Goal: Task Accomplishment & Management: Manage account settings

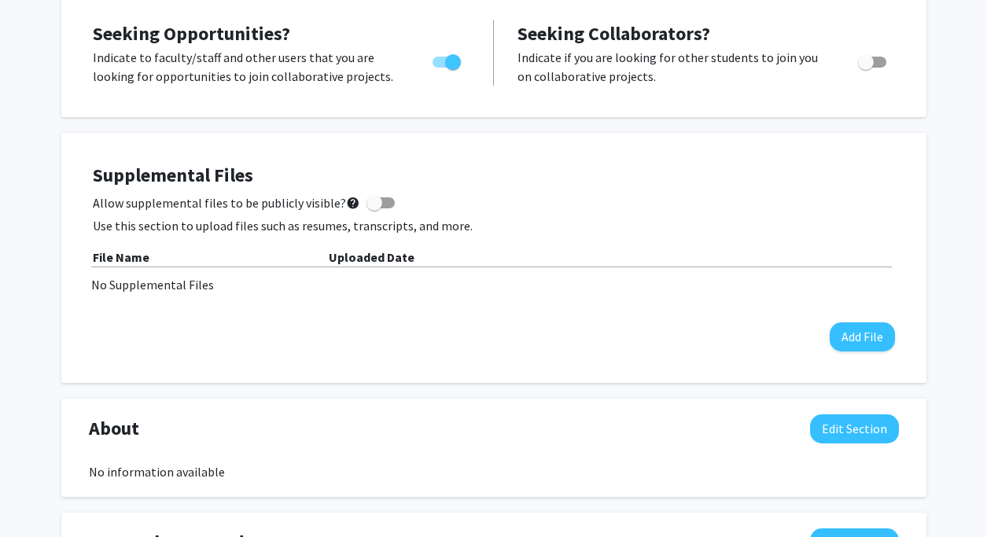
scroll to position [308, 0]
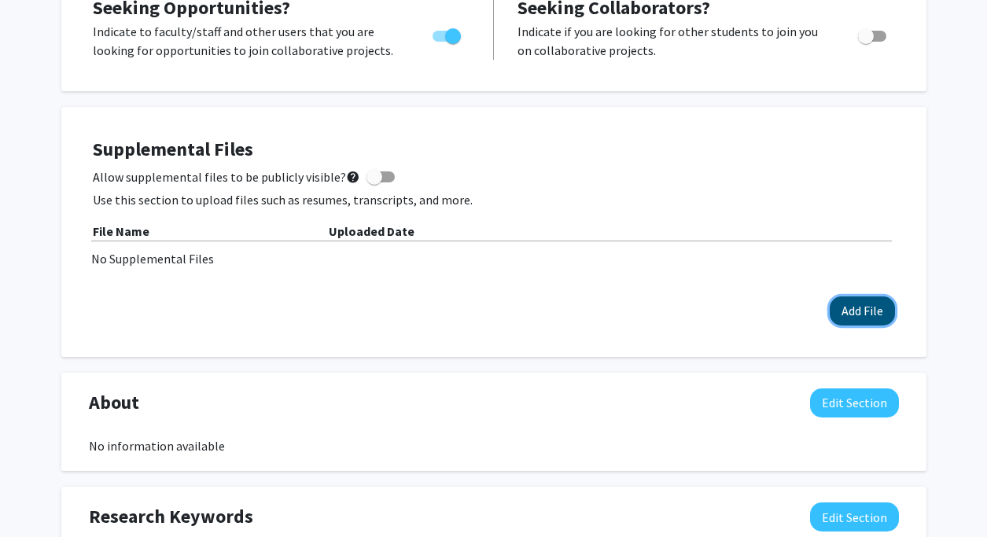
click at [852, 311] on button "Add File" at bounding box center [862, 310] width 65 height 29
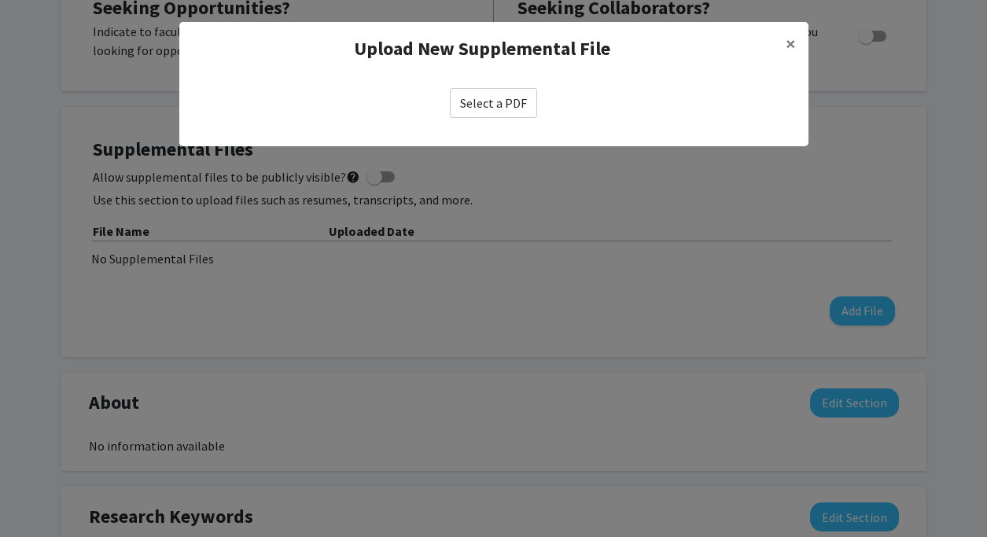
click at [517, 111] on label "Select a PDF" at bounding box center [493, 103] width 87 height 30
click at [0, 0] on input "Select a PDF" at bounding box center [0, 0] width 0 height 0
click at [789, 39] on span "×" at bounding box center [791, 43] width 10 height 24
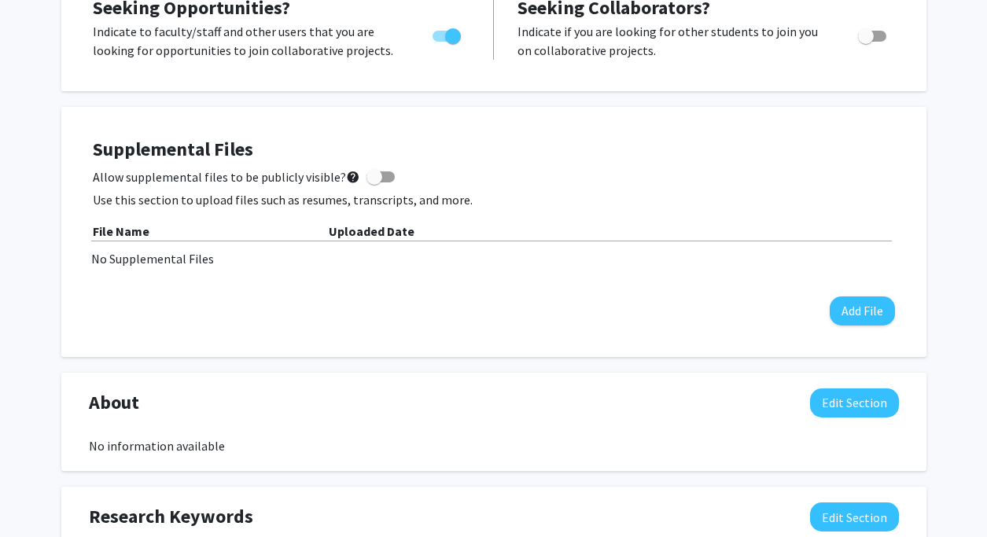
click at [501, 194] on p "Use this section to upload files such as resumes, transcripts, and more." at bounding box center [494, 199] width 802 height 19
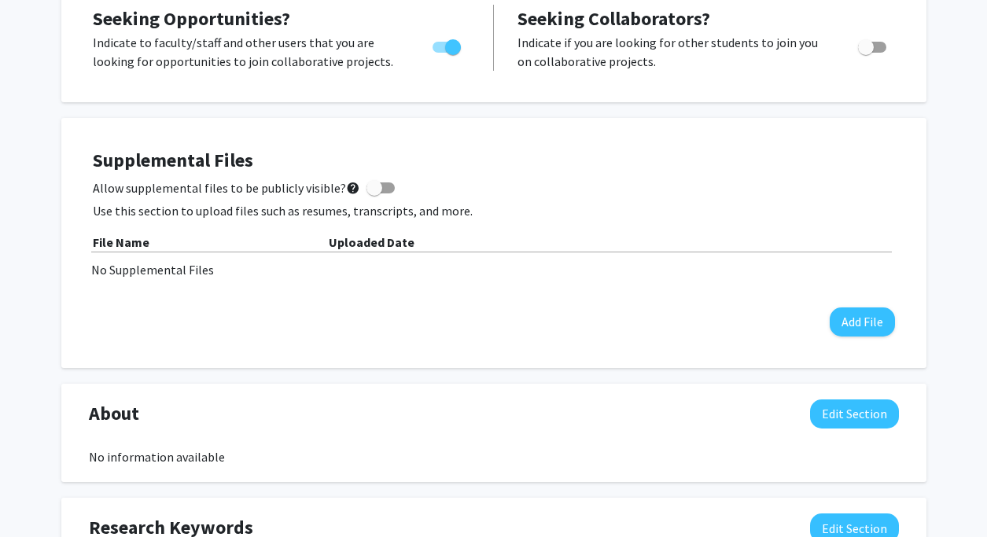
scroll to position [300, 0]
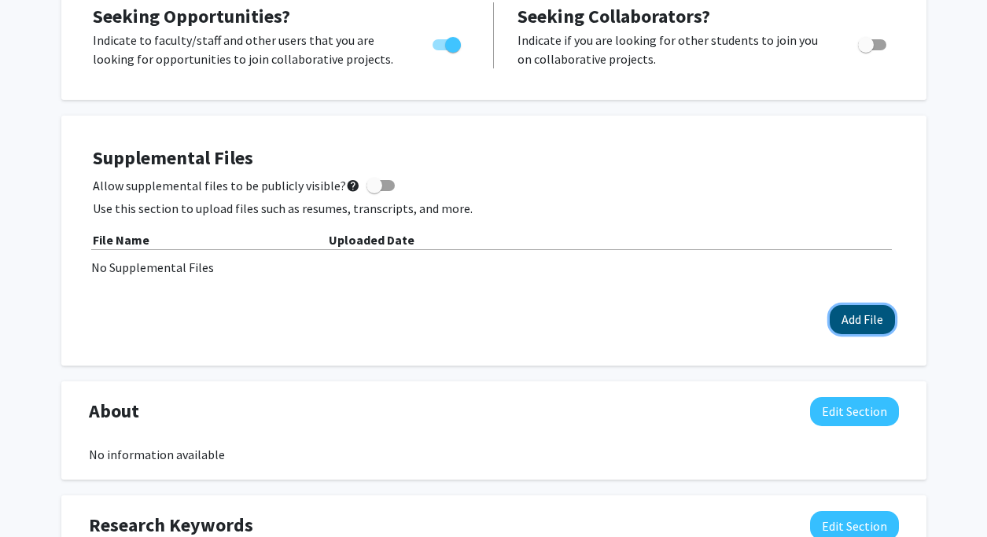
click at [839, 319] on button "Add File" at bounding box center [862, 319] width 65 height 29
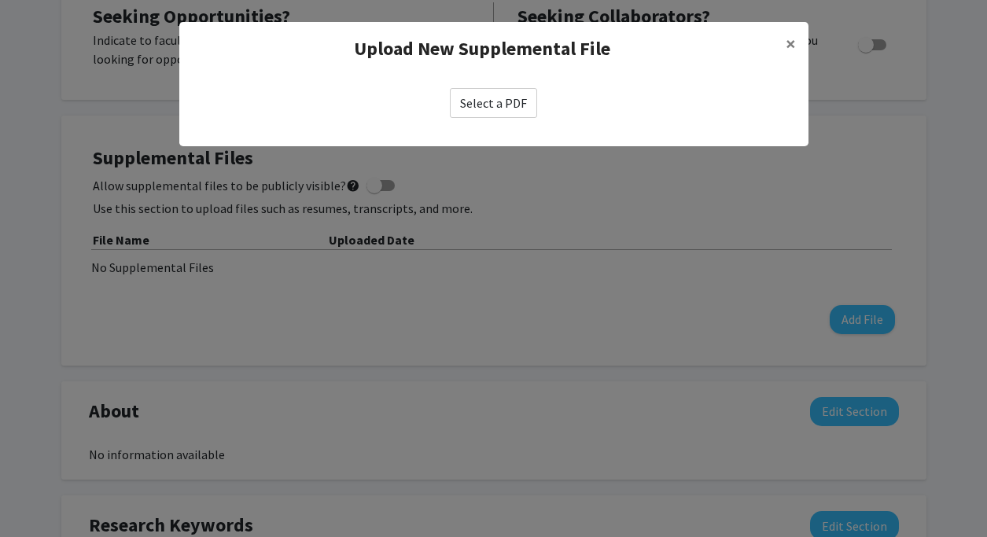
click at [468, 101] on label "Select a PDF" at bounding box center [493, 103] width 87 height 30
click at [0, 0] on input "Select a PDF" at bounding box center [0, 0] width 0 height 0
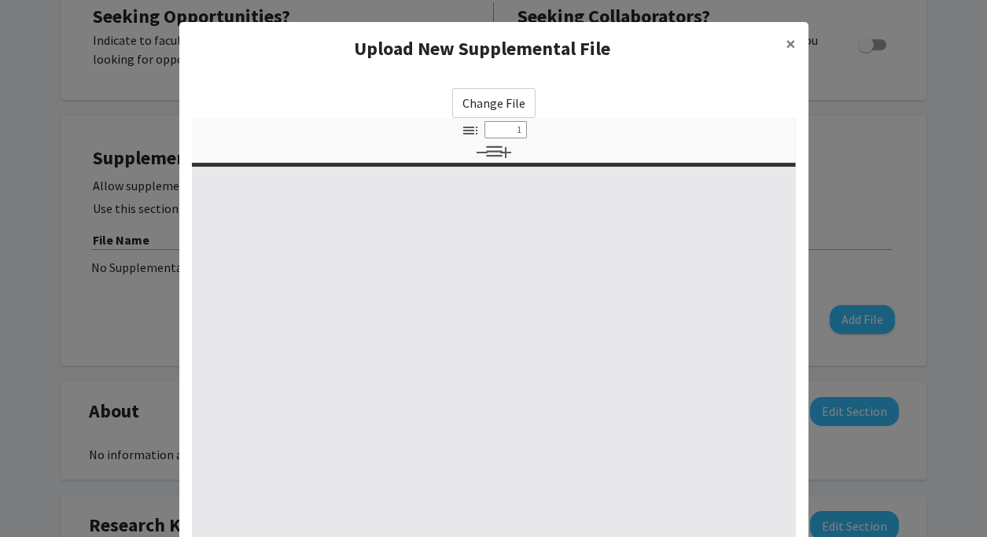
select select "custom"
type input "0"
select select "custom"
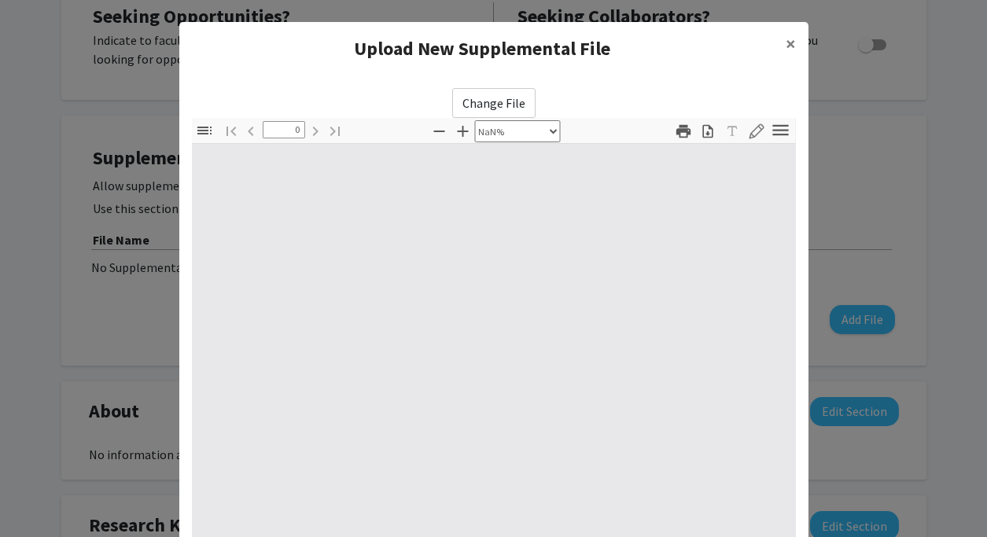
type input "1"
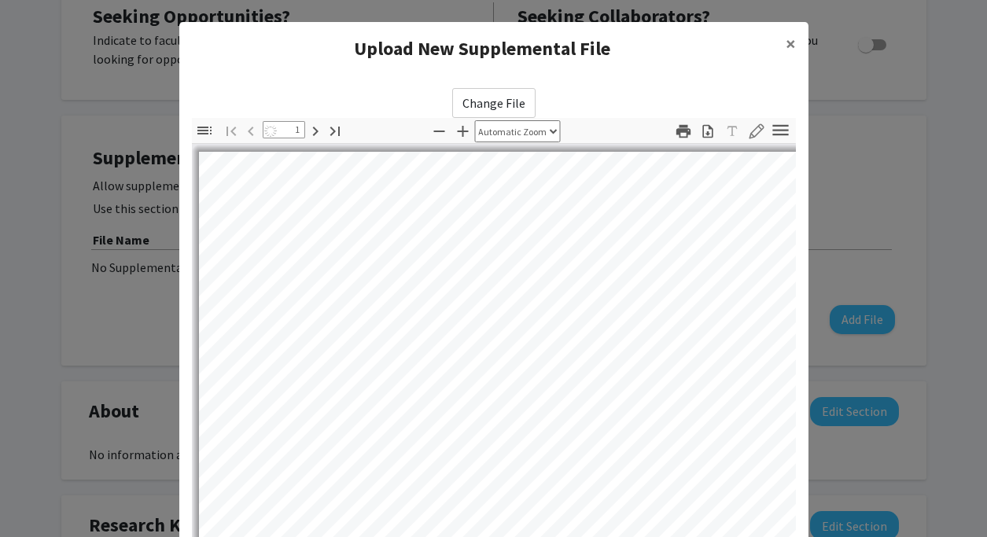
select select "auto"
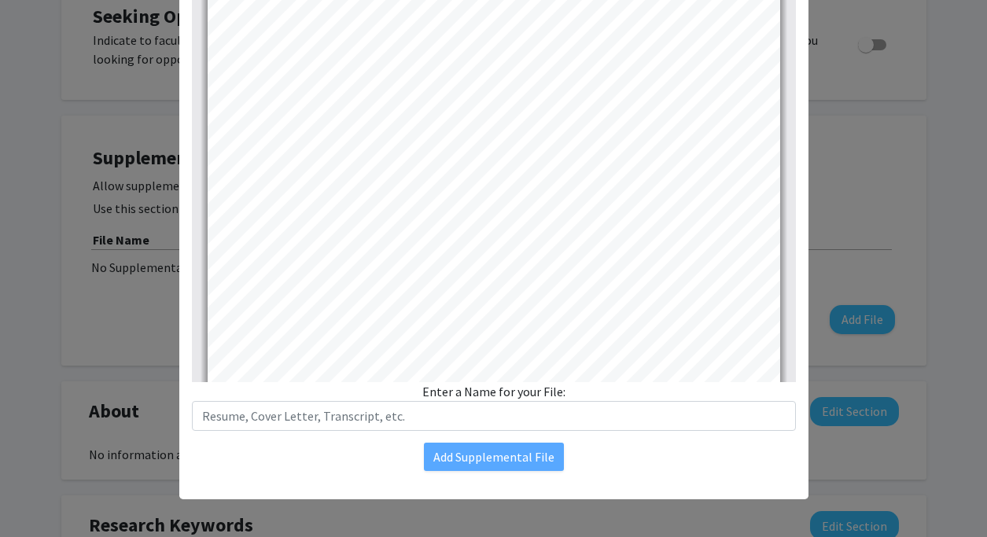
scroll to position [0, 0]
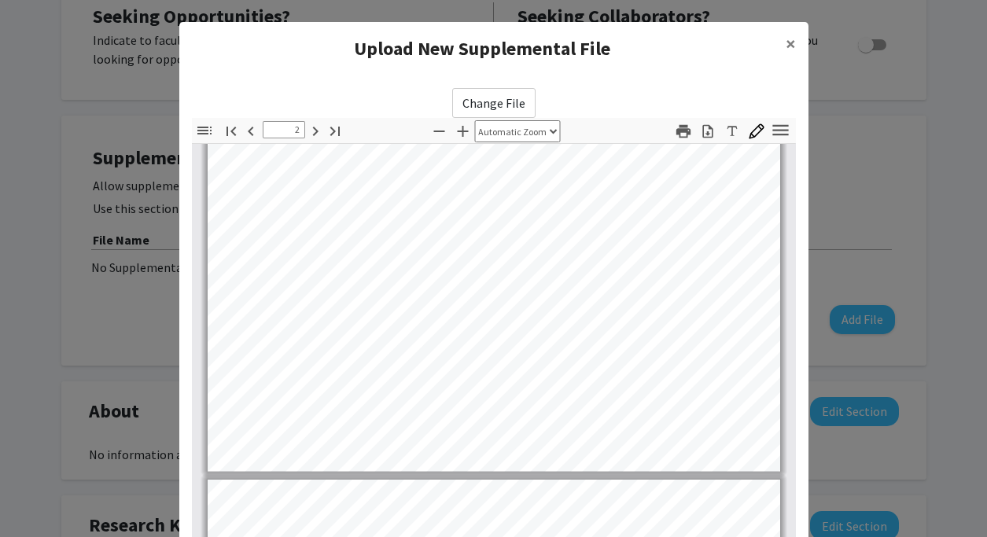
type input "3"
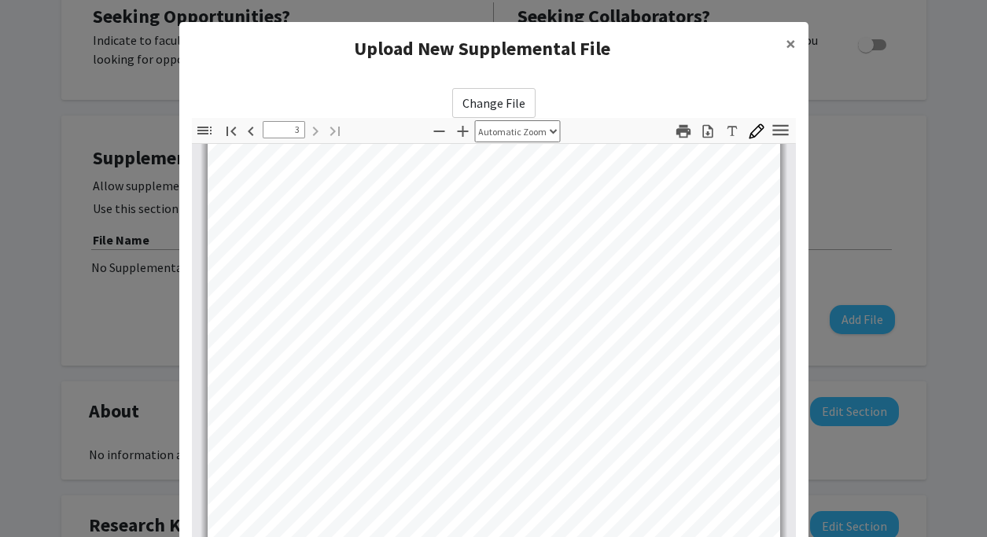
scroll to position [208, 0]
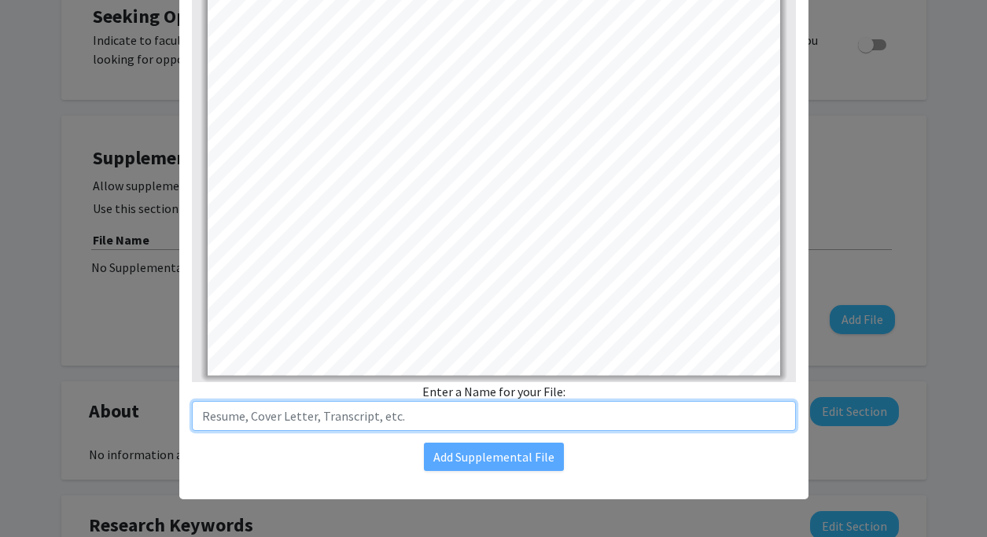
click at [310, 421] on input "text" at bounding box center [494, 416] width 604 height 30
type input "CV"
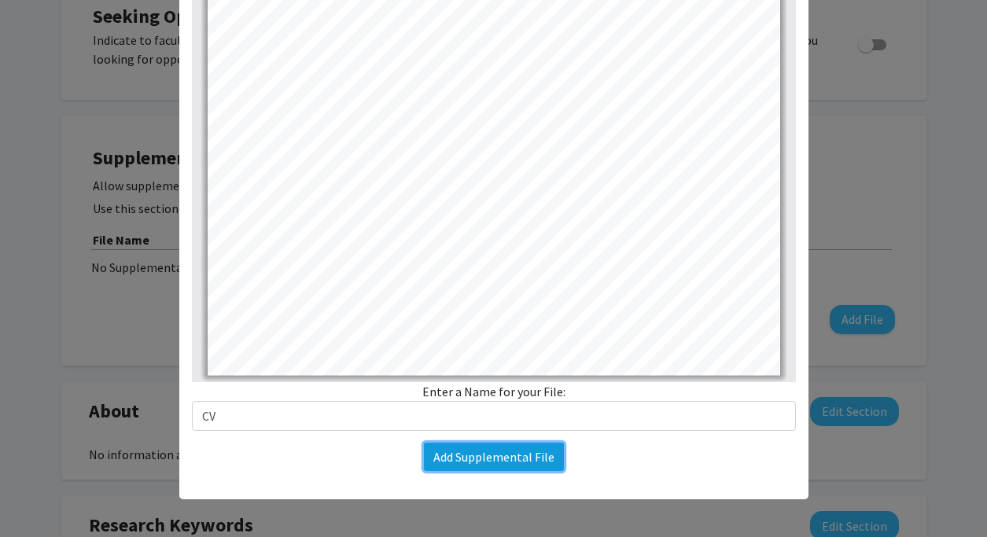
click at [467, 458] on button "Add Supplemental File" at bounding box center [494, 457] width 140 height 28
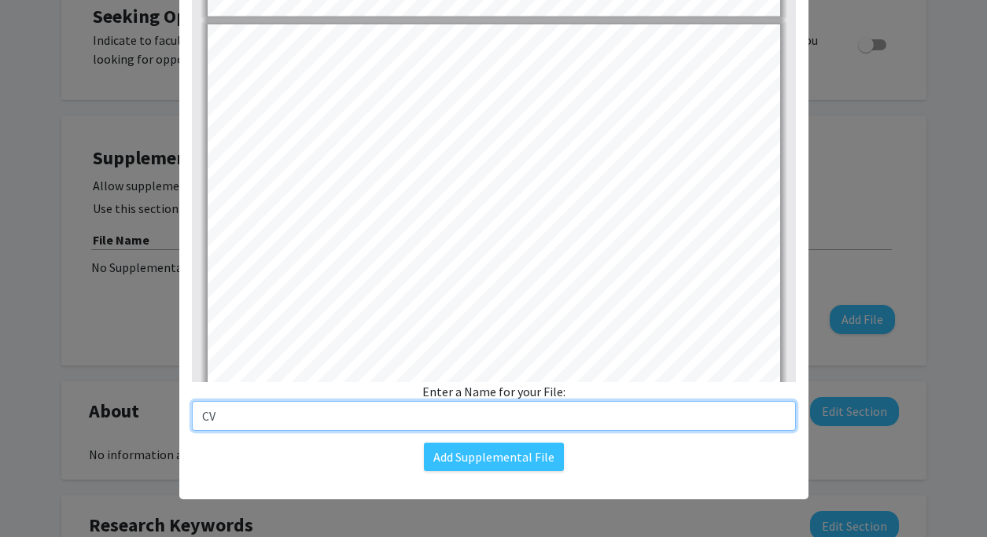
click at [298, 422] on input "CV" at bounding box center [494, 416] width 604 height 30
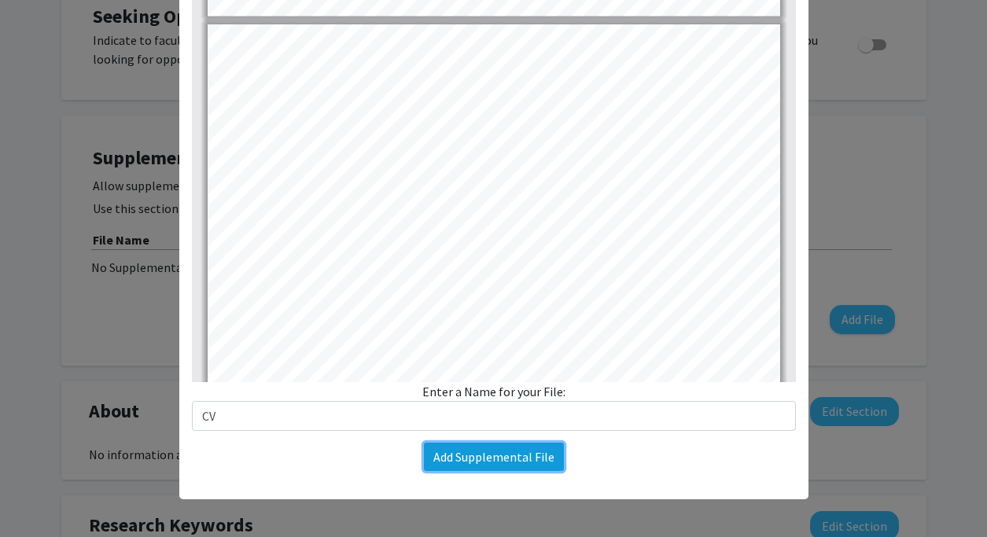
click at [462, 464] on button "Add Supplemental File" at bounding box center [494, 457] width 140 height 28
click at [534, 451] on button "Add Supplemental File" at bounding box center [494, 457] width 140 height 28
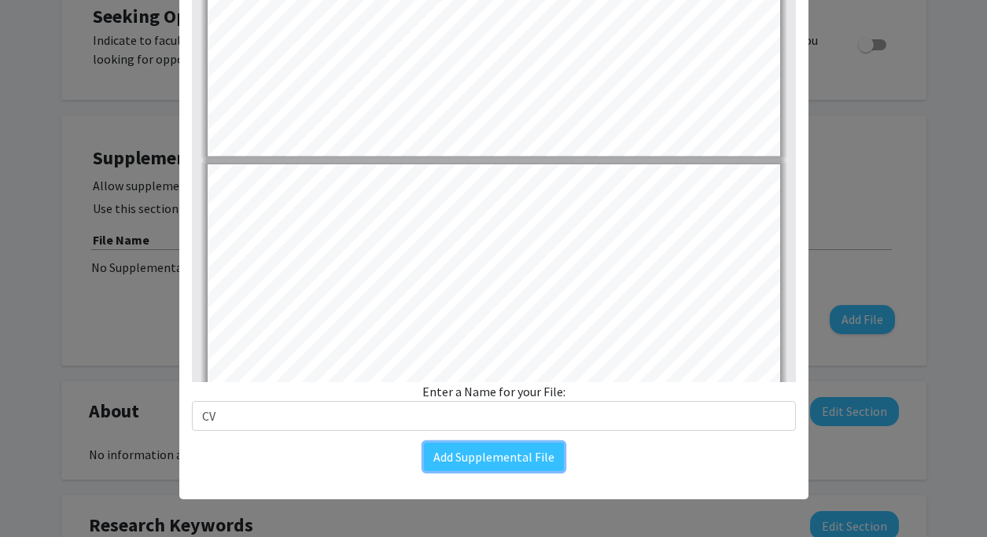
type input "1"
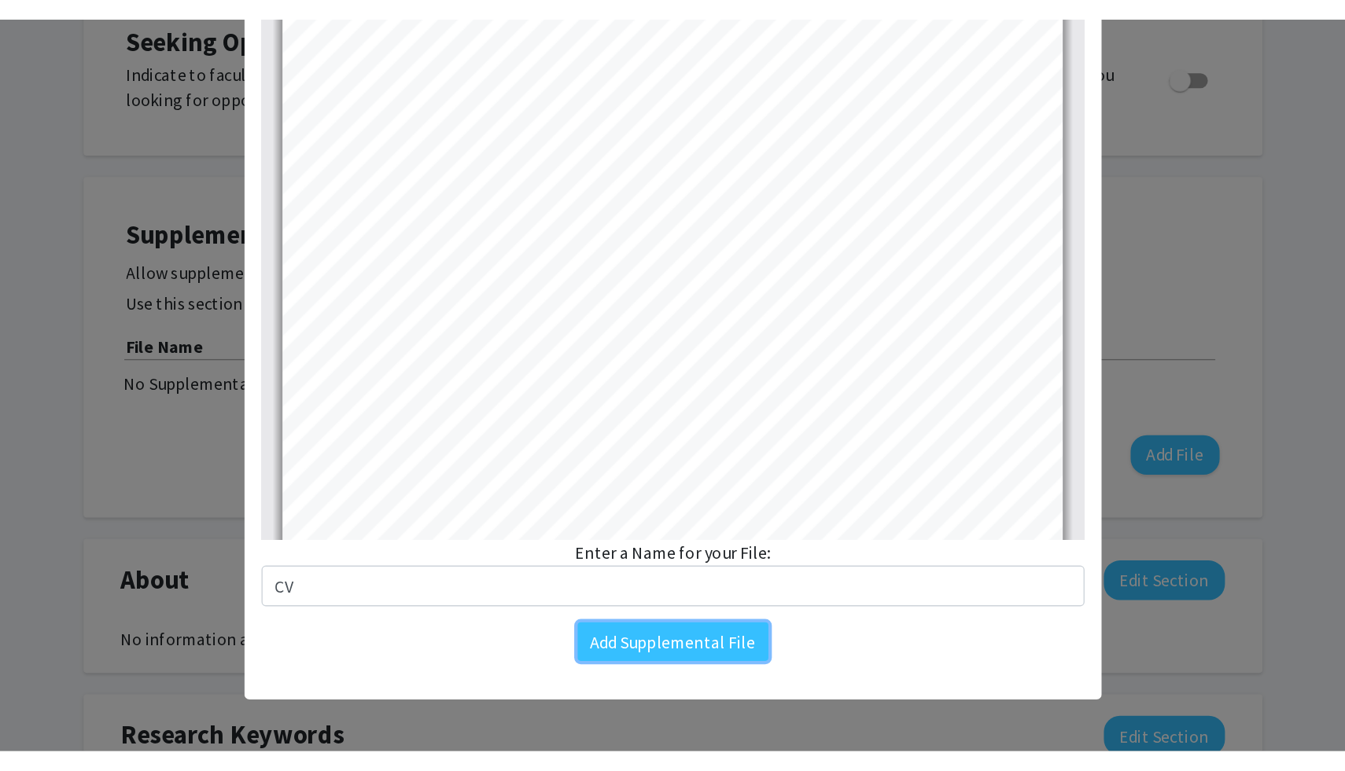
scroll to position [0, 0]
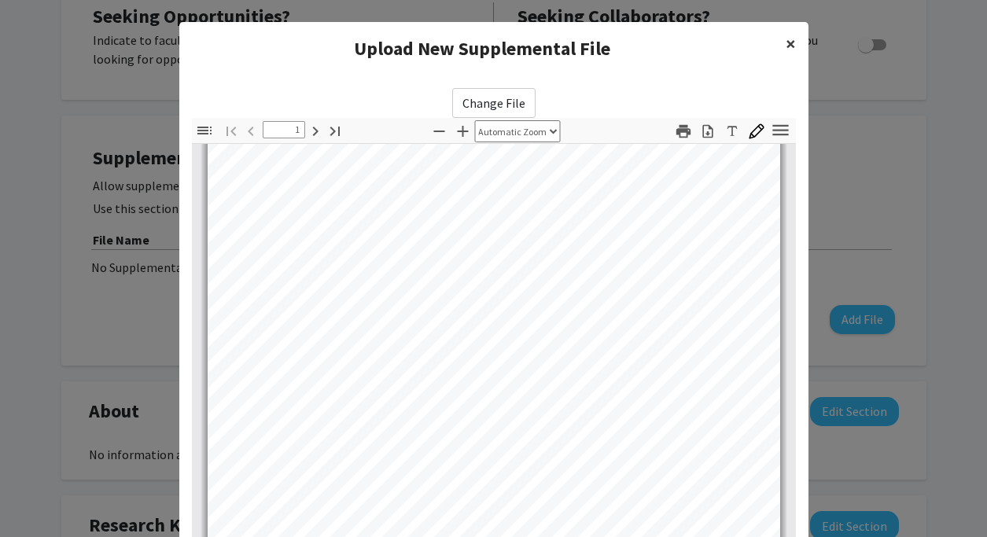
click at [787, 37] on span "×" at bounding box center [791, 43] width 10 height 24
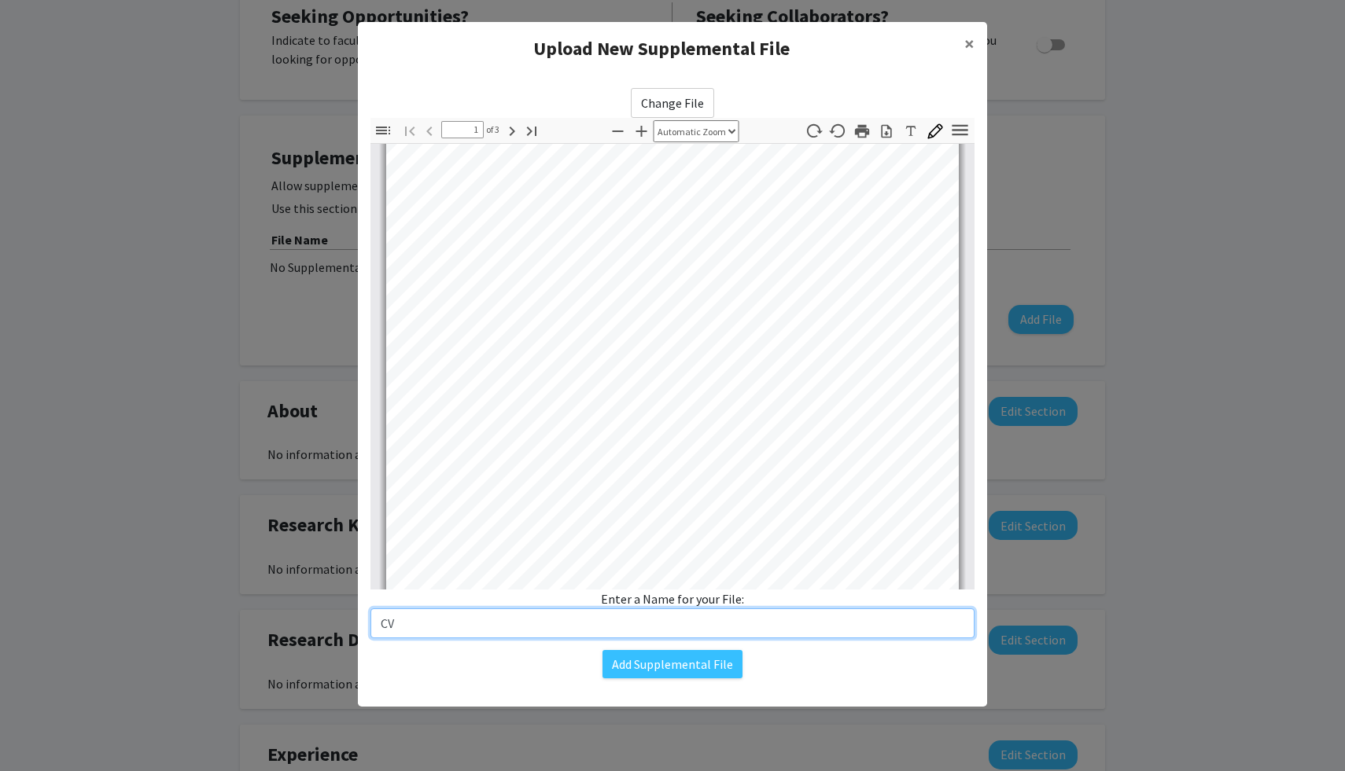
click at [421, 536] on input "CV" at bounding box center [672, 624] width 604 height 30
type input "C"
type input "[PERSON_NAME] - CV"
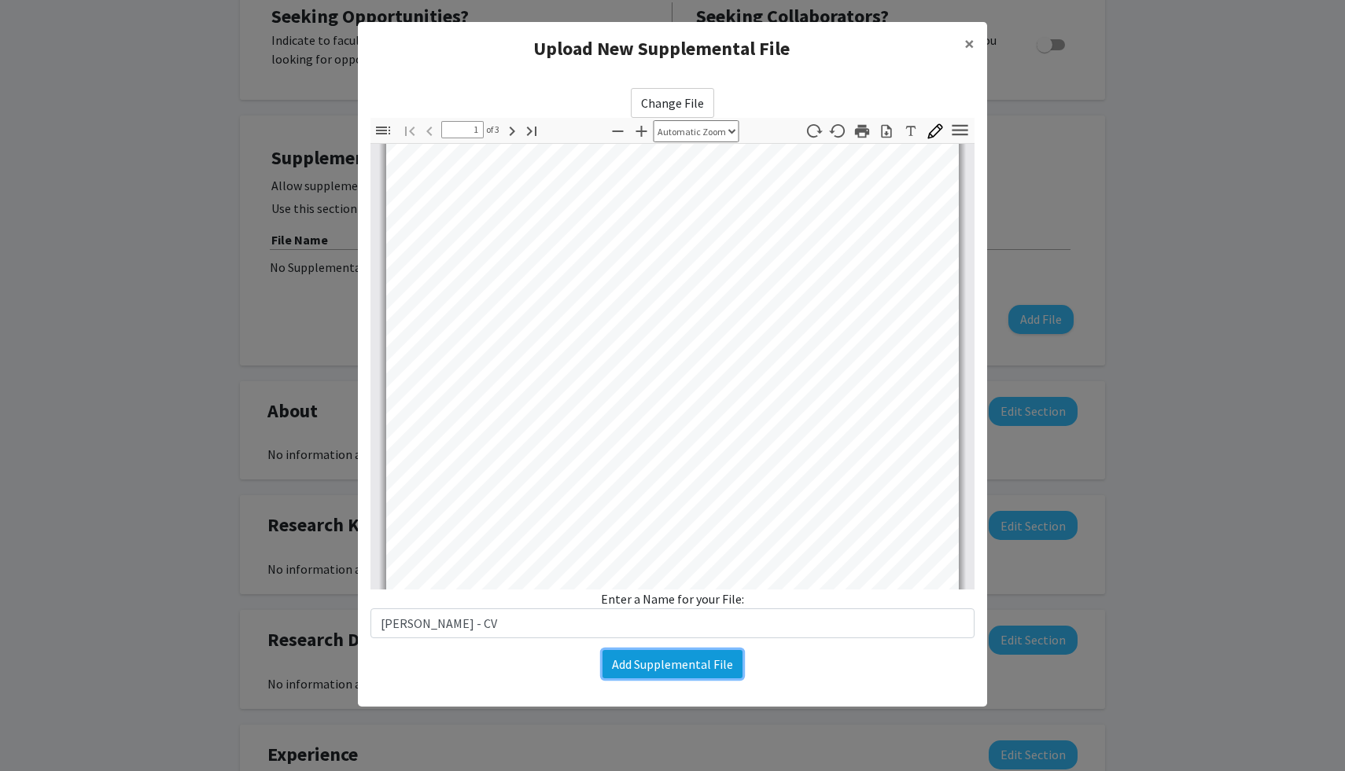
click at [692, 536] on button "Add Supplemental File" at bounding box center [672, 664] width 140 height 28
drag, startPoint x: 692, startPoint y: 662, endPoint x: 665, endPoint y: 665, distance: 26.9
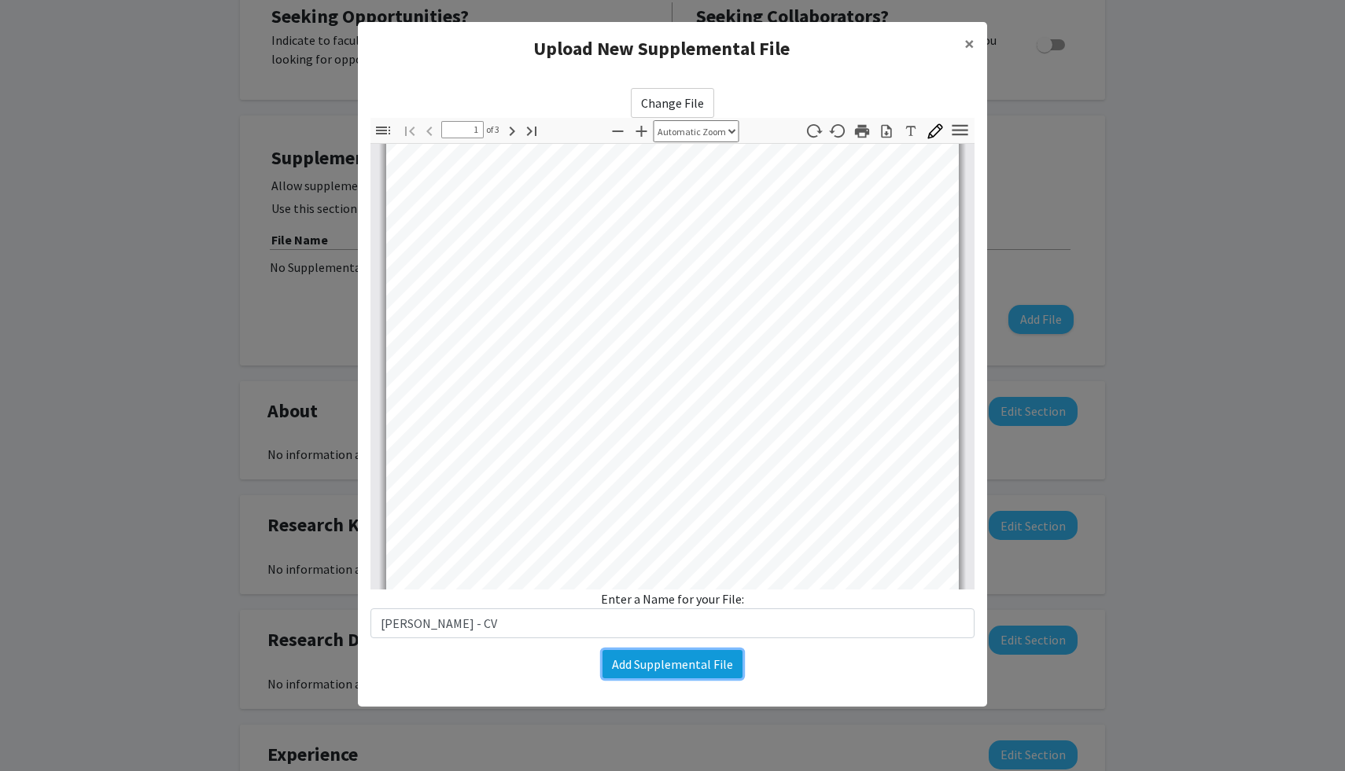
click at [665, 536] on button "Add Supplemental File" at bounding box center [672, 664] width 140 height 28
click at [968, 42] on span "×" at bounding box center [969, 43] width 10 height 24
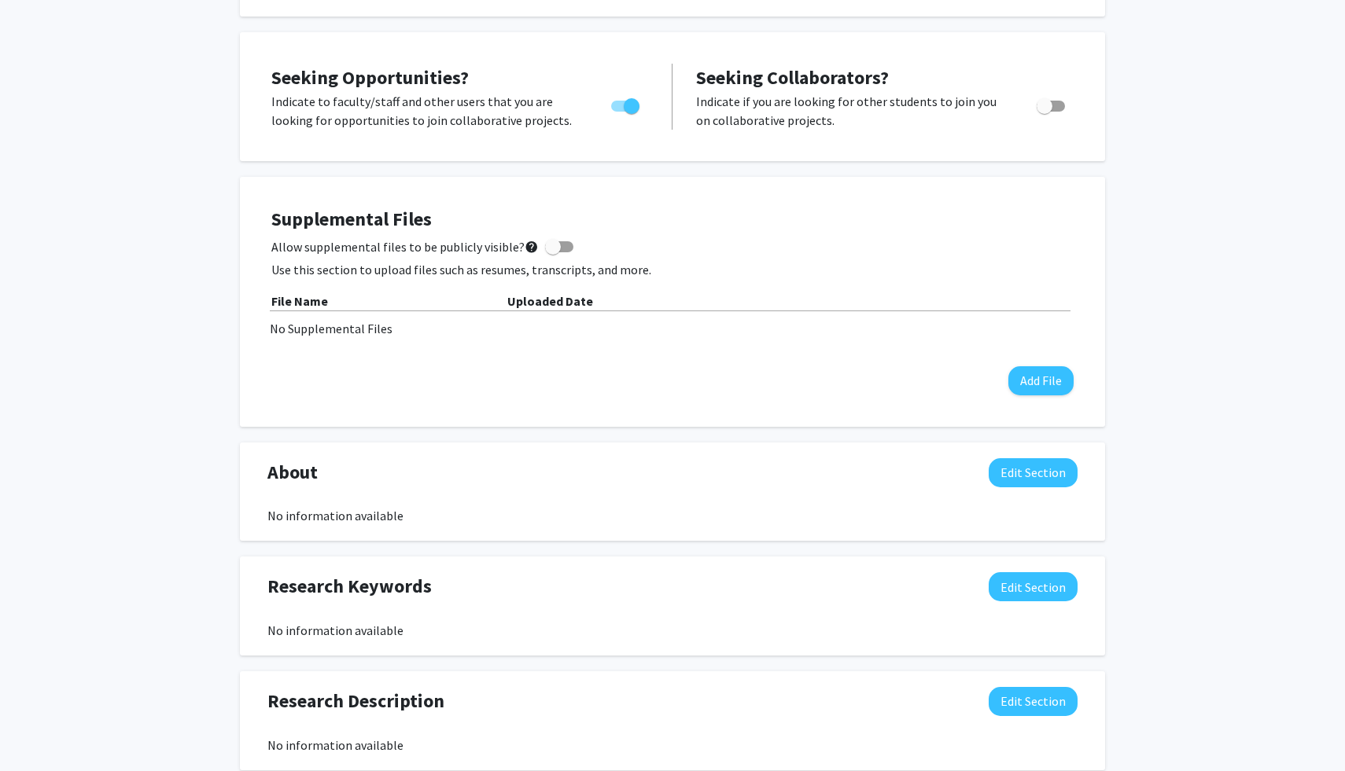
scroll to position [246, 0]
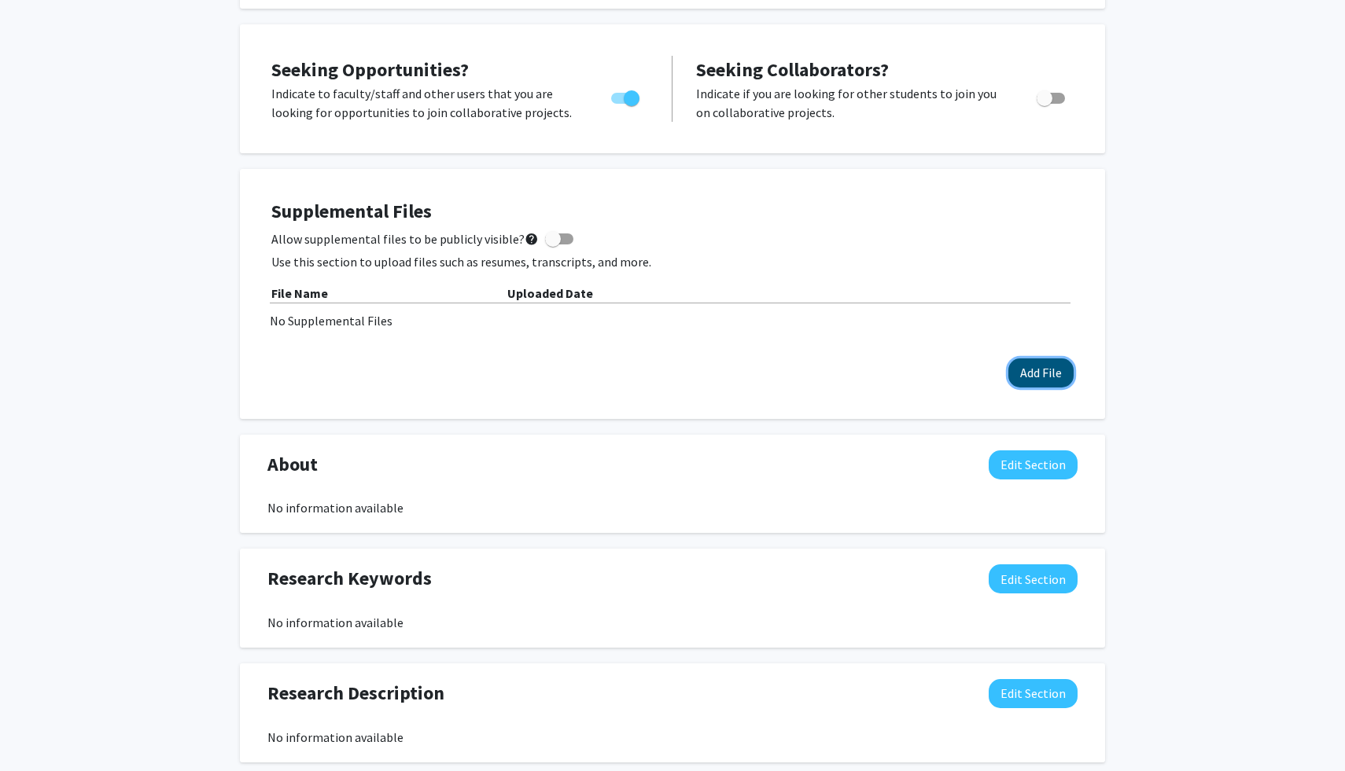
click at [1049, 377] on button "Add File" at bounding box center [1040, 373] width 65 height 29
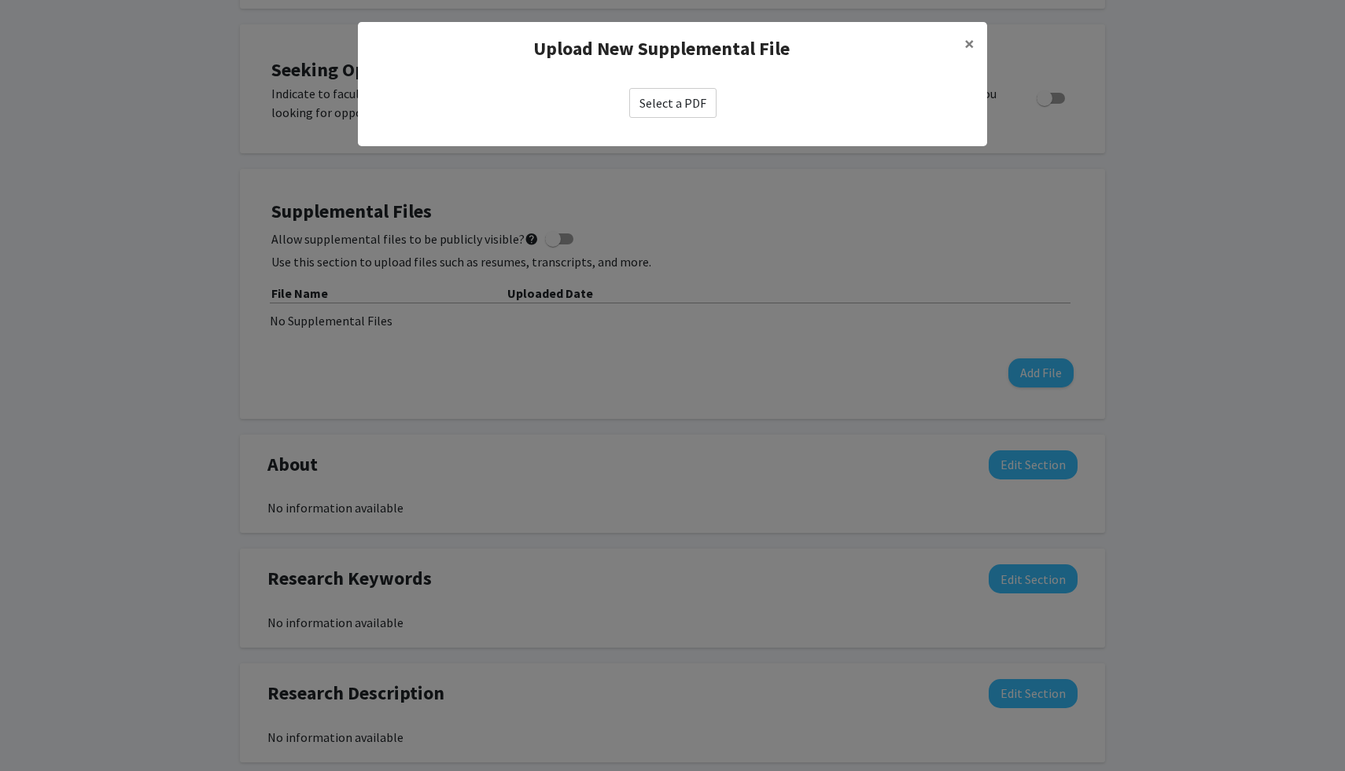
click at [668, 101] on label "Select a PDF" at bounding box center [672, 103] width 87 height 30
click at [0, 0] on input "Select a PDF" at bounding box center [0, 0] width 0 height 0
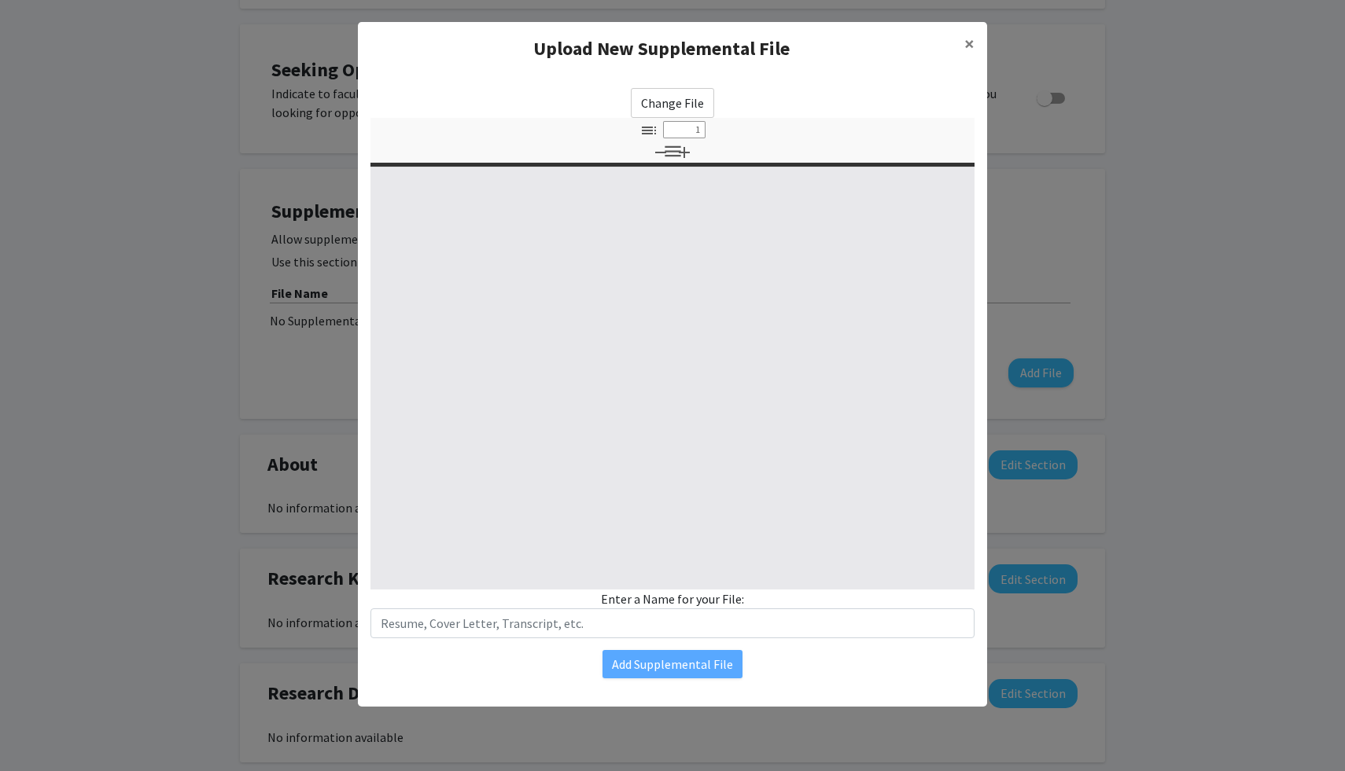
select select "custom"
type input "0"
select select "custom"
type input "1"
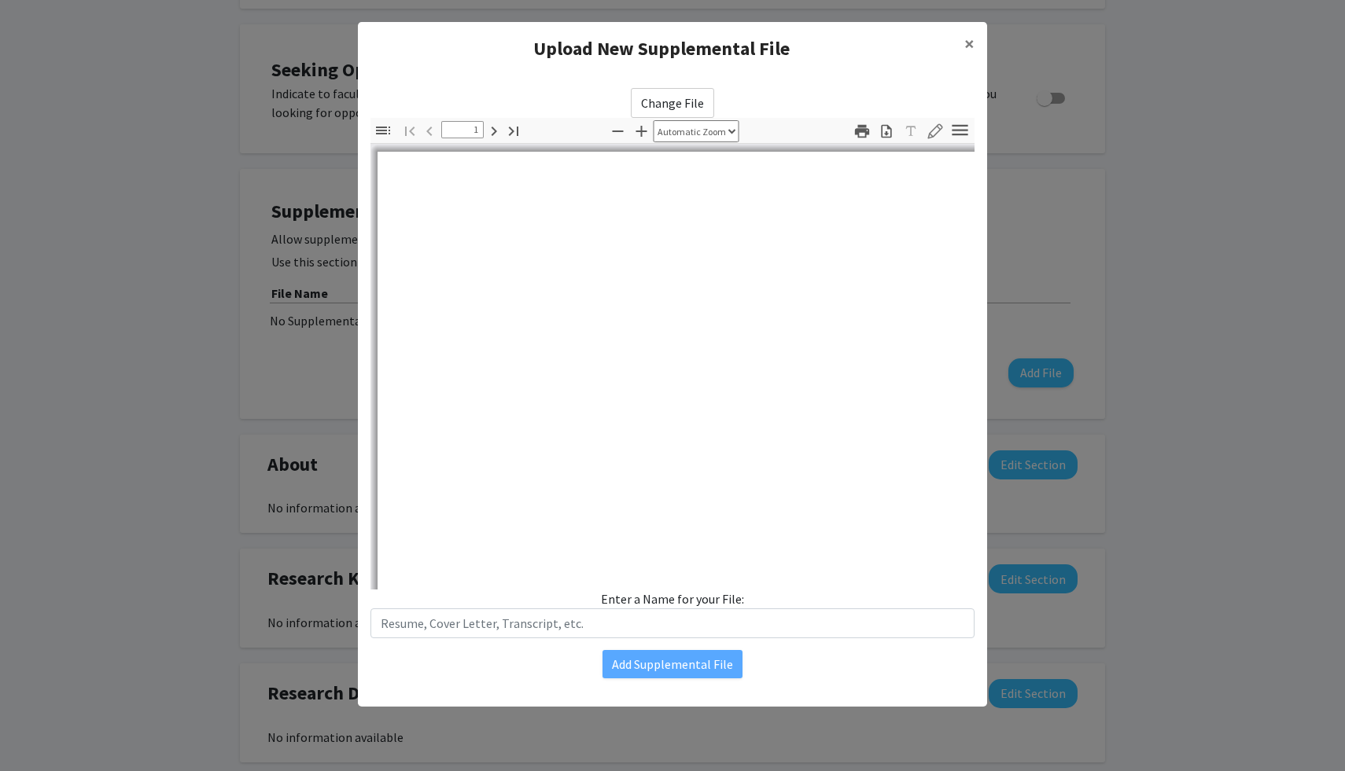
select select "auto"
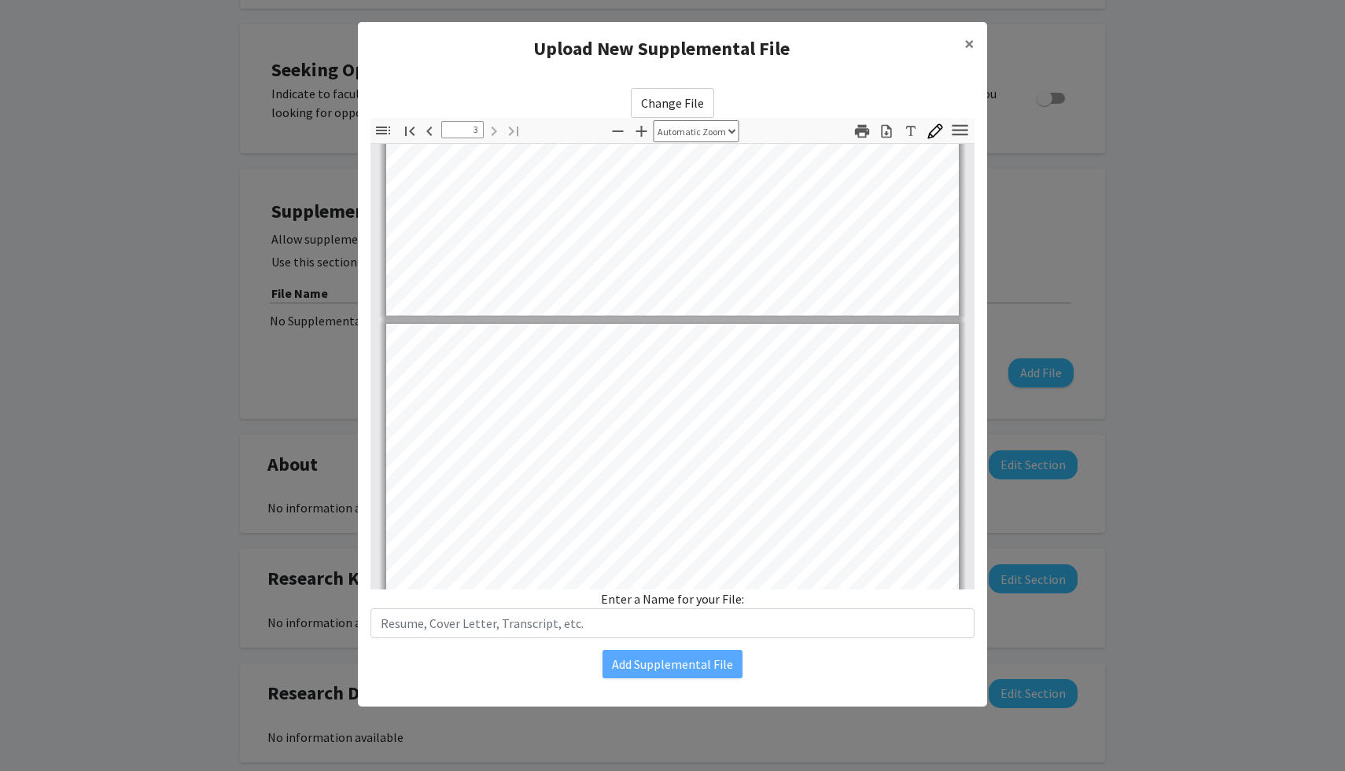
type input "2"
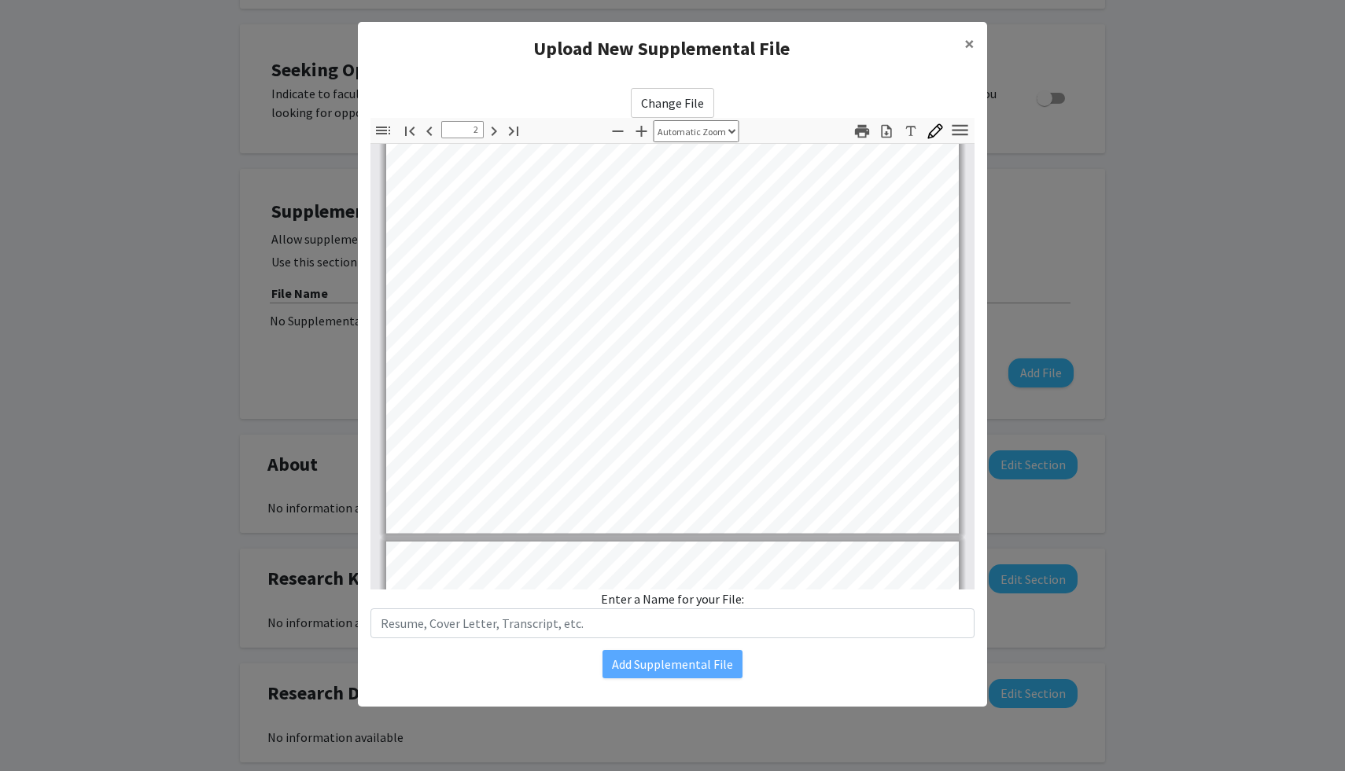
scroll to position [1102, 0]
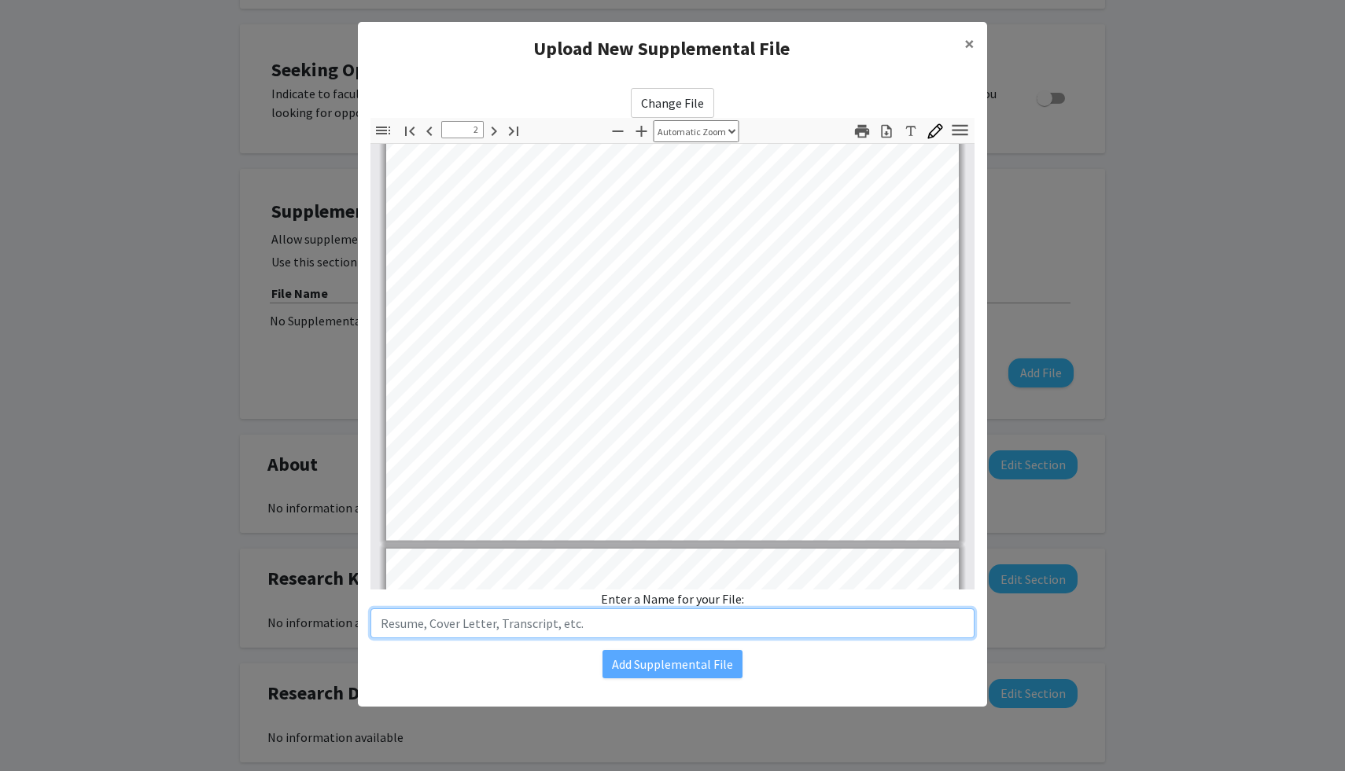
click at [615, 625] on input "text" at bounding box center [672, 624] width 604 height 30
type input "[PERSON_NAME] - CV"
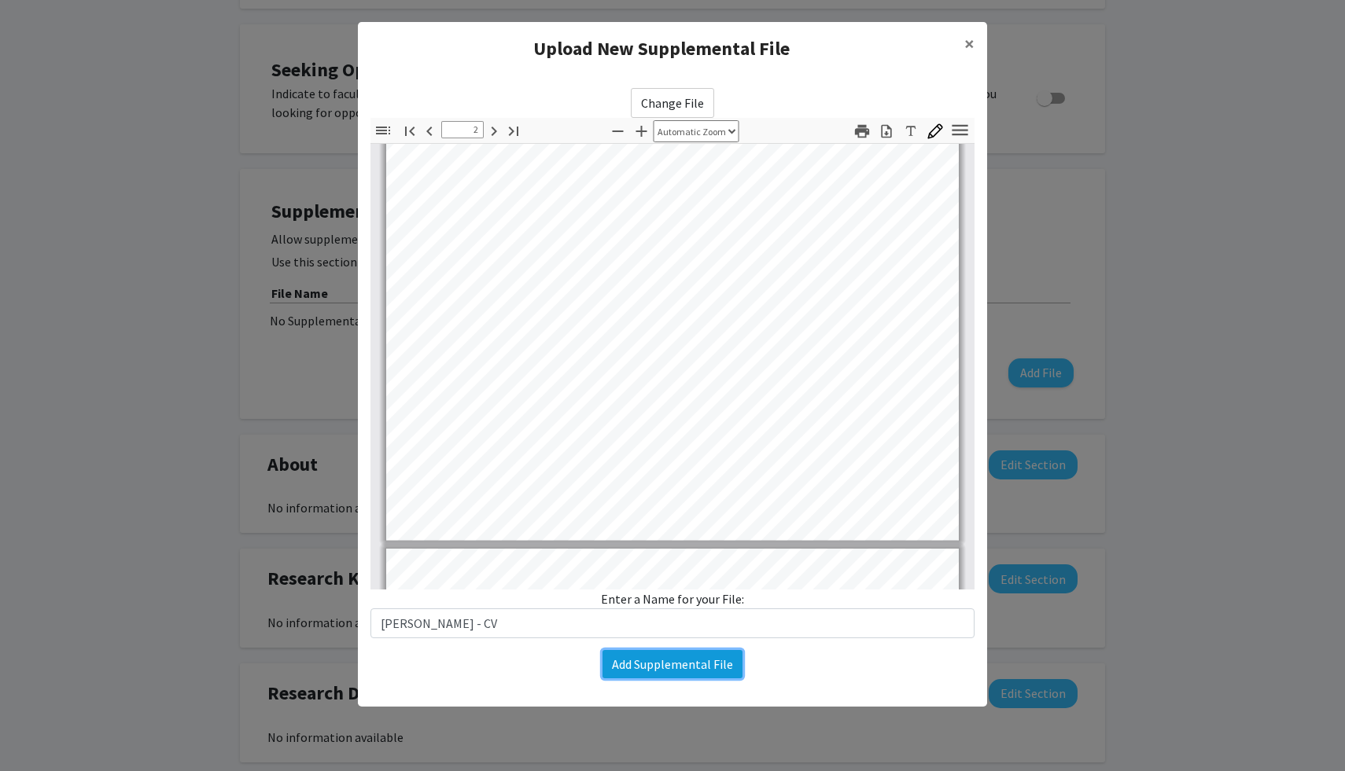
click at [701, 670] on button "Add Supplemental File" at bounding box center [672, 664] width 140 height 28
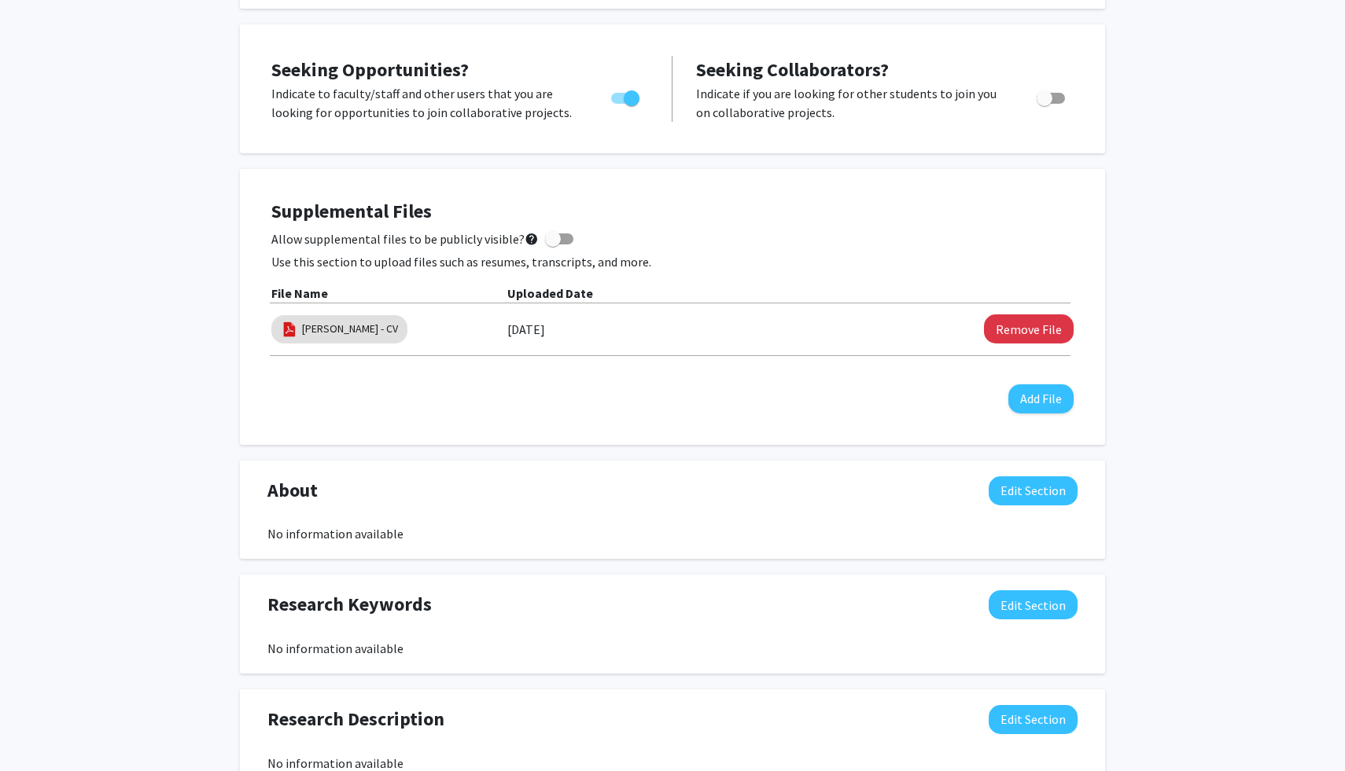
click at [665, 401] on div "Supplemental Files Allow supplemental files to be publicly visible? help Use th…" at bounding box center [672, 307] width 802 height 213
click at [359, 332] on link "[PERSON_NAME] - CV" at bounding box center [350, 329] width 96 height 17
select select "custom"
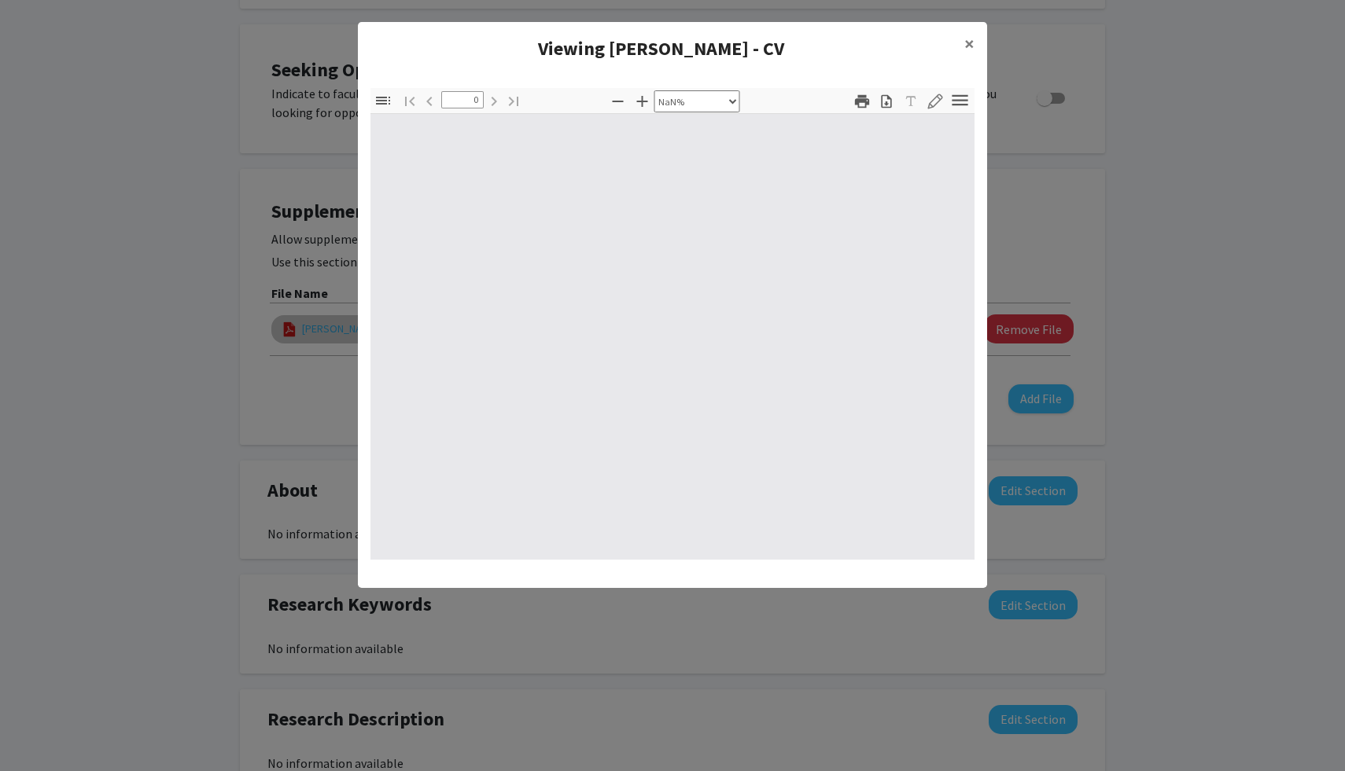
type input "1"
select select "auto"
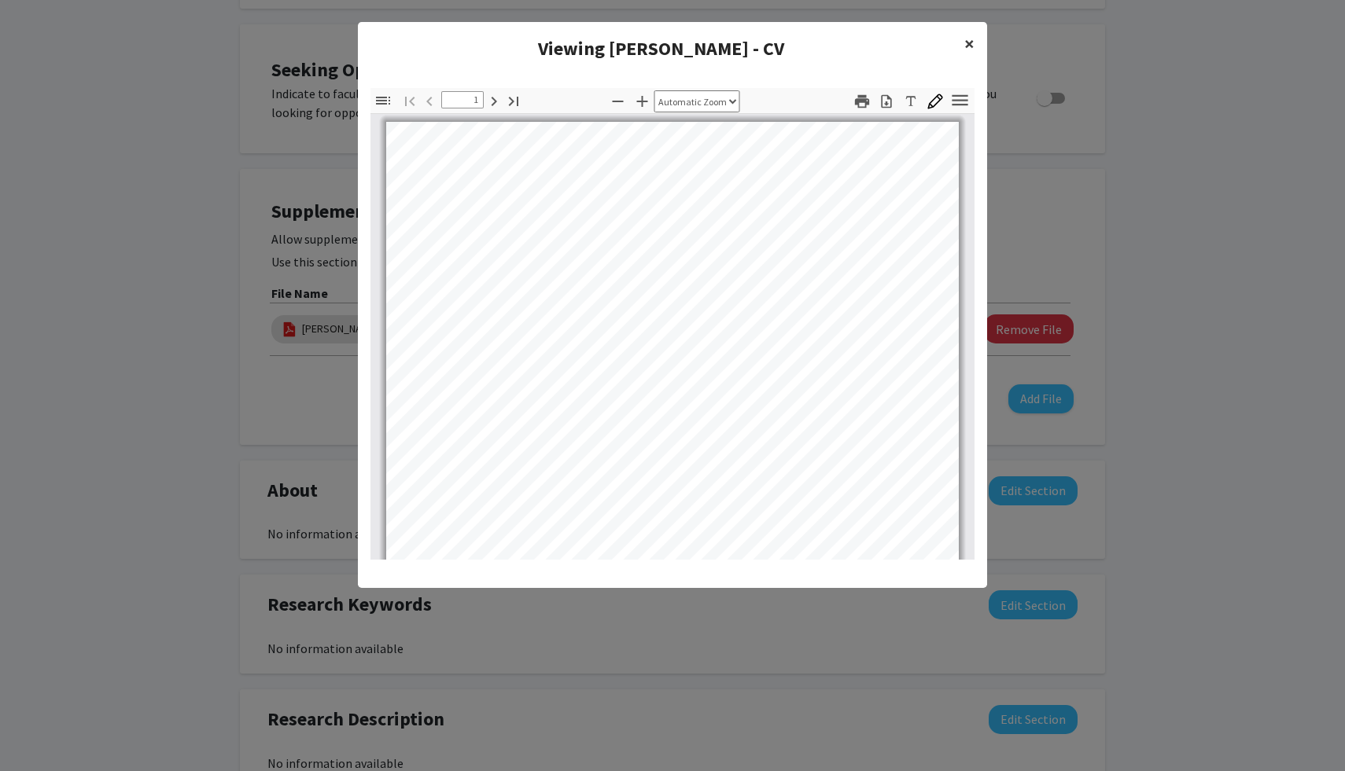
click at [967, 42] on span "×" at bounding box center [969, 43] width 10 height 24
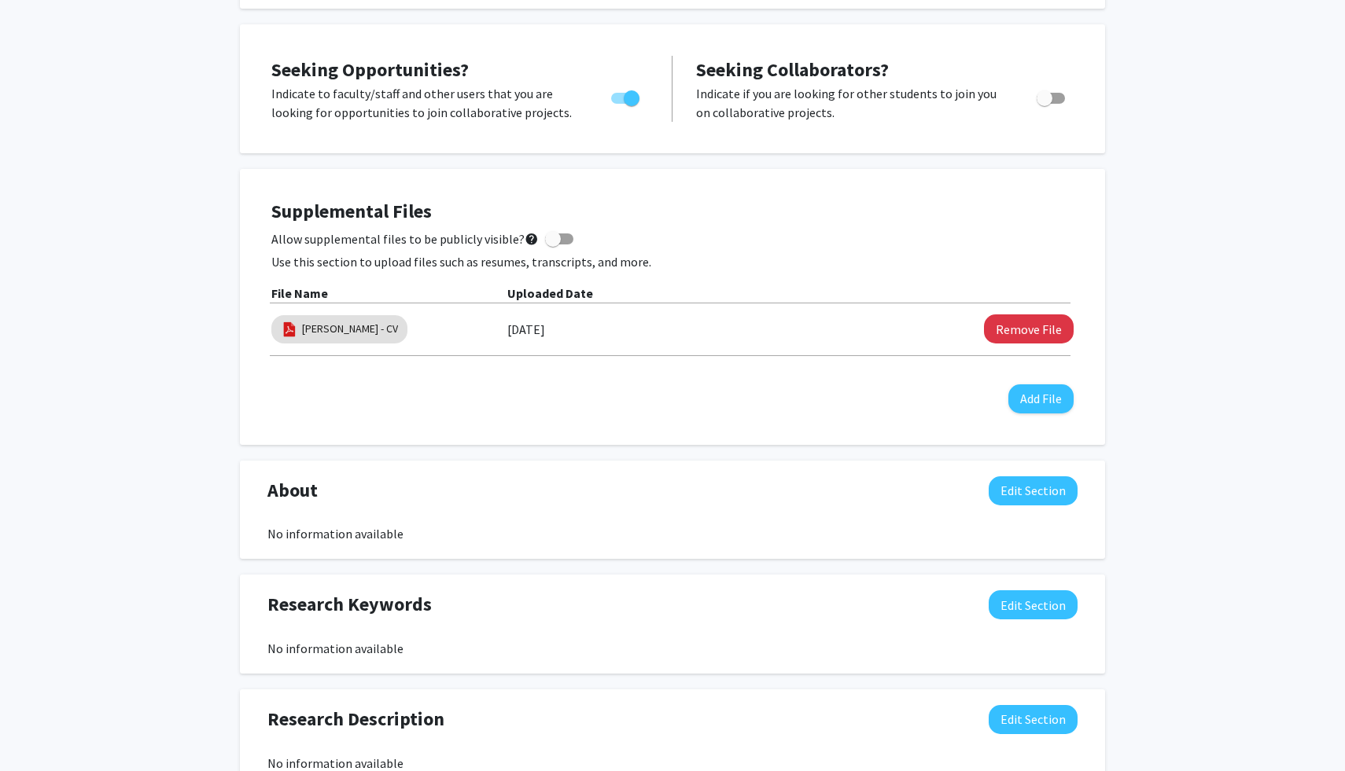
click at [367, 400] on div "Supplemental Files Allow supplemental files to be publicly visible? help Use th…" at bounding box center [672, 307] width 802 height 213
click at [318, 333] on link "[PERSON_NAME] - CV" at bounding box center [350, 329] width 96 height 17
select select "custom"
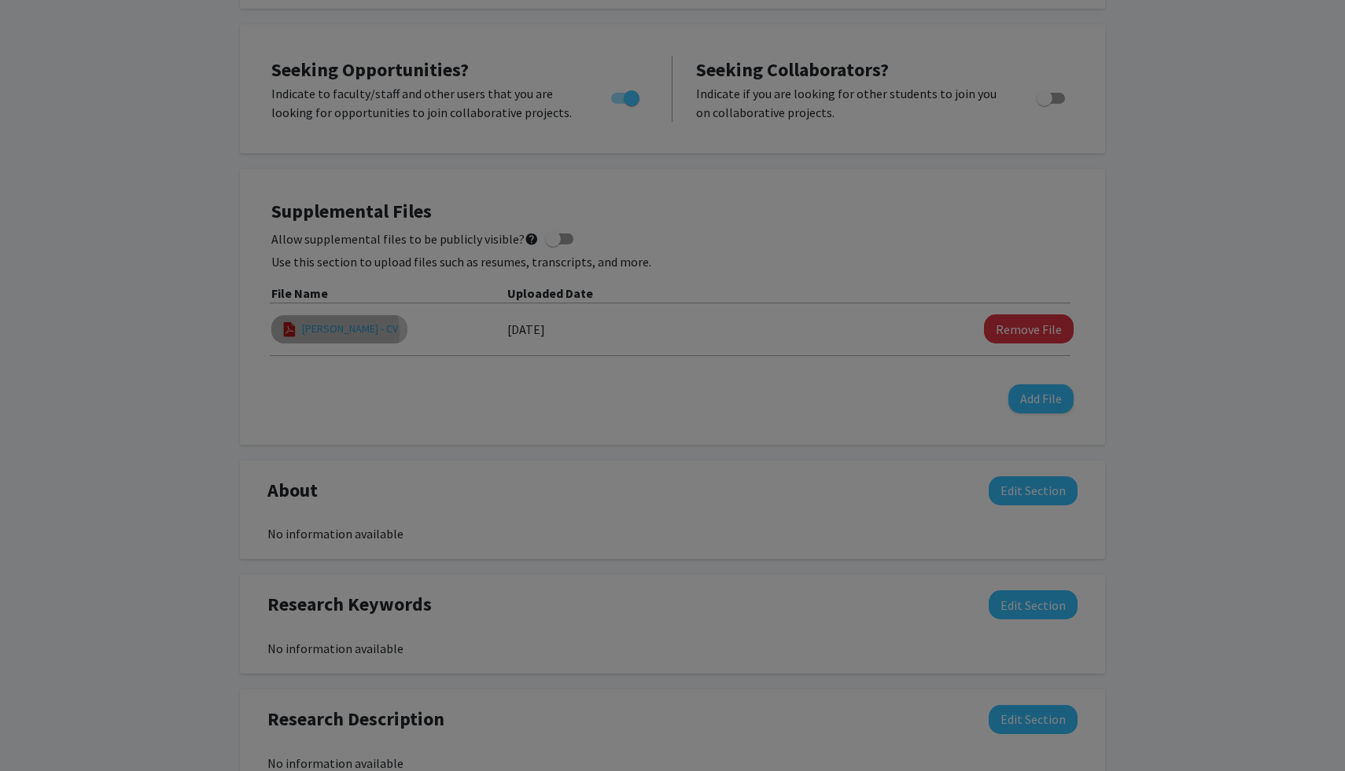
click at [318, 333] on modal-container "Viewing Chikodi B. Ebo - CV × Thumbnails Document Outline Attachments Layers Cu…" at bounding box center [672, 385] width 1345 height 771
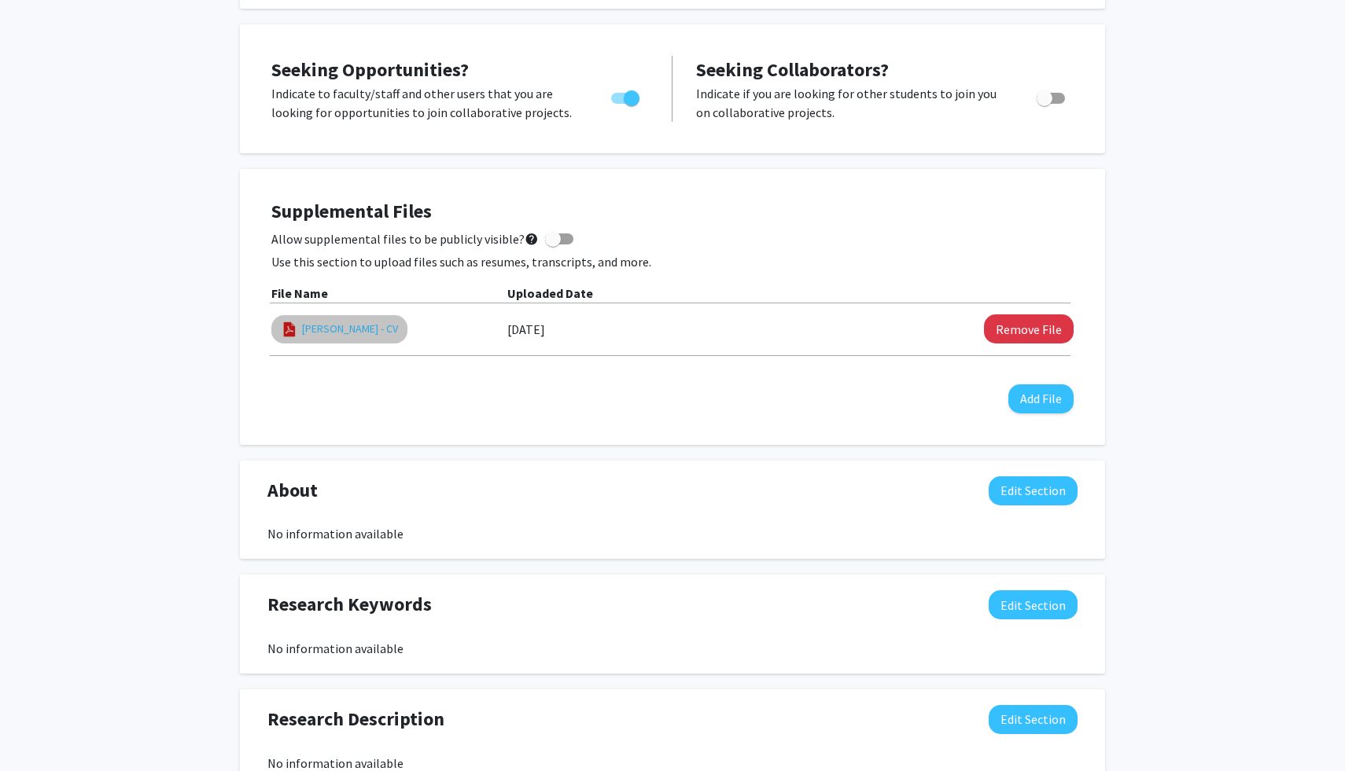
type input "0"
select select "custom"
click at [330, 326] on link "[PERSON_NAME] - CV" at bounding box center [350, 329] width 96 height 17
select select "custom"
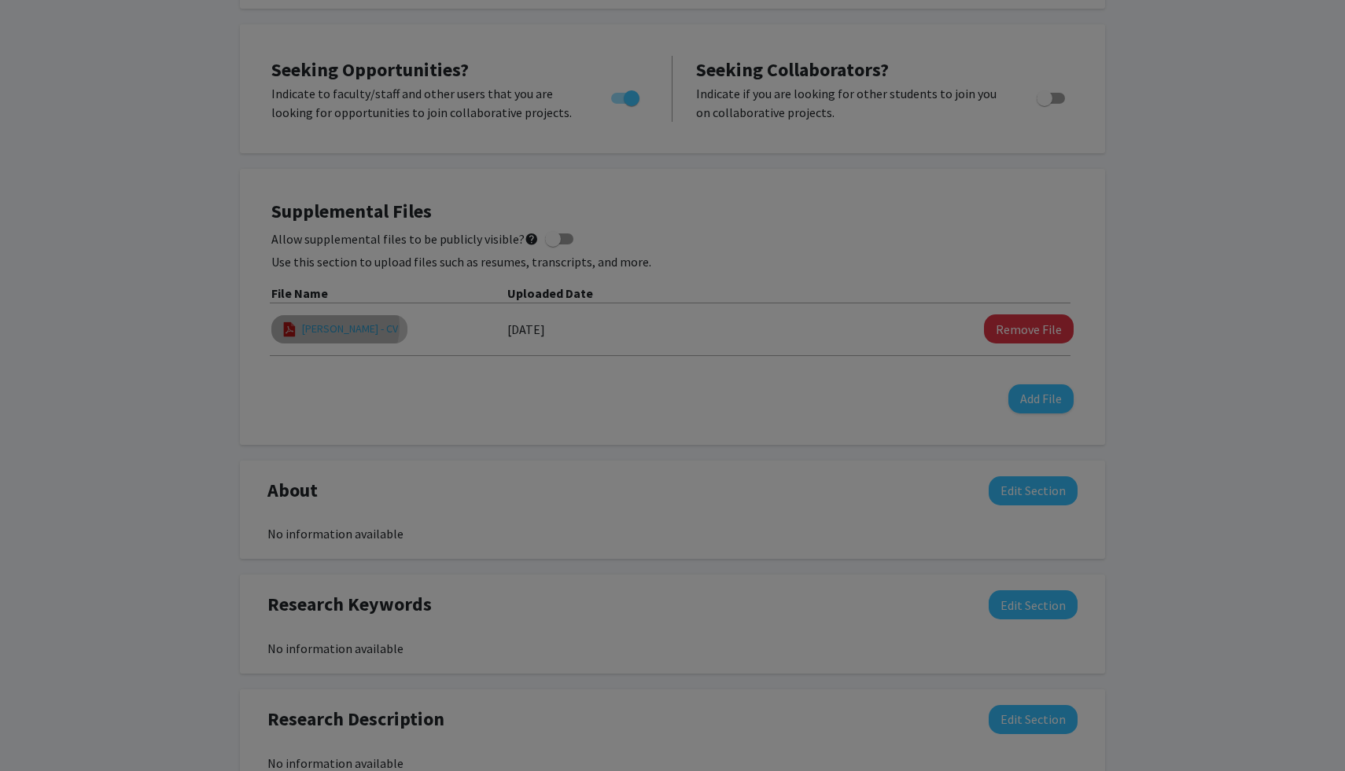
type input "0"
select select "custom"
type input "1"
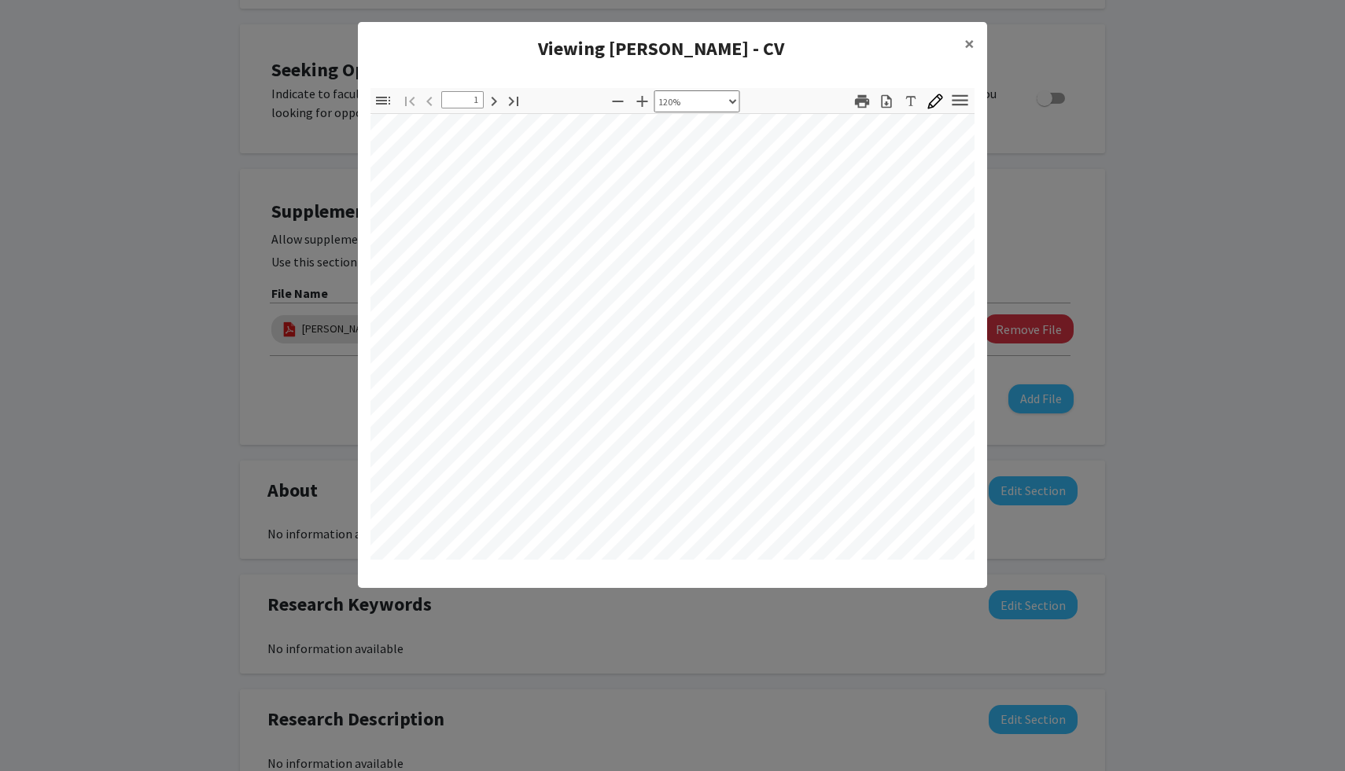
scroll to position [305, 0]
select select "custom"
click at [963, 42] on button "×" at bounding box center [969, 44] width 35 height 44
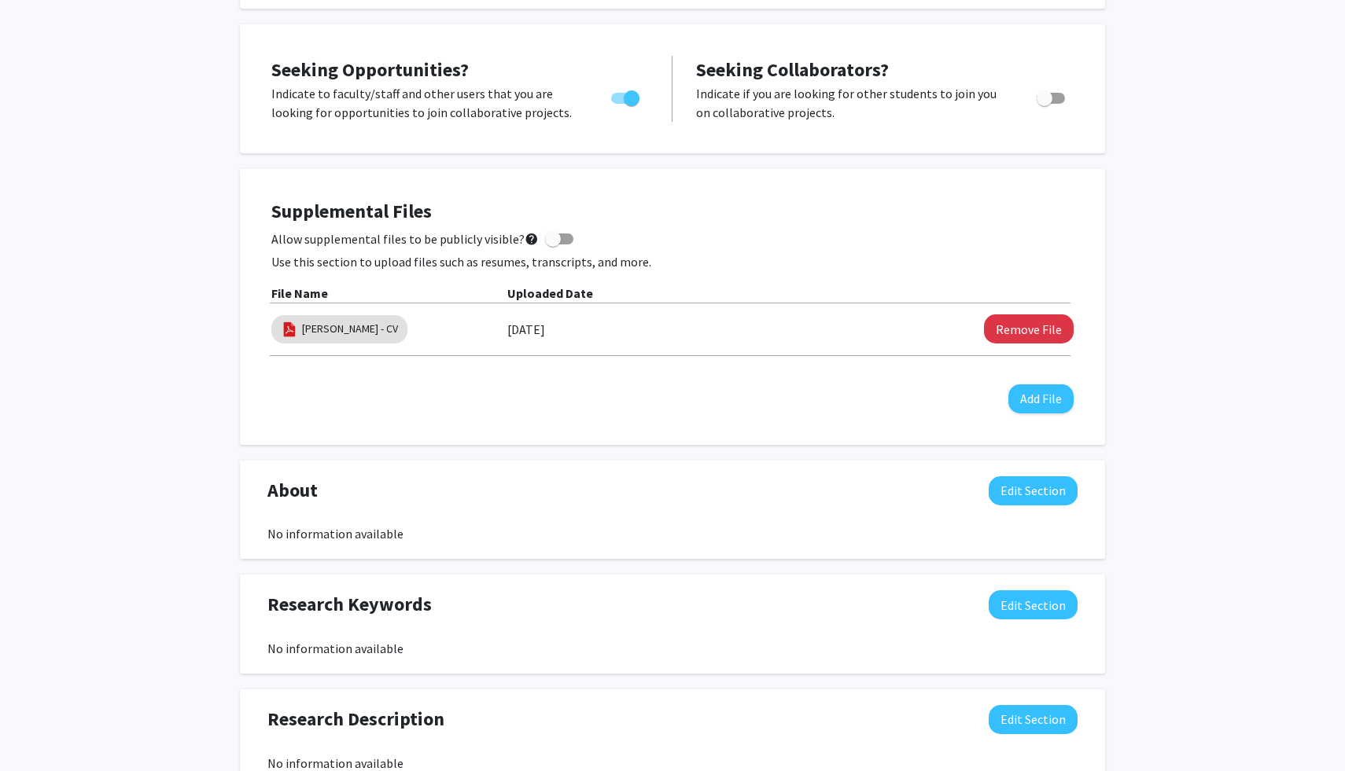
click at [517, 389] on div "Supplemental Files Allow supplemental files to be publicly visible? help Use th…" at bounding box center [672, 307] width 802 height 213
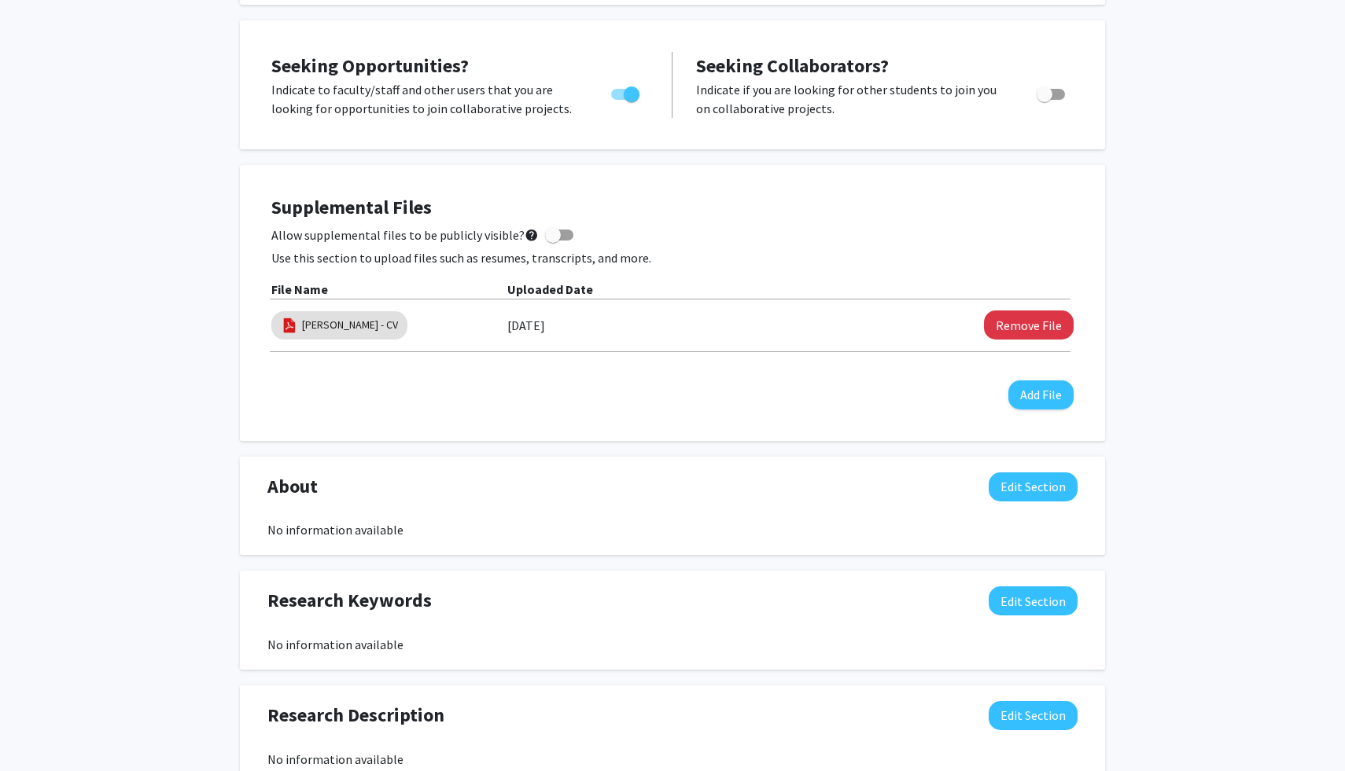
scroll to position [252, 0]
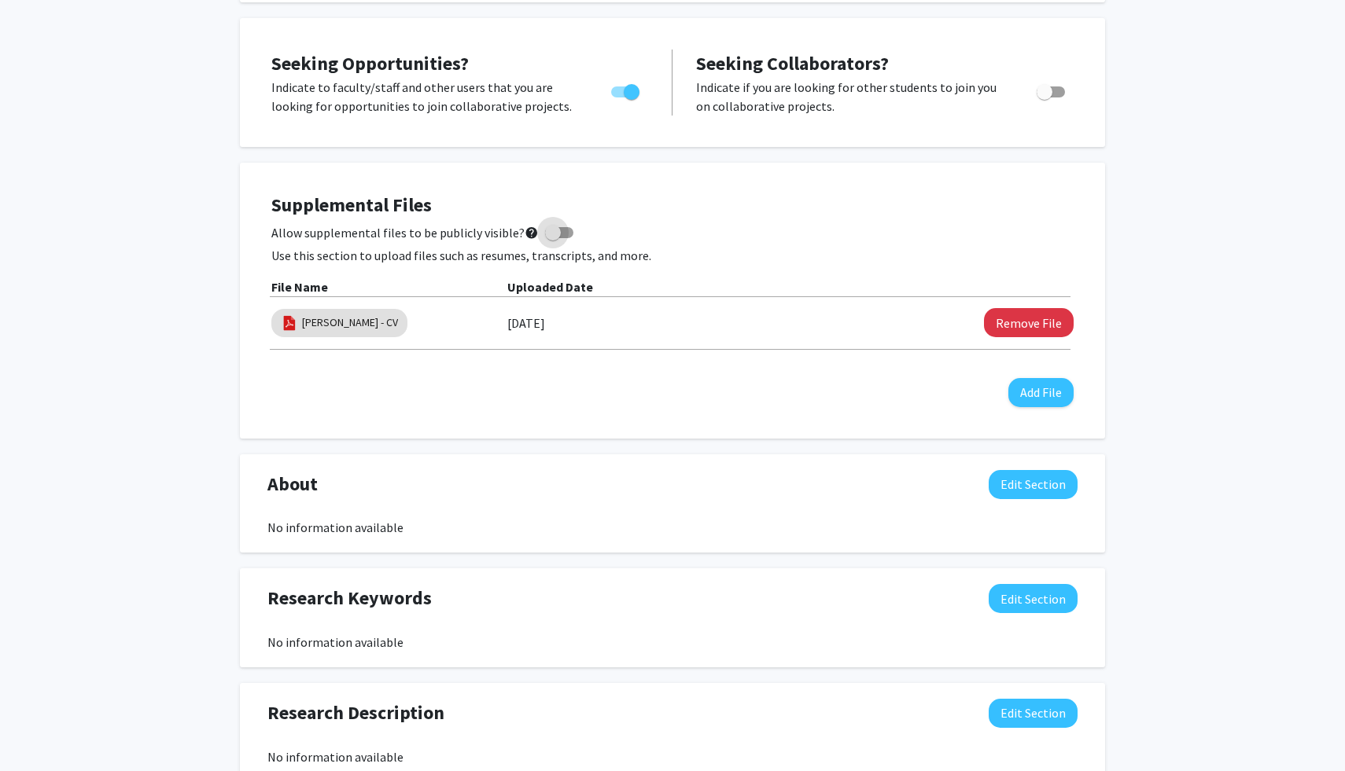
click at [554, 236] on span at bounding box center [559, 232] width 28 height 11
click at [553, 238] on input "Allow supplemental files to be publicly visible? help" at bounding box center [552, 238] width 1 height 1
checkbox input "true"
click at [621, 241] on div "Allow supplemental files to be publicly visible? help" at bounding box center [672, 232] width 802 height 19
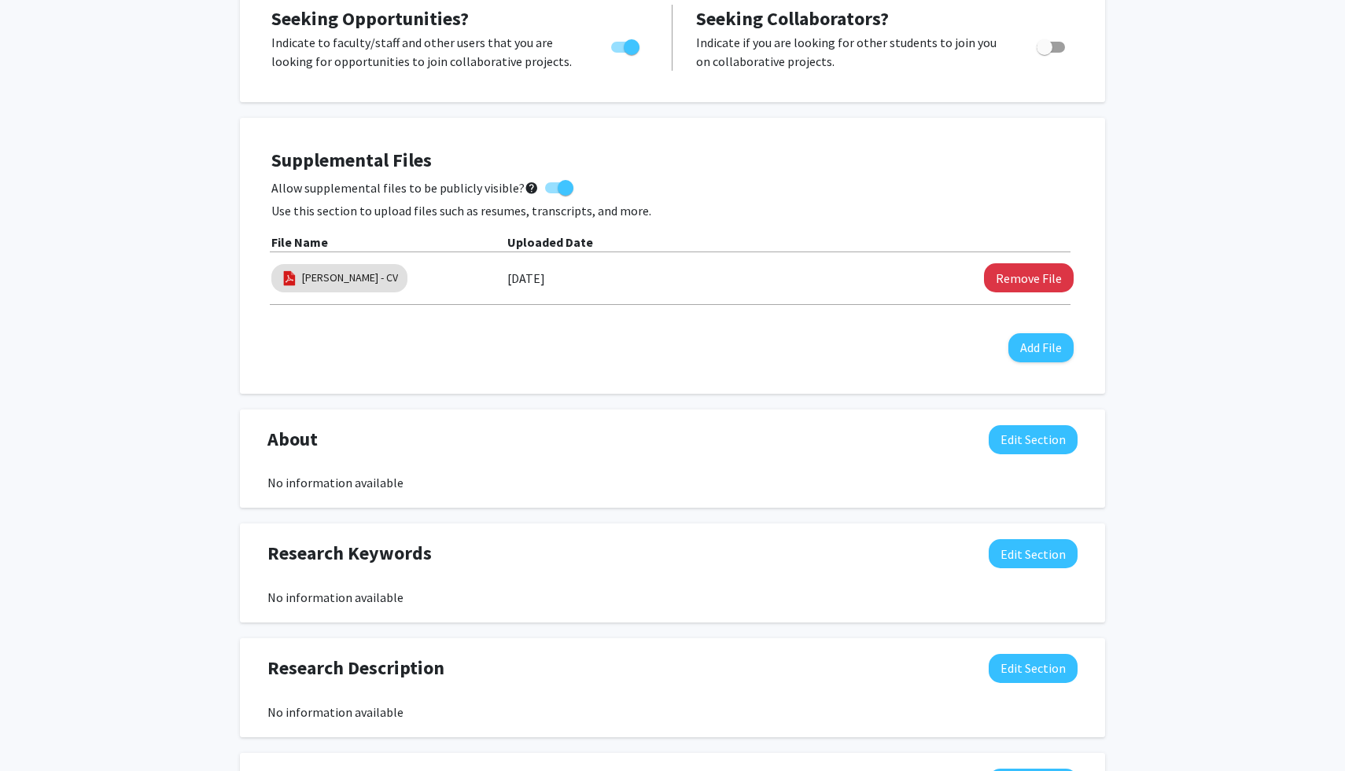
scroll to position [317, 0]
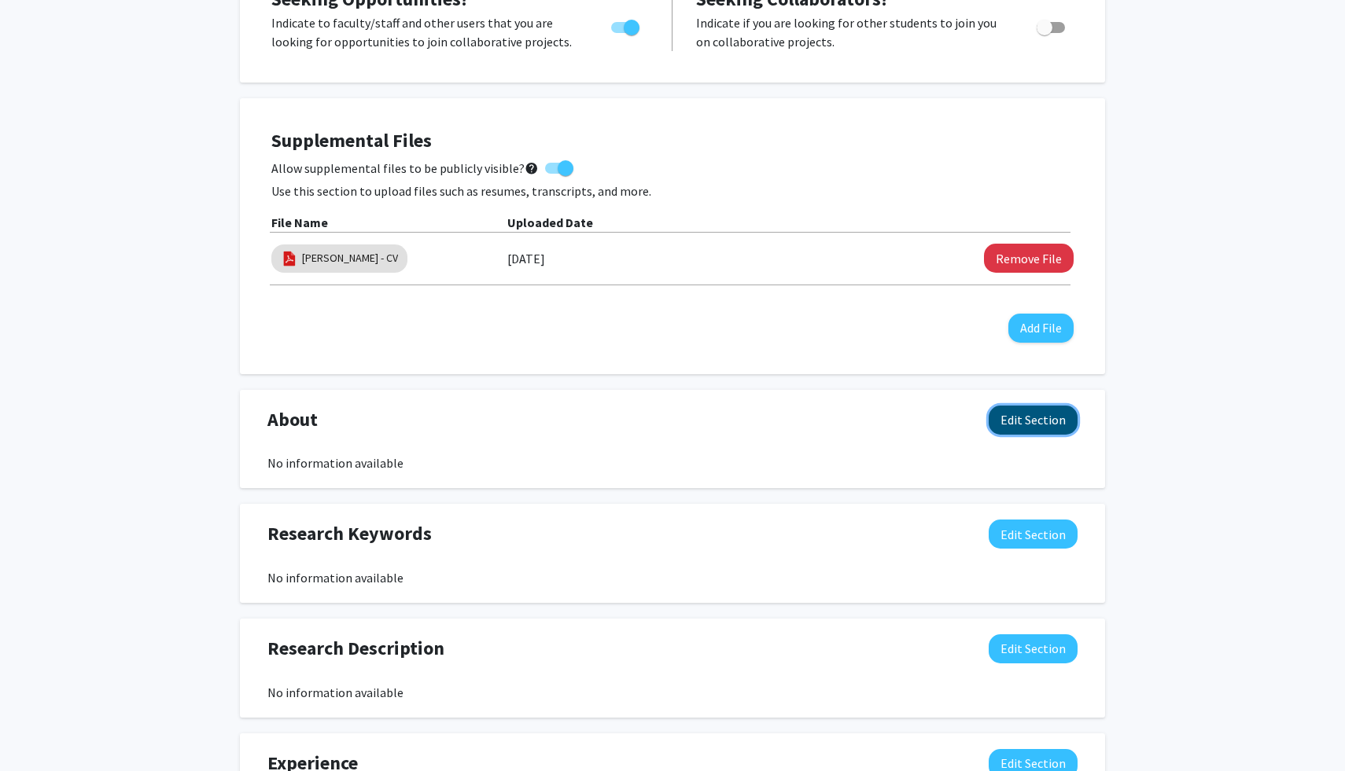
click at [1003, 422] on button "Edit Section" at bounding box center [1033, 420] width 89 height 29
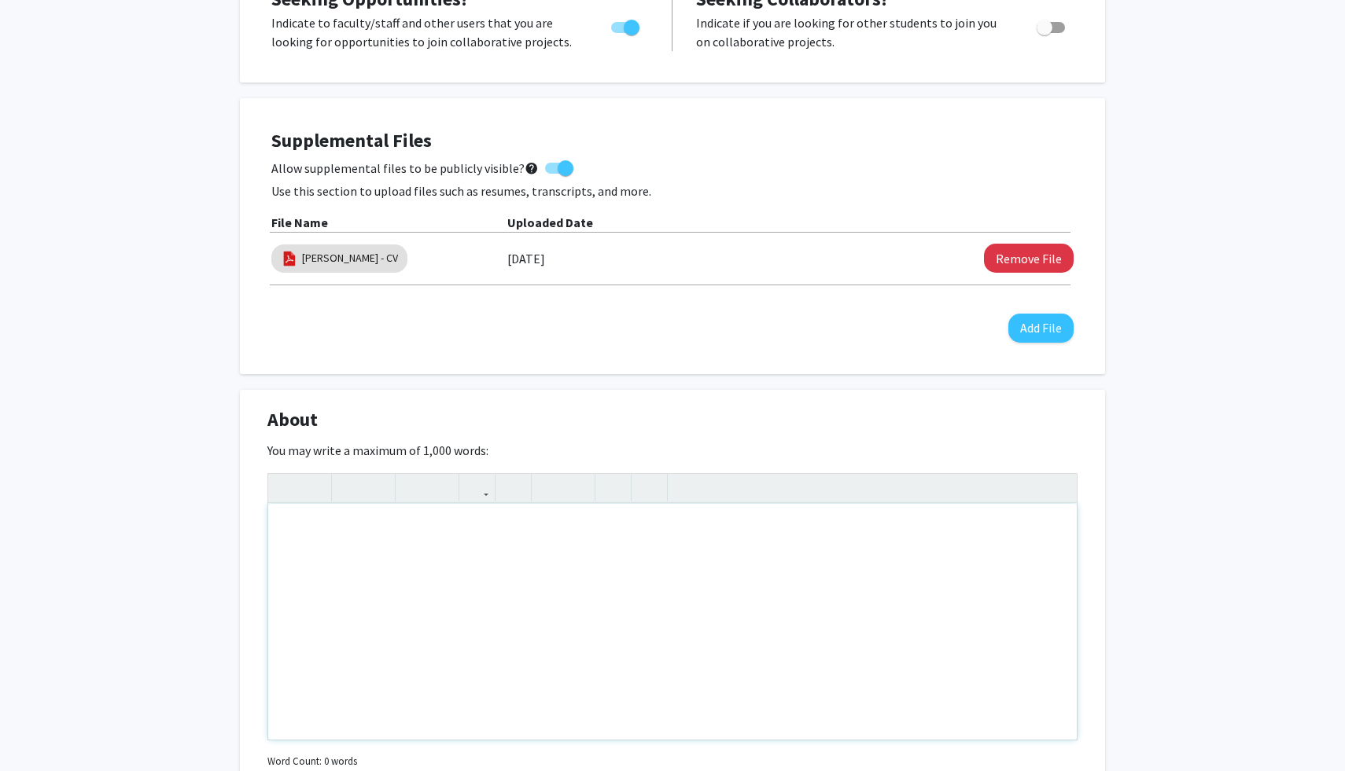
click at [349, 532] on div "Note to users with screen readers: Please deactivate our accessibility plugin f…" at bounding box center [672, 622] width 808 height 236
paste div "Note to users with screen readers: Please deactivate our accessibility plugin f…"
type textarea "<p>I am a first-year medical student at Sidney Kimmel Medical College with a st…"
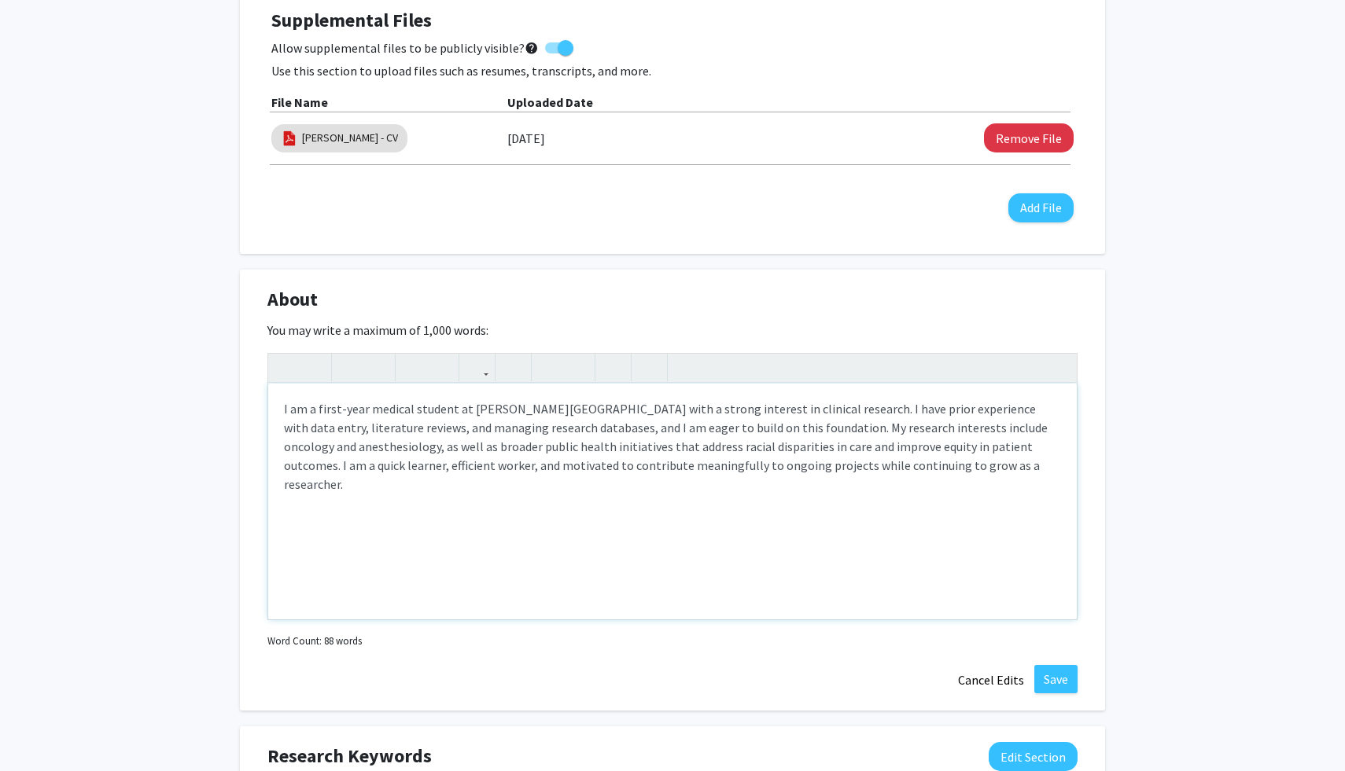
scroll to position [443, 0]
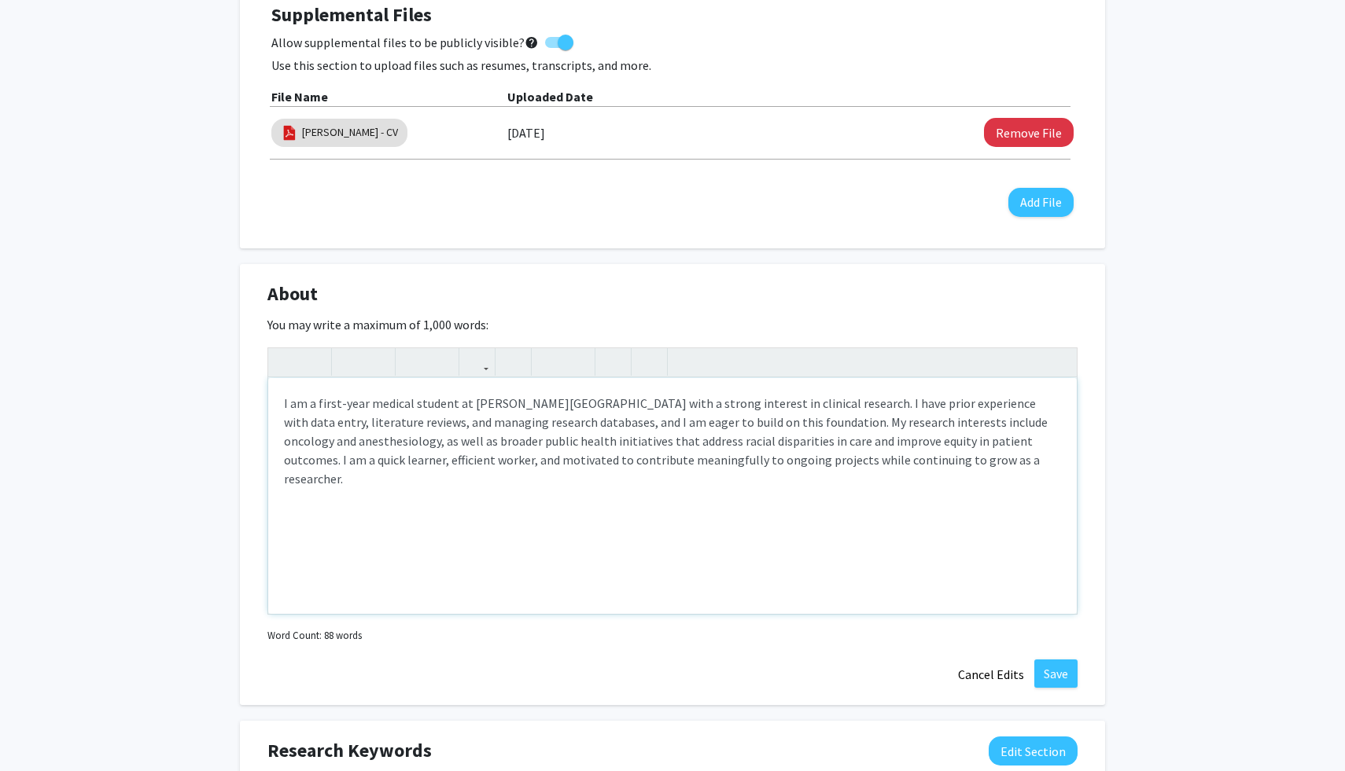
click at [465, 439] on p "I am a first-year medical student at Sidney Kimmel Medical College with a stron…" at bounding box center [672, 441] width 777 height 94
drag, startPoint x: 510, startPoint y: 444, endPoint x: 466, endPoint y: 442, distance: 44.1
click at [466, 442] on p "I am a first-year medical student at Sidney Kimmel Medical College with a stron…" at bounding box center [672, 441] width 777 height 94
click at [677, 443] on p "I am a first-year medical student at Sidney Kimmel Medical College with a stron…" at bounding box center [672, 441] width 777 height 94
click at [1014, 441] on p "I am a first-year medical student at Sidney Kimmel Medical College with a stron…" at bounding box center [672, 441] width 777 height 94
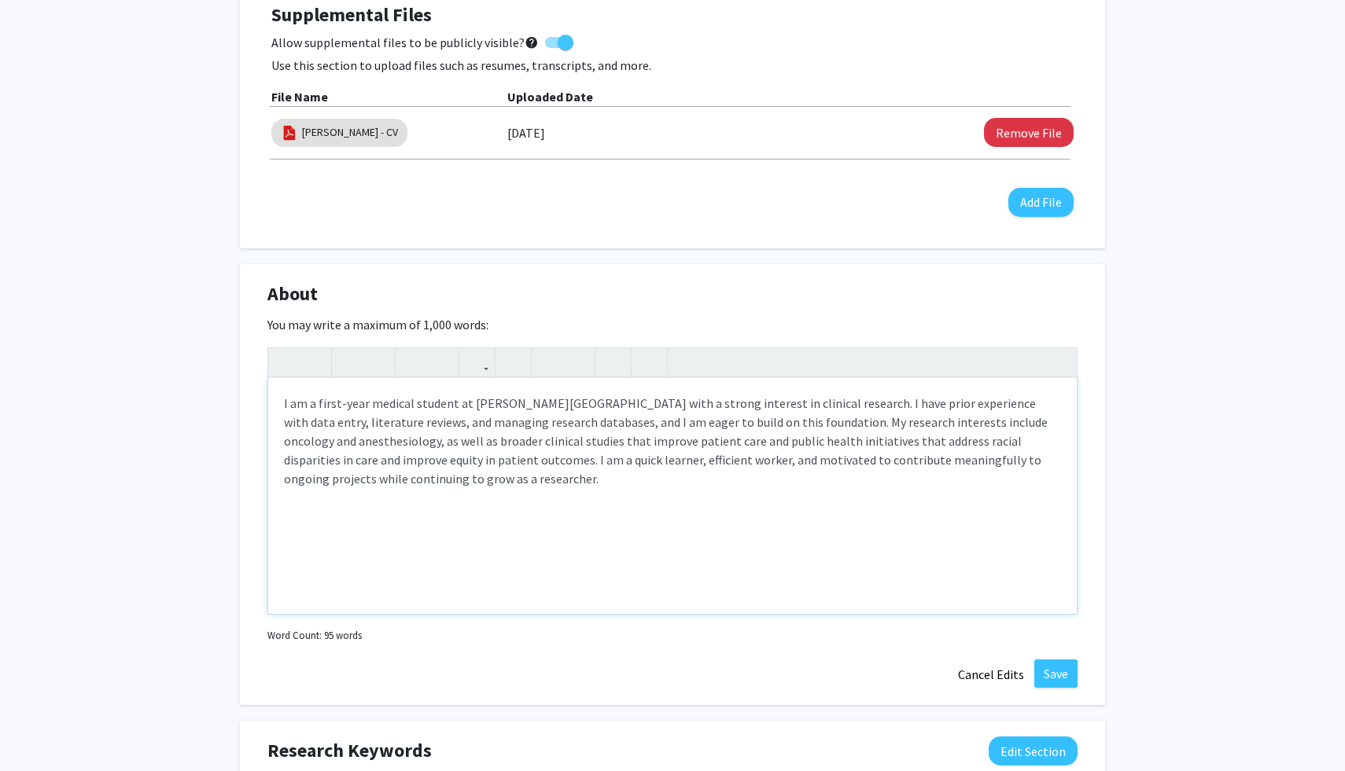
click at [1018, 441] on p "I am a first-year medical student at Sidney Kimmel Medical College with a stron…" at bounding box center [672, 441] width 777 height 94
type textarea "<p>I am a first-year medical student at Sidney Kimmel Medical College with a st…"
click at [484, 482] on p "I am a first-year medical student at Sidney Kimmel Medical College with a stron…" at bounding box center [672, 441] width 777 height 94
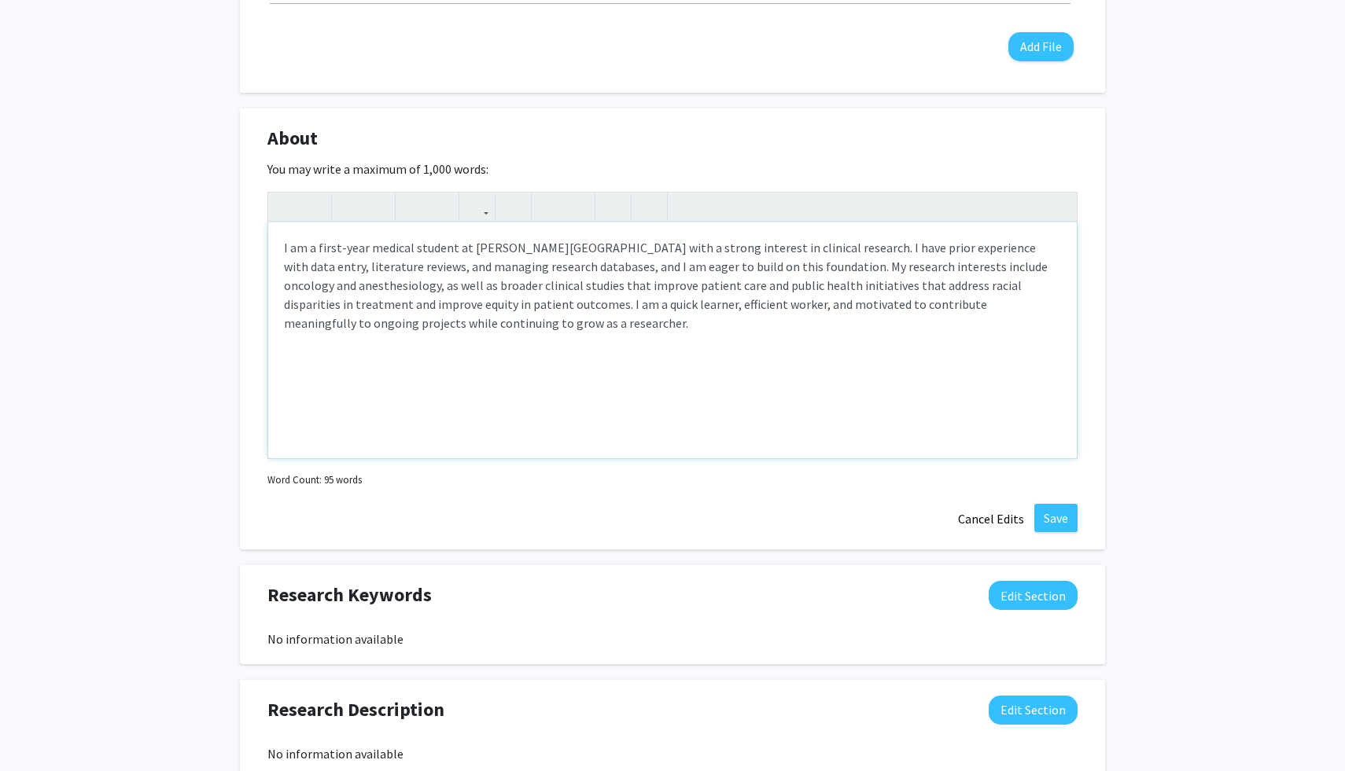
scroll to position [602, 0]
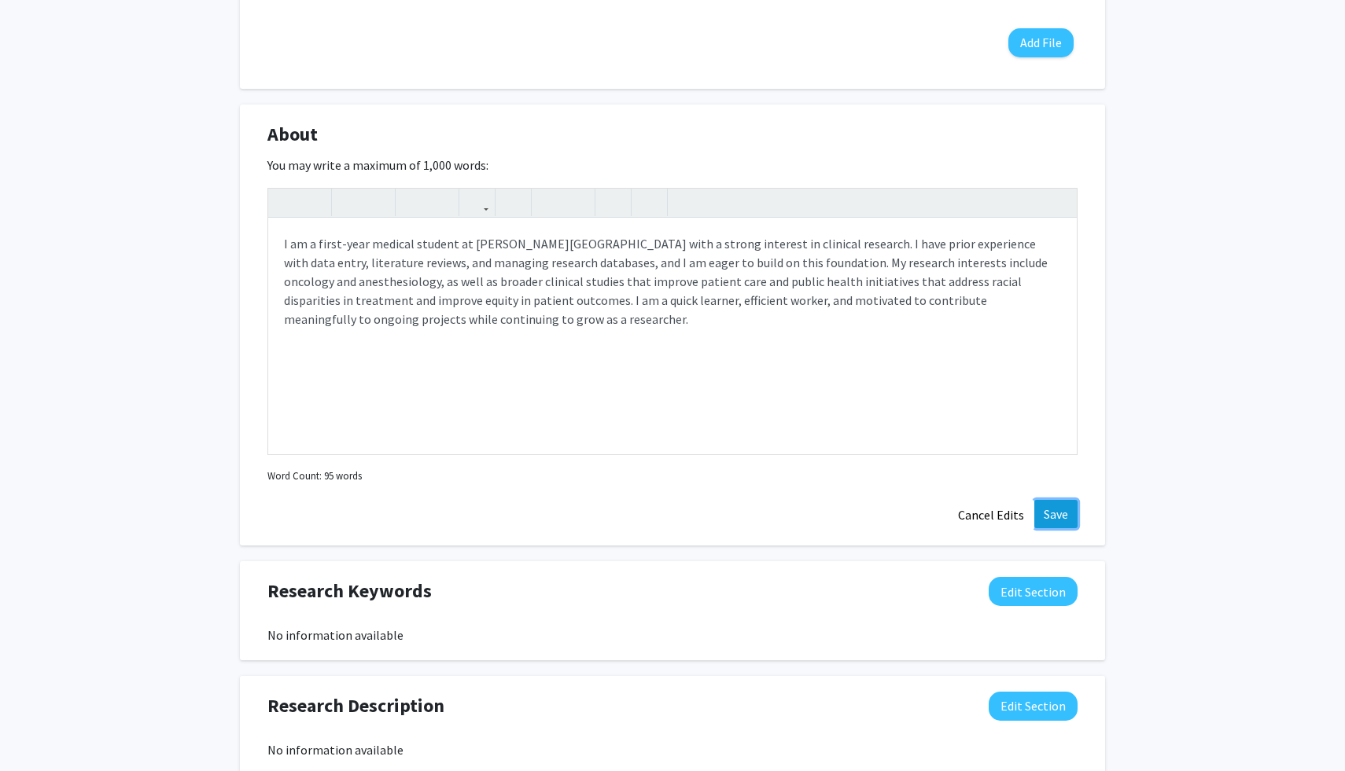
click at [1057, 514] on button "Save" at bounding box center [1055, 514] width 43 height 28
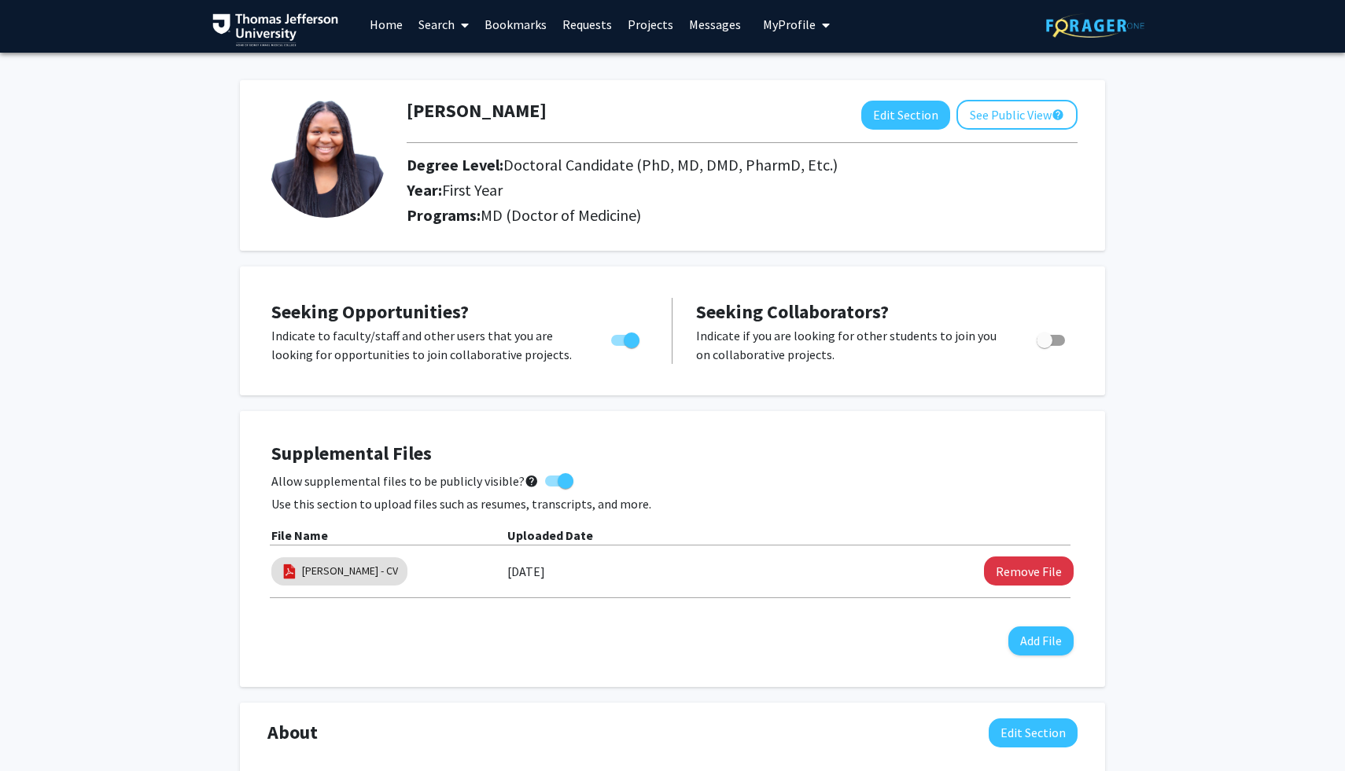
scroll to position [0, 0]
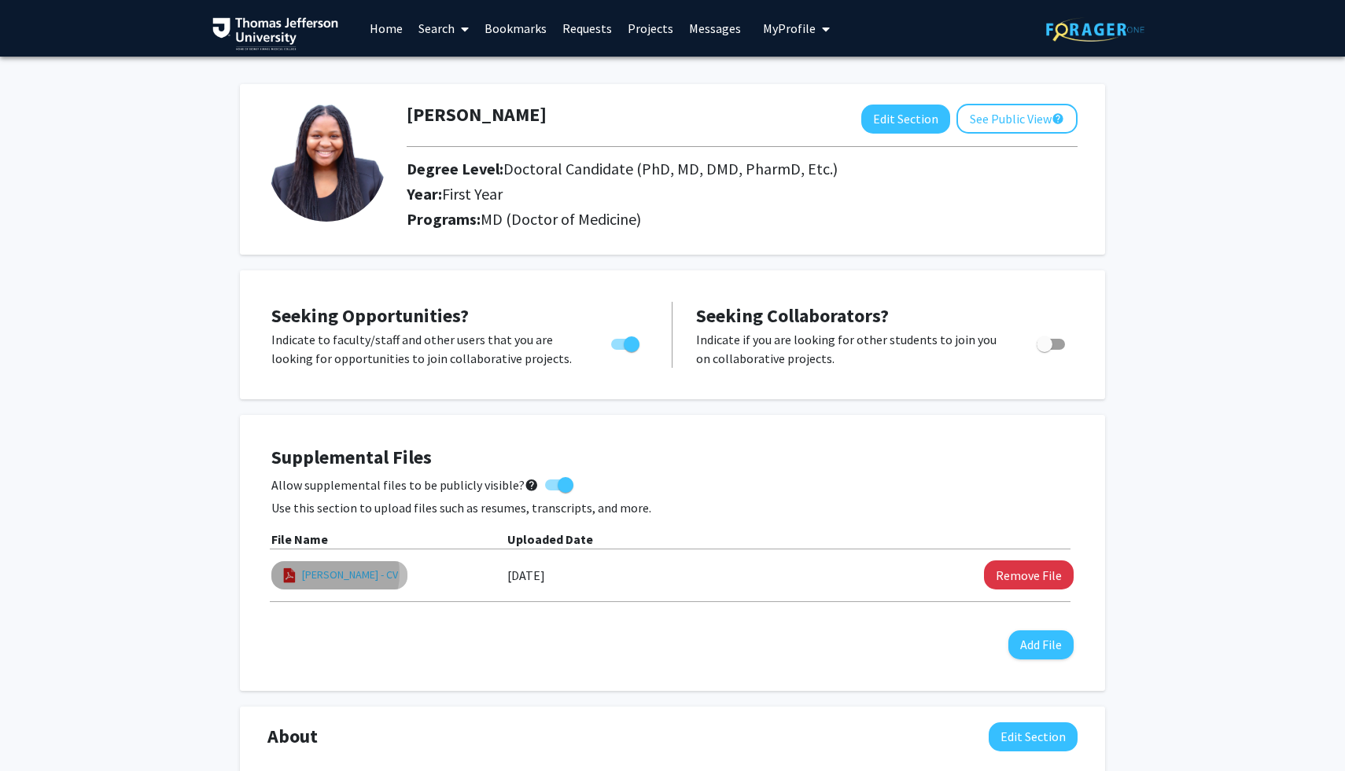
click at [329, 574] on link "[PERSON_NAME] - CV" at bounding box center [350, 575] width 96 height 17
select select "custom"
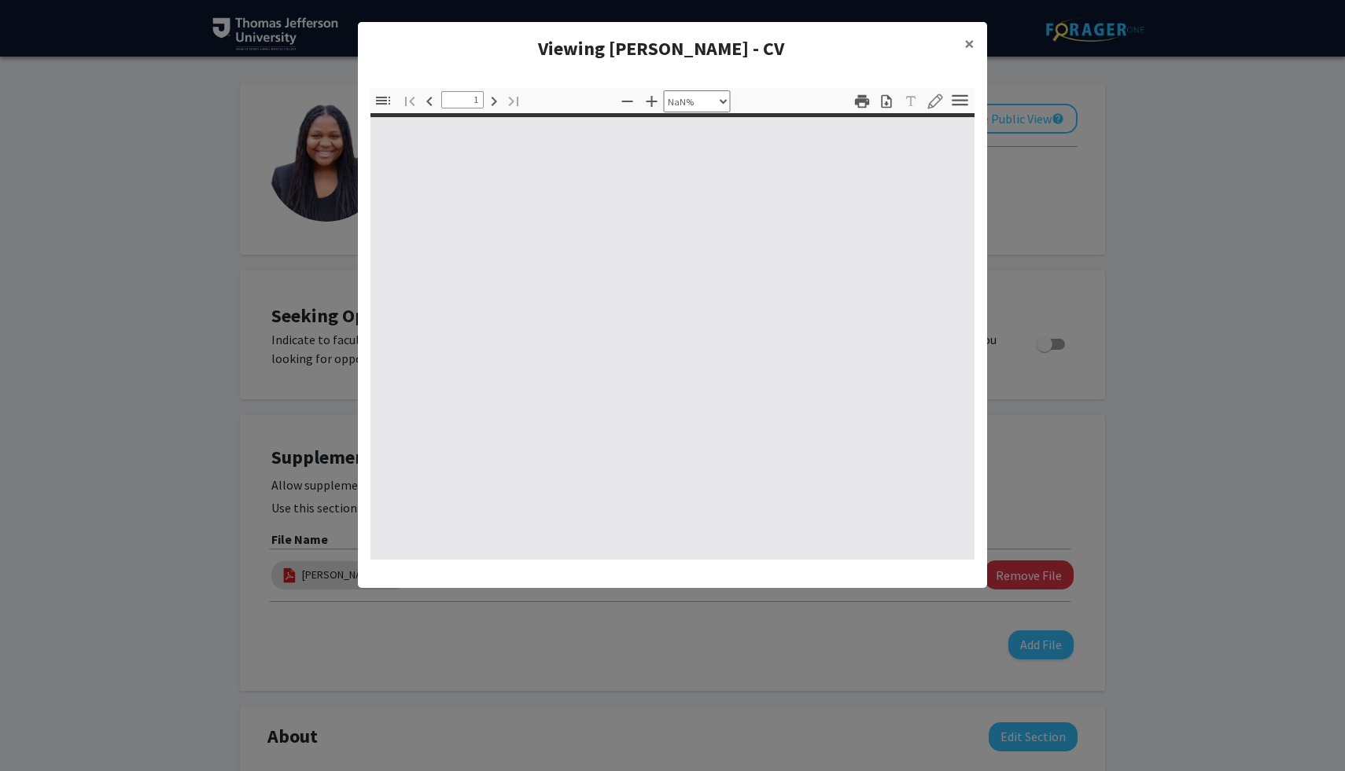
type input "0"
select select "custom"
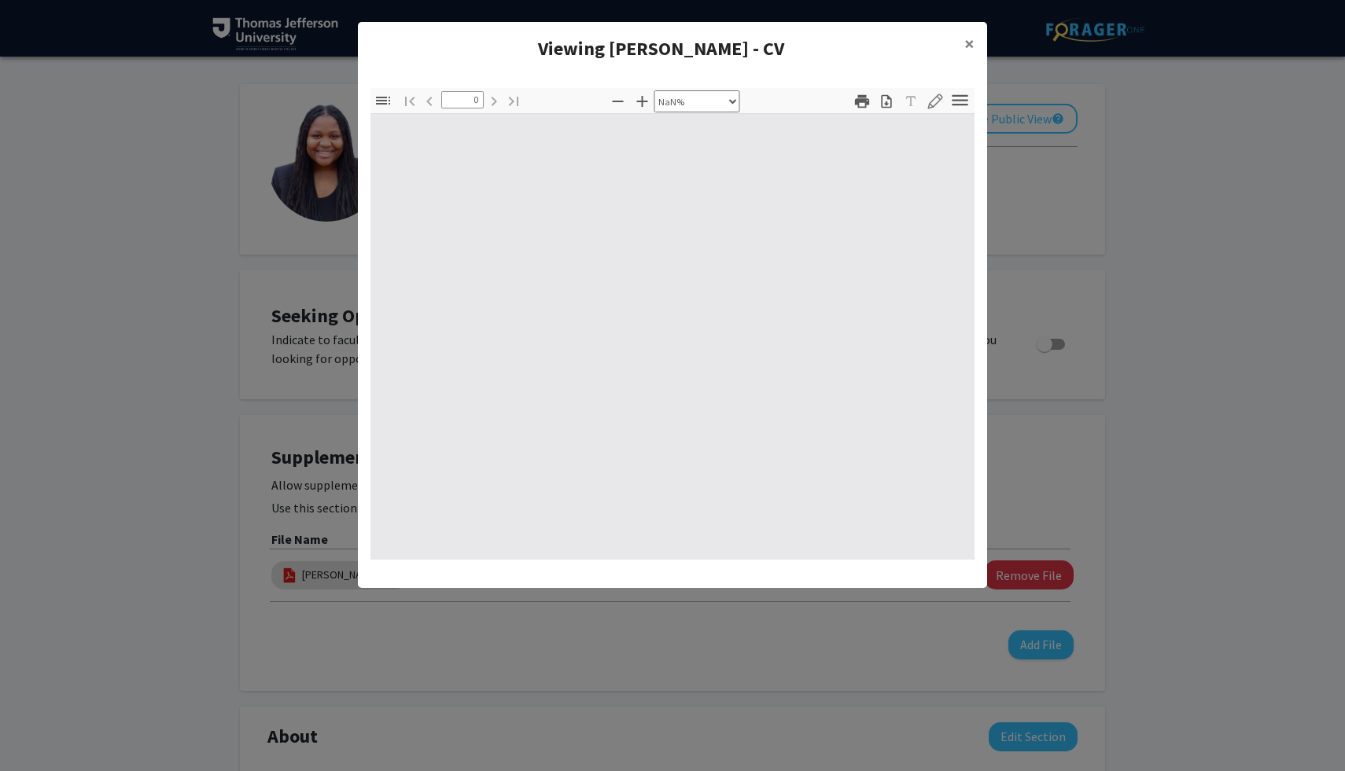
type input "1"
select select "custom"
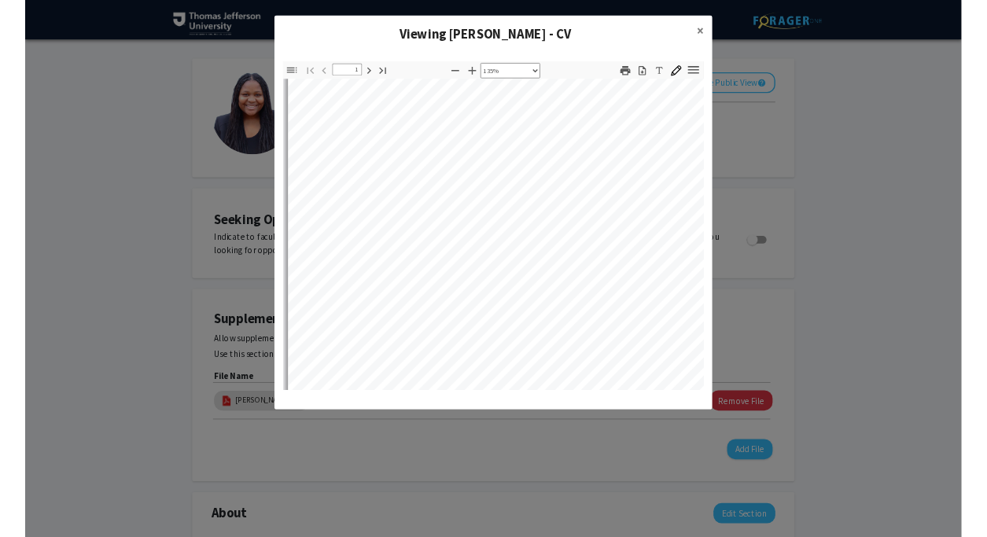
scroll to position [40, 0]
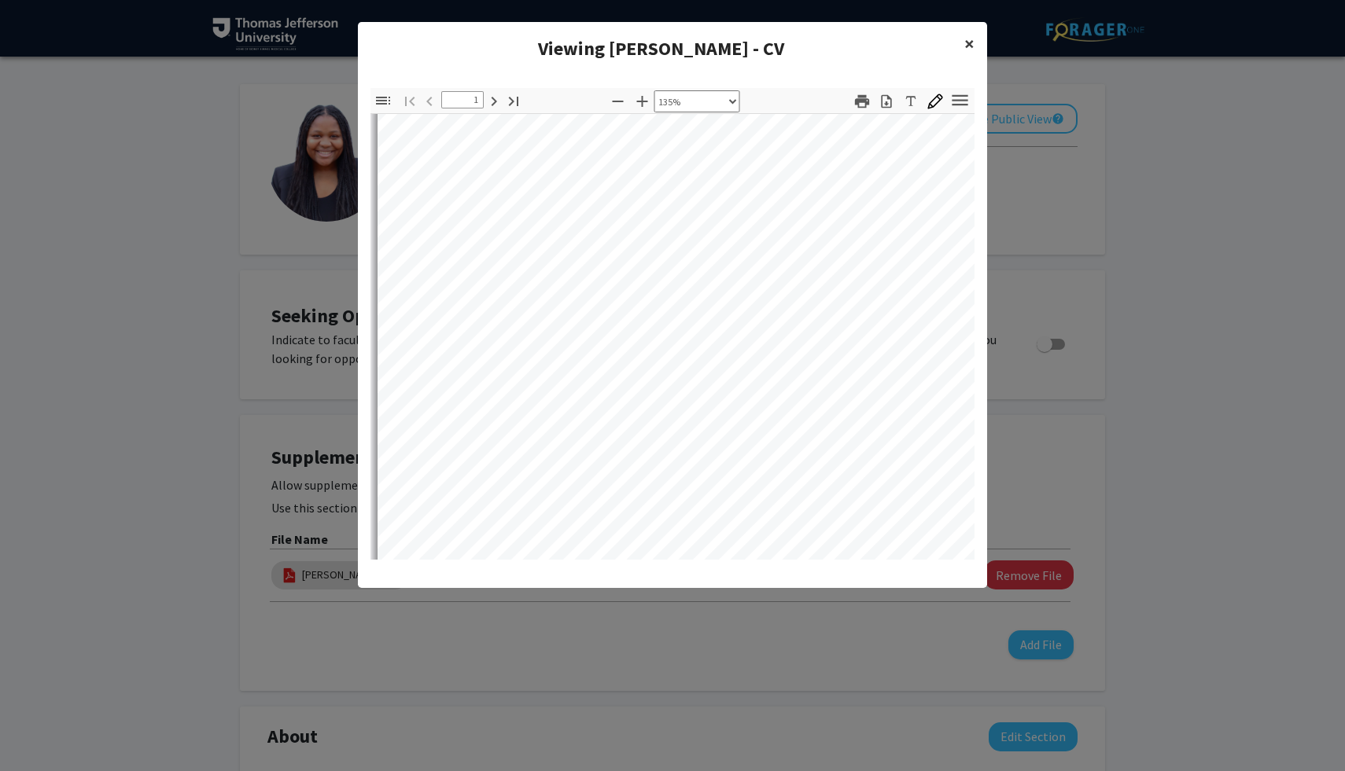
click at [967, 41] on span "×" at bounding box center [969, 43] width 10 height 24
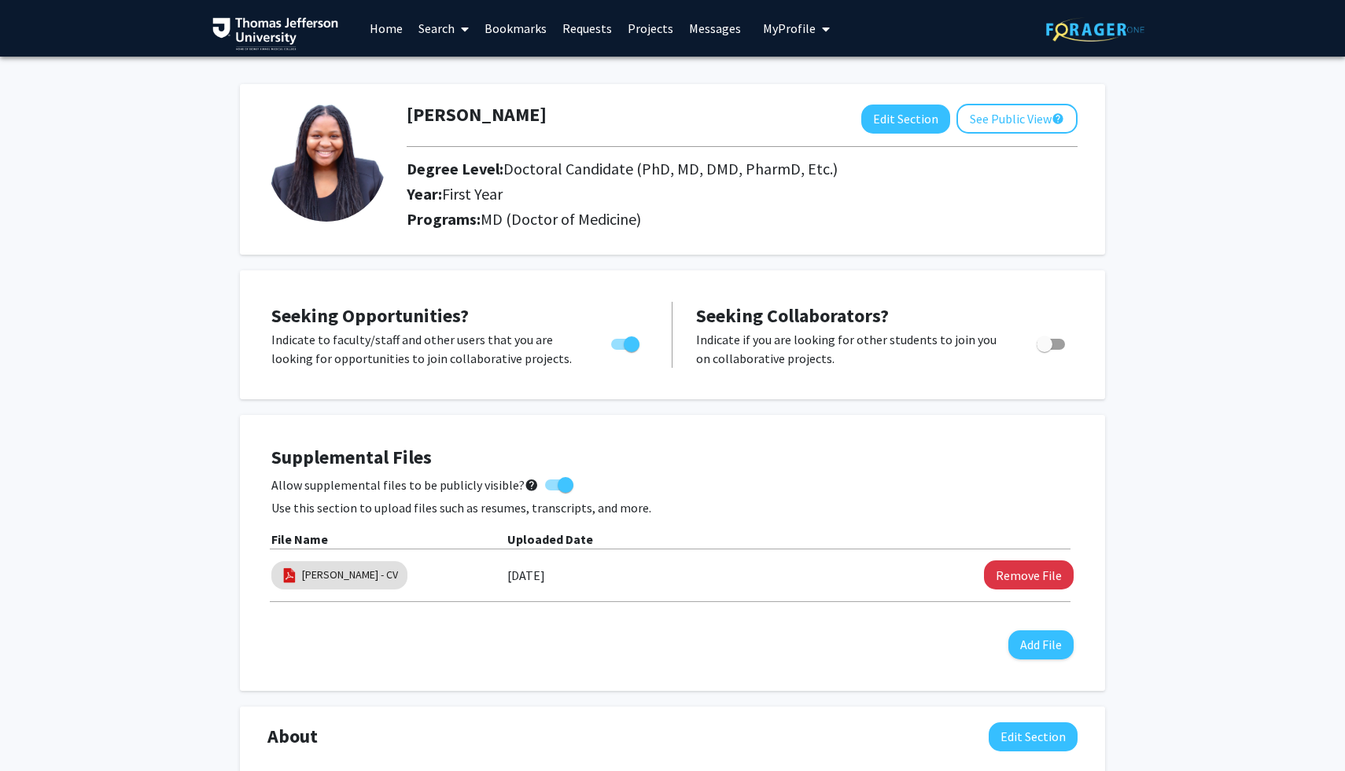
click at [1014, 122] on button "See Public View help" at bounding box center [1016, 119] width 121 height 30
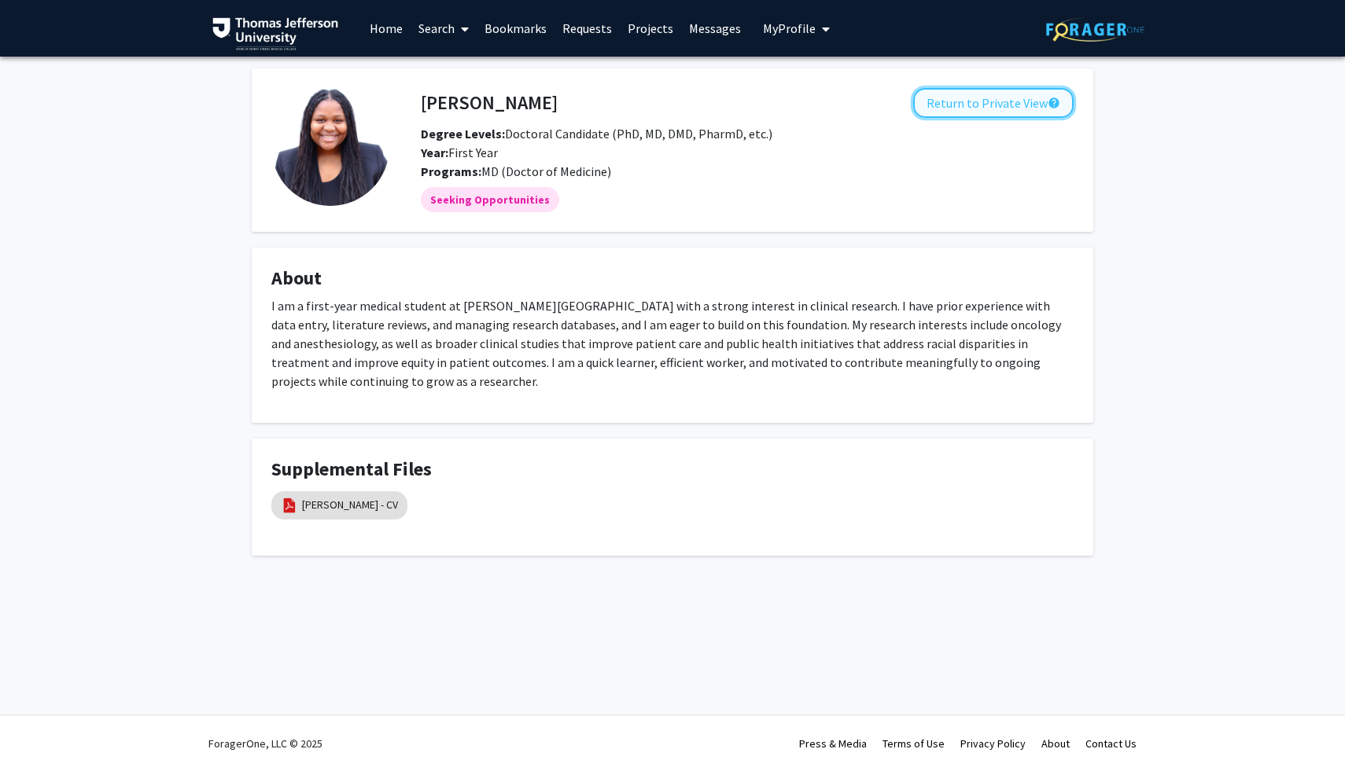
click at [1017, 106] on button "Return to Private View help" at bounding box center [993, 103] width 160 height 30
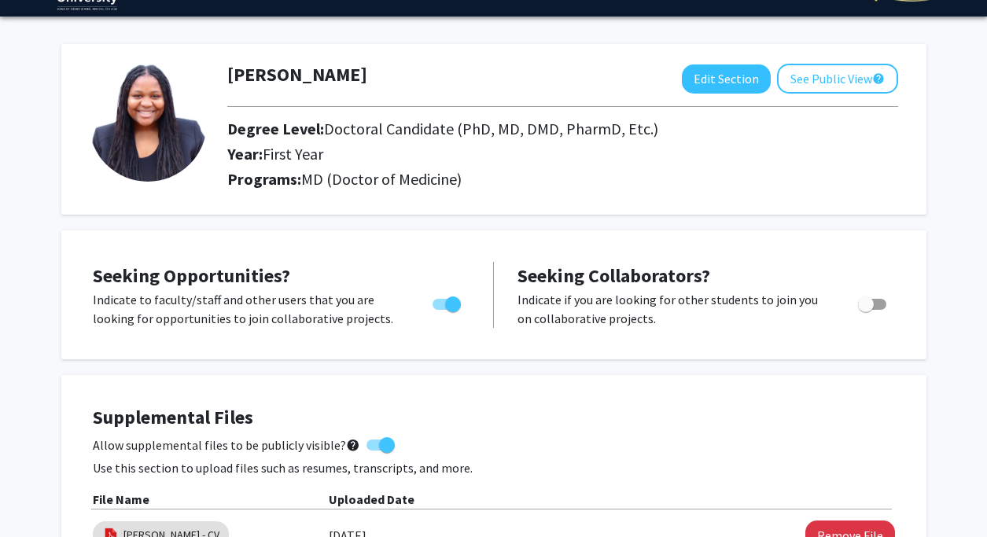
scroll to position [46, 0]
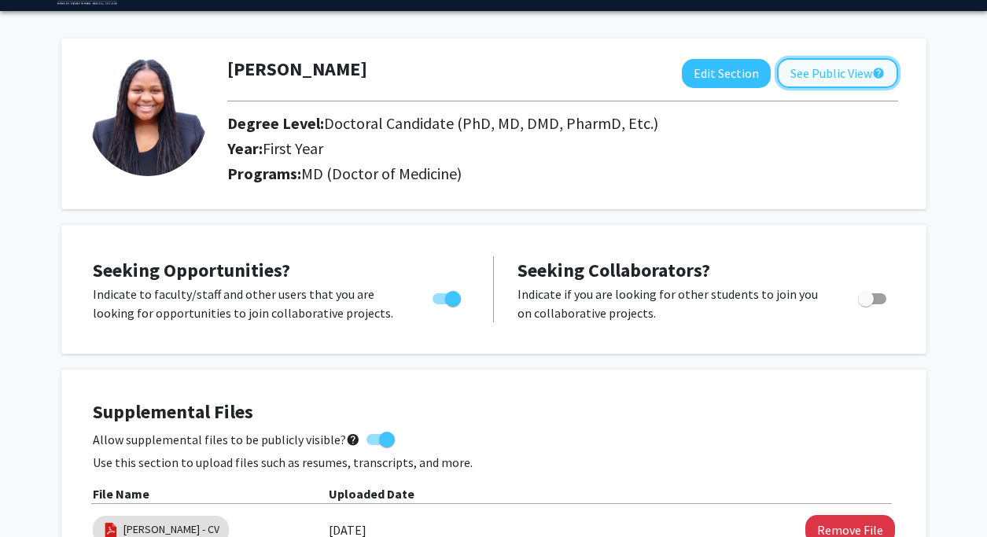
click at [844, 75] on button "See Public View help" at bounding box center [837, 73] width 121 height 30
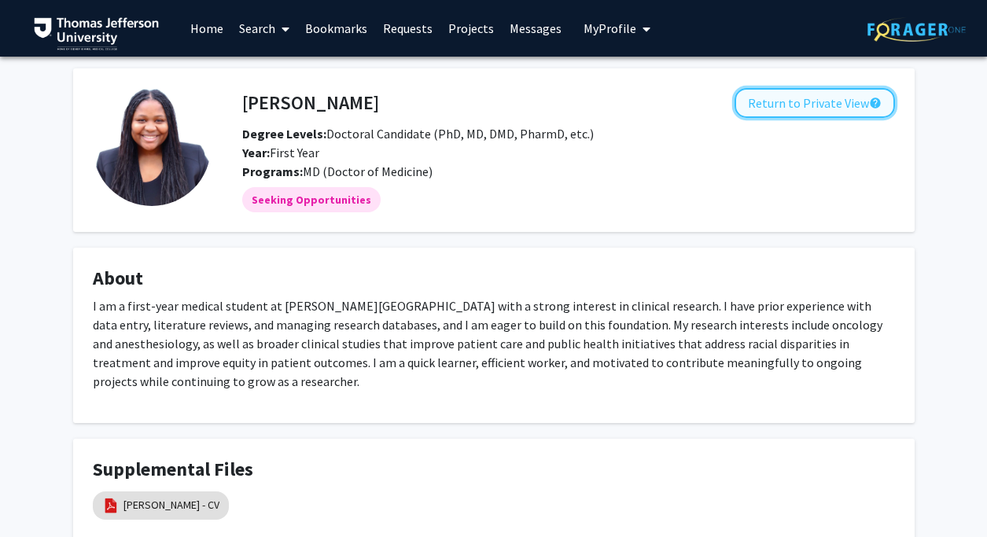
click at [804, 111] on button "Return to Private View help" at bounding box center [815, 103] width 160 height 30
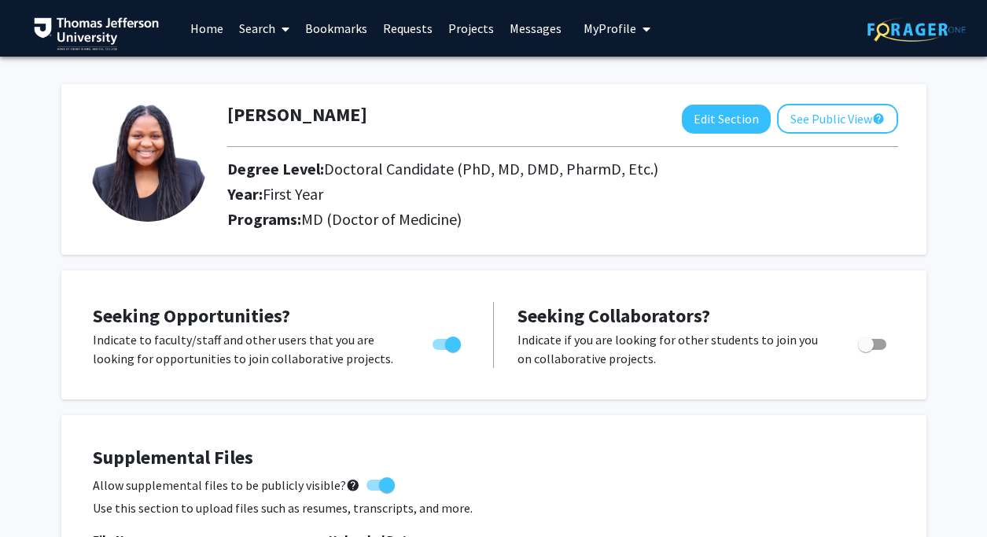
scroll to position [6, 0]
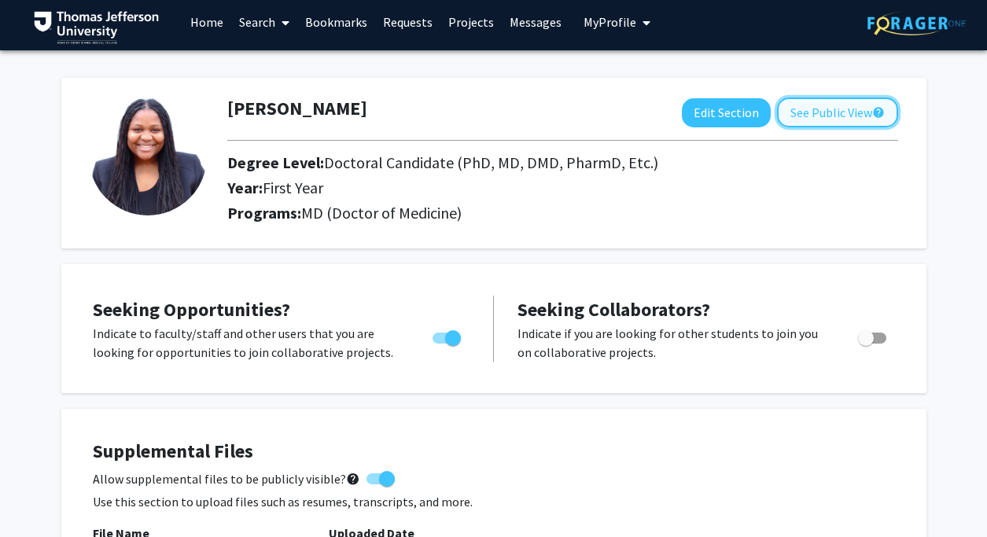
click at [862, 117] on button "See Public View help" at bounding box center [837, 113] width 121 height 30
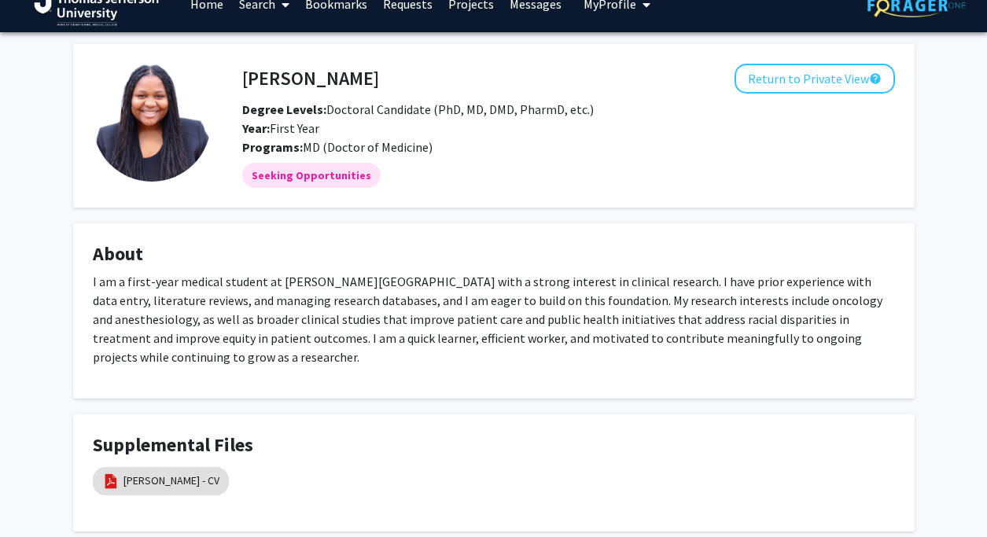
scroll to position [28, 0]
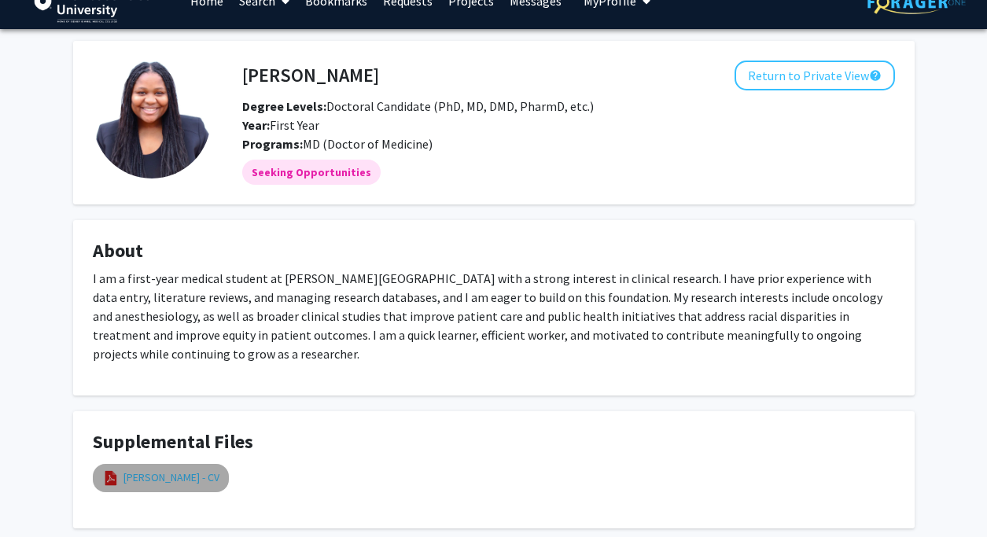
click at [174, 484] on link "[PERSON_NAME] - CV" at bounding box center [171, 478] width 96 height 17
select select "custom"
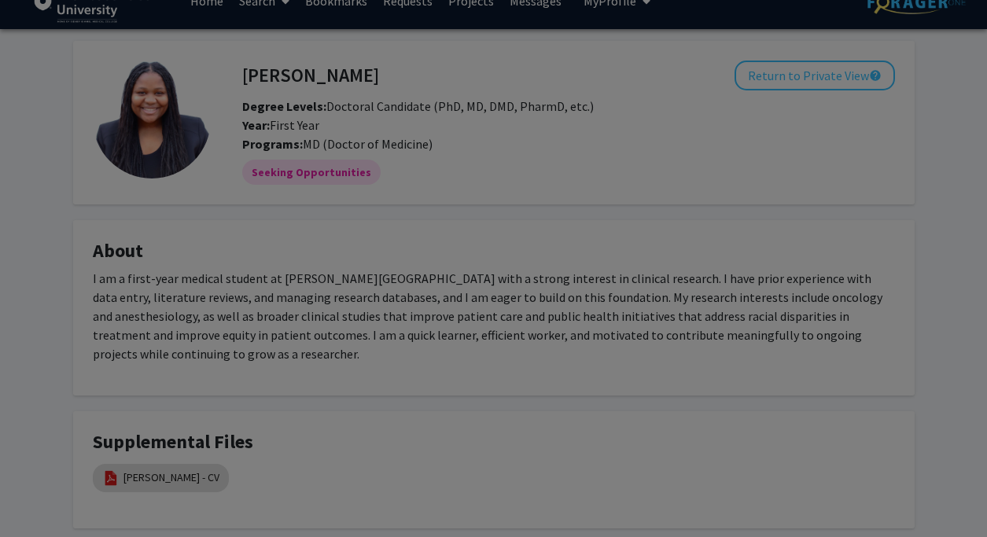
type input "0"
select select "custom"
type input "1"
select select "custom"
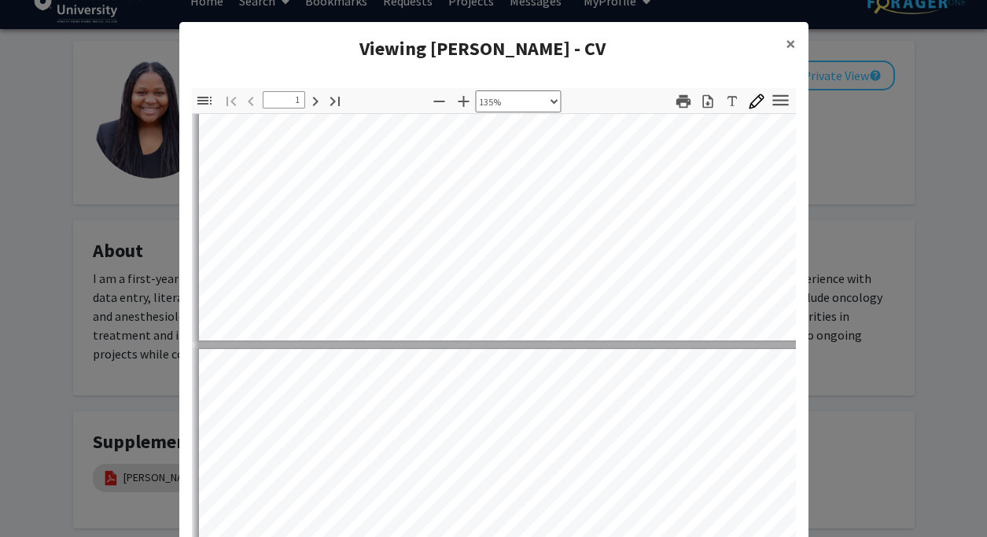
type input "2"
select select "custom"
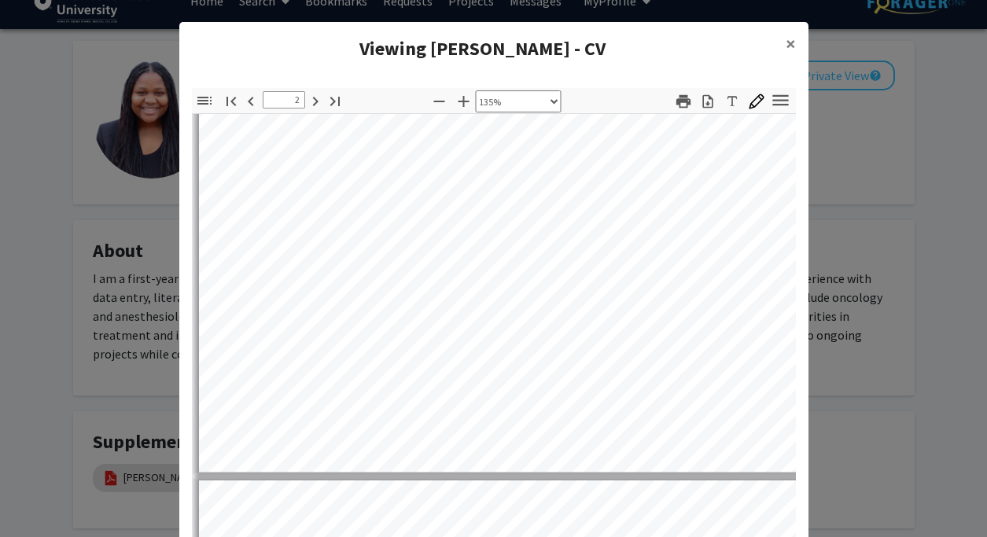
type input "3"
select select "custom"
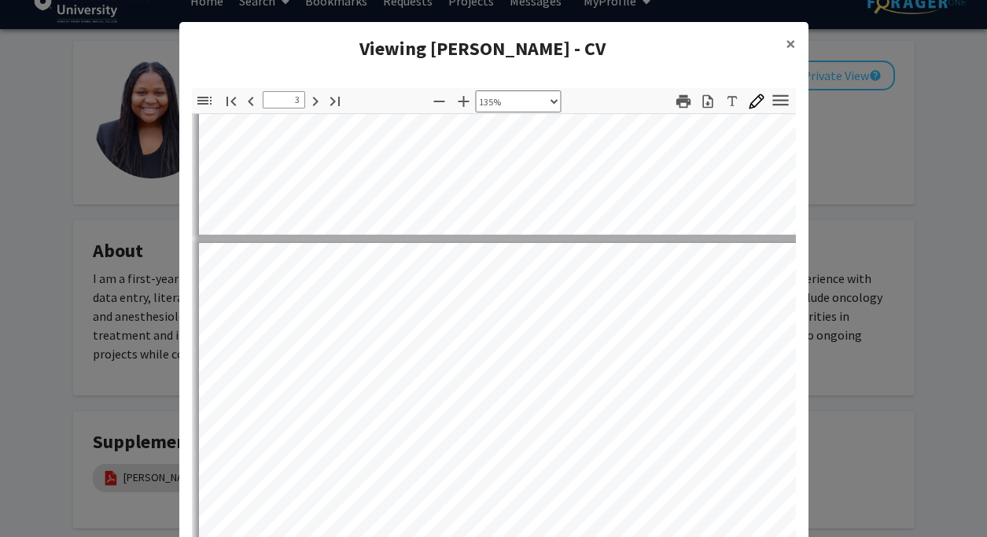
scroll to position [2410, 0]
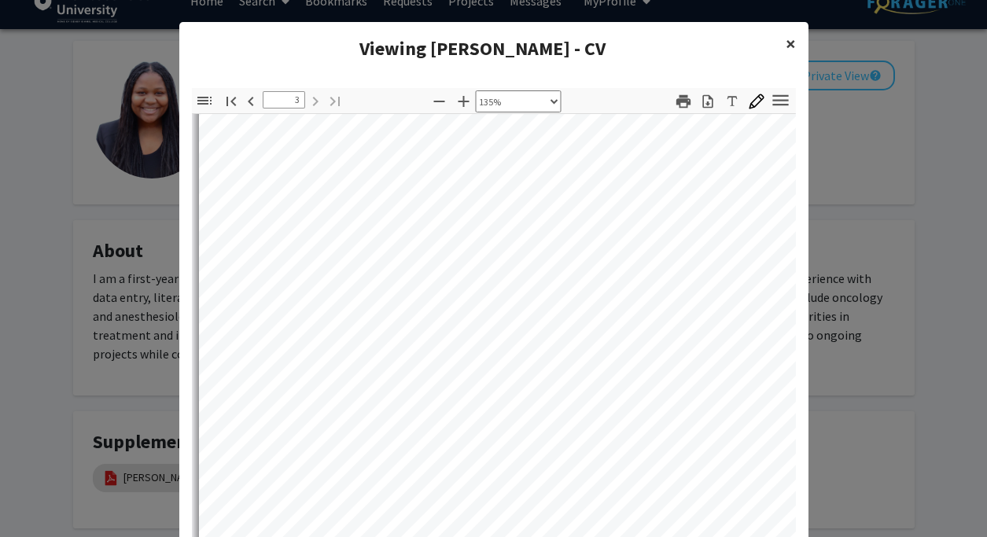
click at [790, 54] on span "×" at bounding box center [791, 43] width 10 height 24
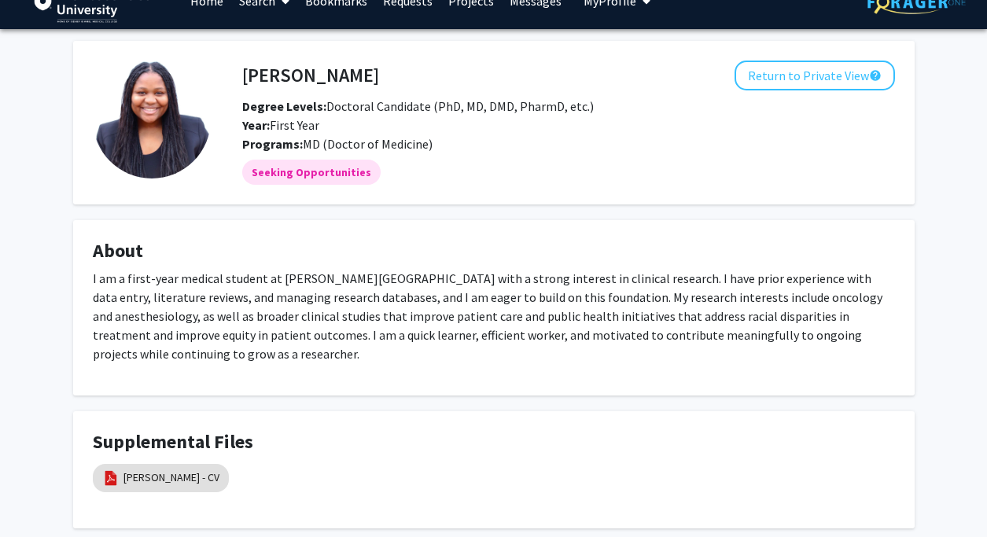
scroll to position [0, 0]
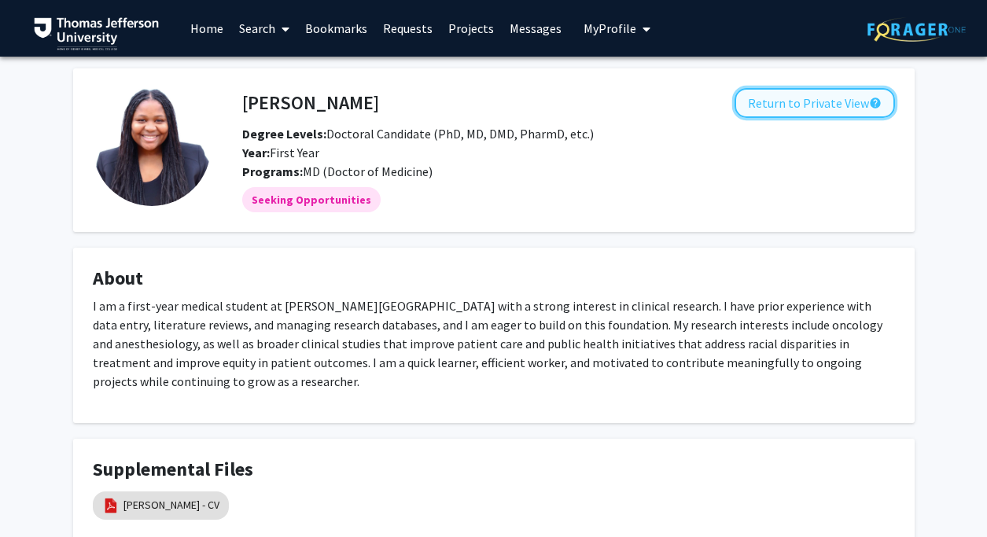
click at [784, 106] on button "Return to Private View help" at bounding box center [815, 103] width 160 height 30
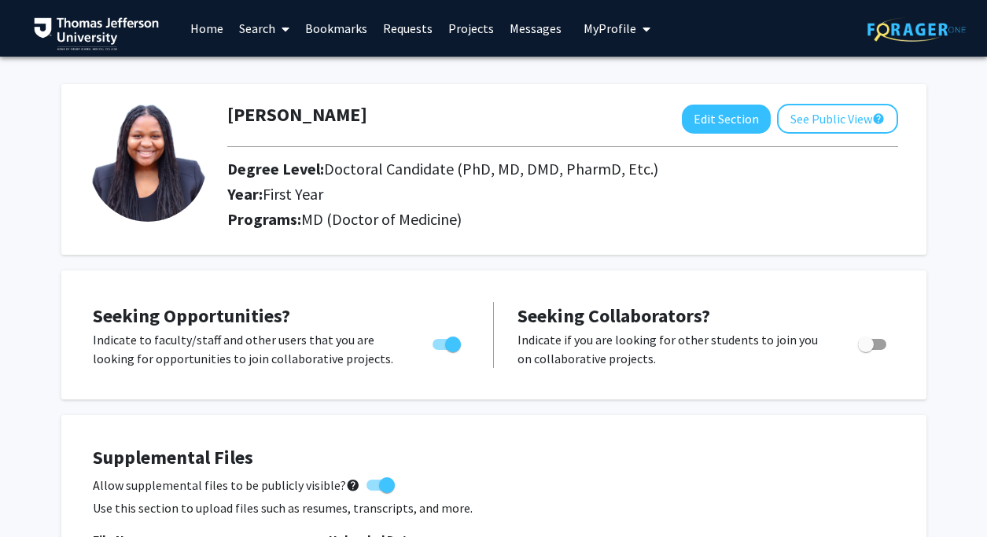
click at [318, 33] on link "Bookmarks" at bounding box center [336, 28] width 78 height 55
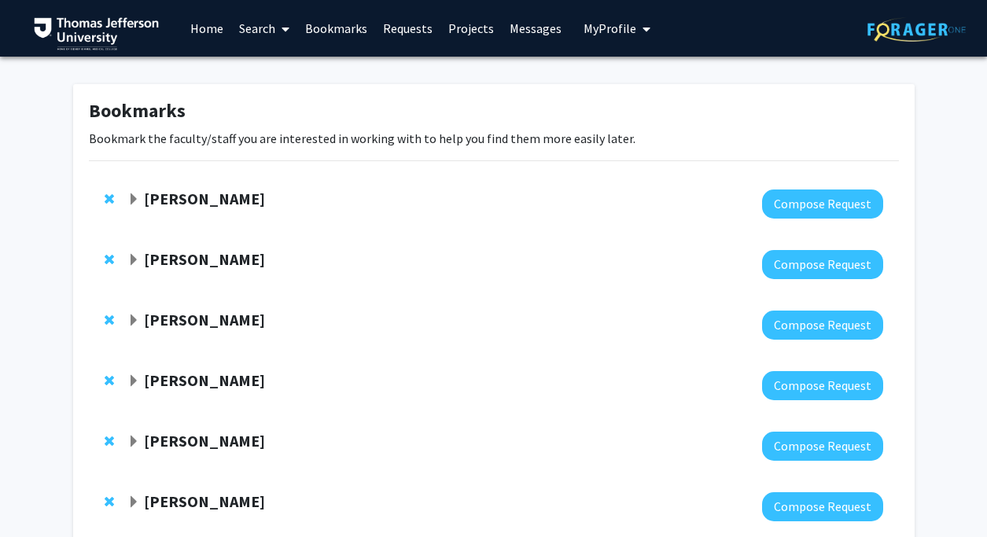
click at [134, 199] on span "Expand Munjireen Sifat Bookmark" at bounding box center [133, 199] width 13 height 13
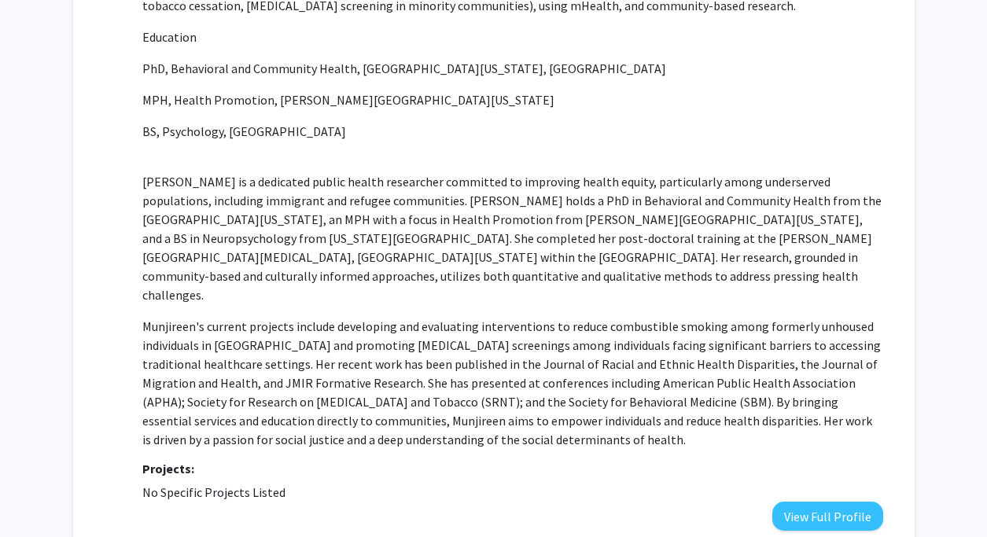
scroll to position [274, 0]
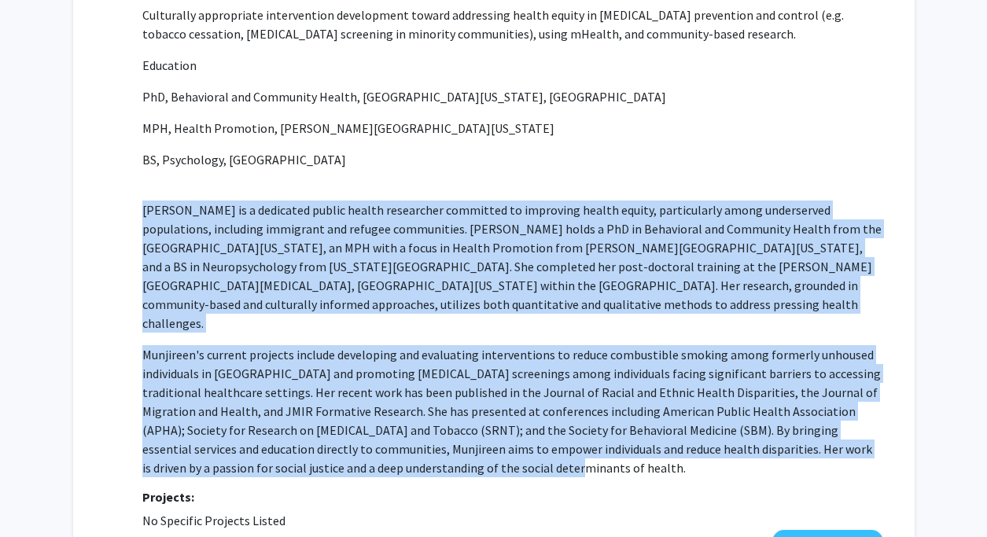
drag, startPoint x: 463, startPoint y: 444, endPoint x: 144, endPoint y: 204, distance: 399.4
click at [144, 204] on p "Research and Practice Interests Culturally appropriate intervention development…" at bounding box center [512, 225] width 740 height 503
copy p "Munjireen Sifat is a dedicated public health researcher committed to improving …"
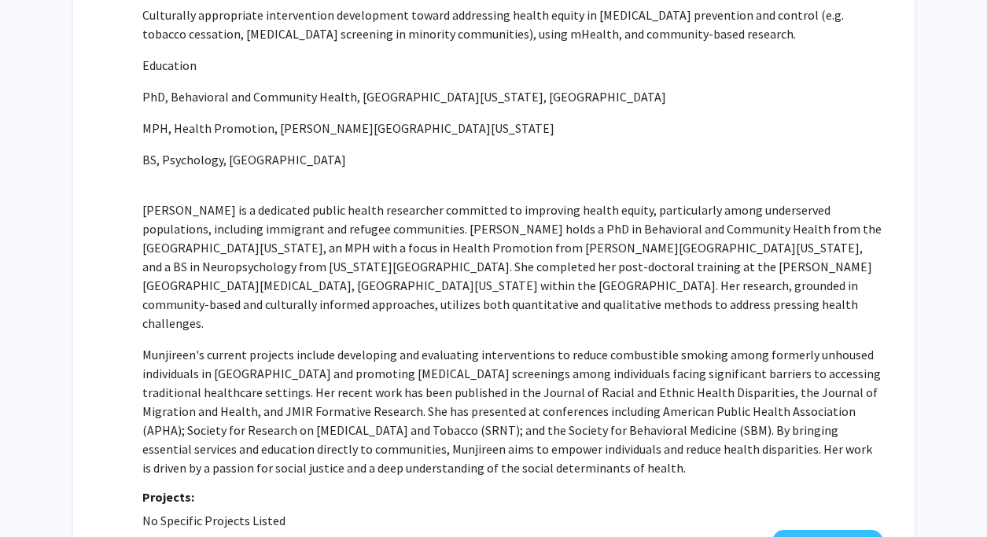
click at [673, 148] on p "Research and Practice Interests Culturally appropriate intervention development…" at bounding box center [512, 225] width 740 height 503
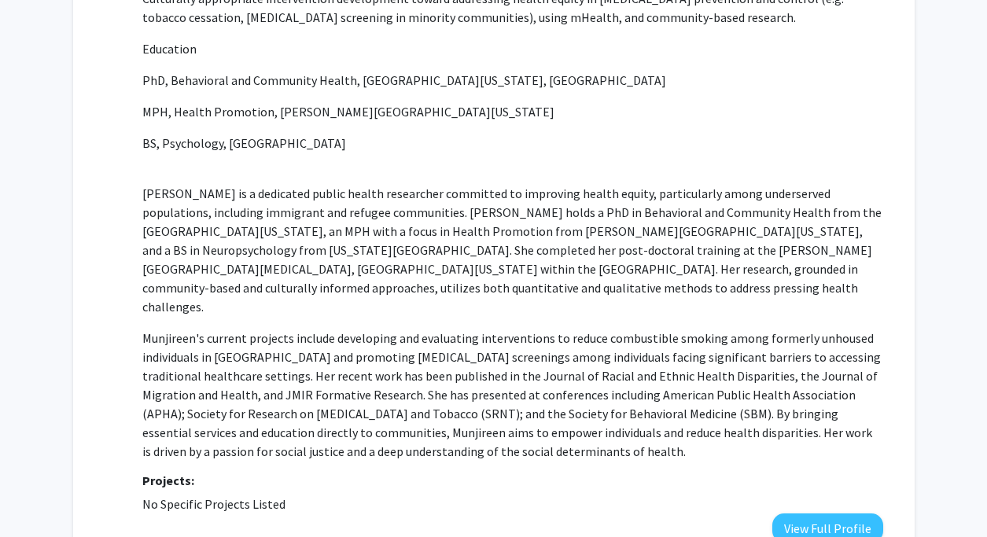
scroll to position [292, 0]
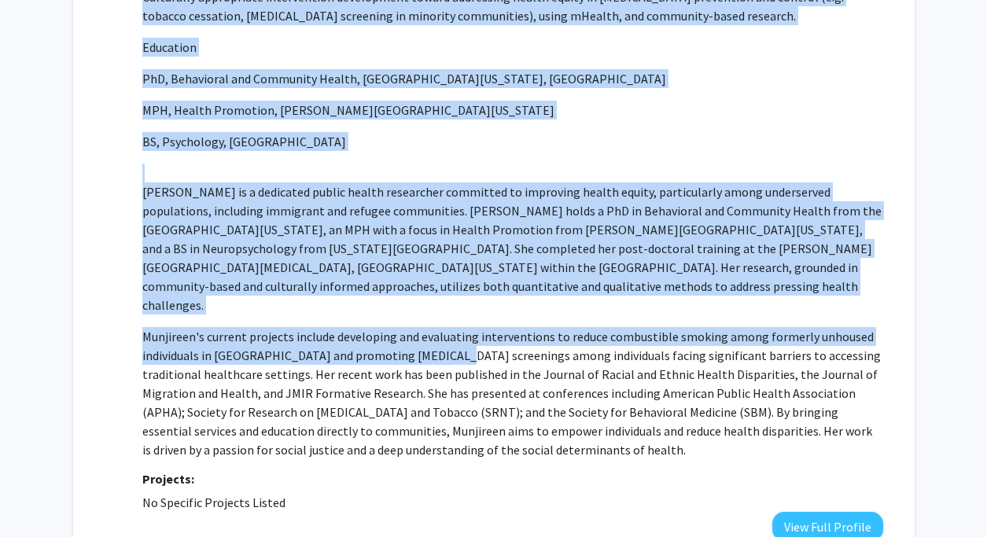
drag, startPoint x: 137, startPoint y: 315, endPoint x: 437, endPoint y: 335, distance: 301.1
click at [439, 337] on div "Munjireen Sifat Compose Request Department: Medical Oncology Research and Pract…" at bounding box center [504, 219] width 755 height 643
click at [437, 335] on p "Munjireen's current projects include developing and evaluating interventions to…" at bounding box center [512, 393] width 740 height 132
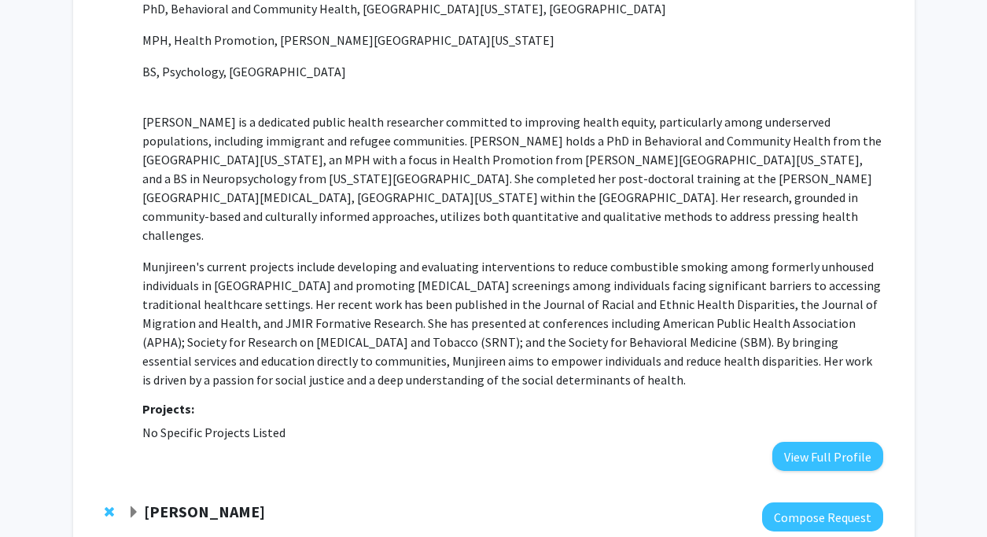
scroll to position [371, 0]
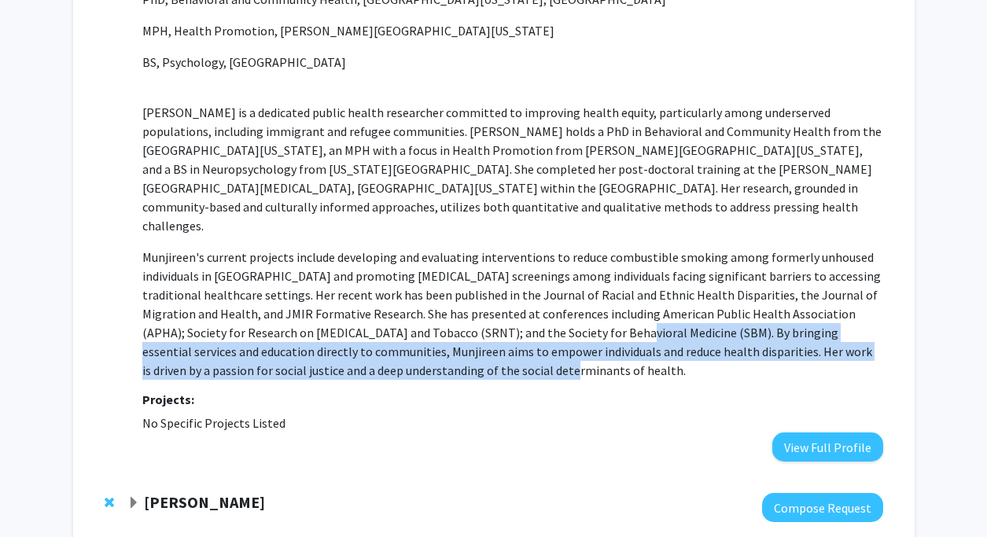
drag, startPoint x: 440, startPoint y: 359, endPoint x: 525, endPoint y: 314, distance: 96.4
click at [525, 314] on p "Munjireen's current projects include developing and evaluating interventions to…" at bounding box center [512, 314] width 740 height 132
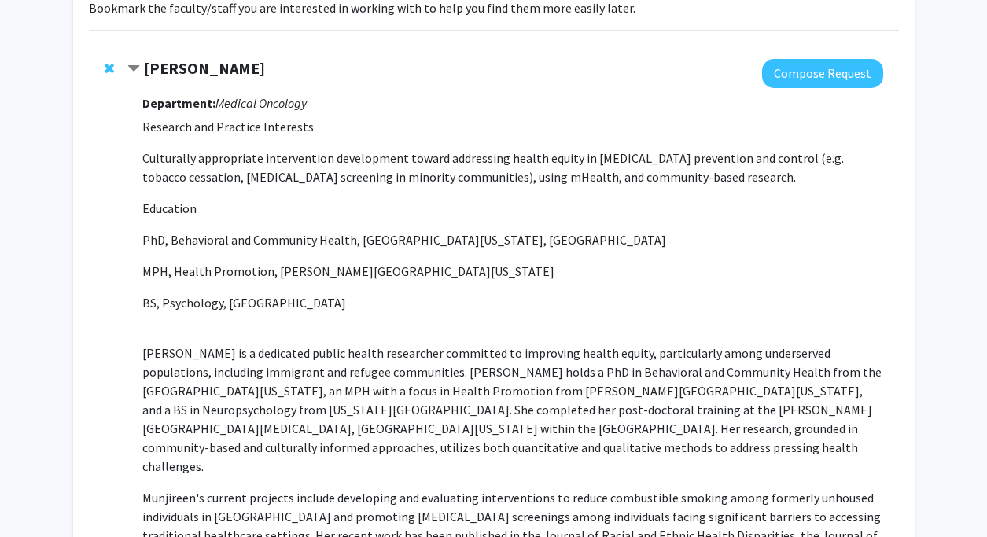
scroll to position [136, 0]
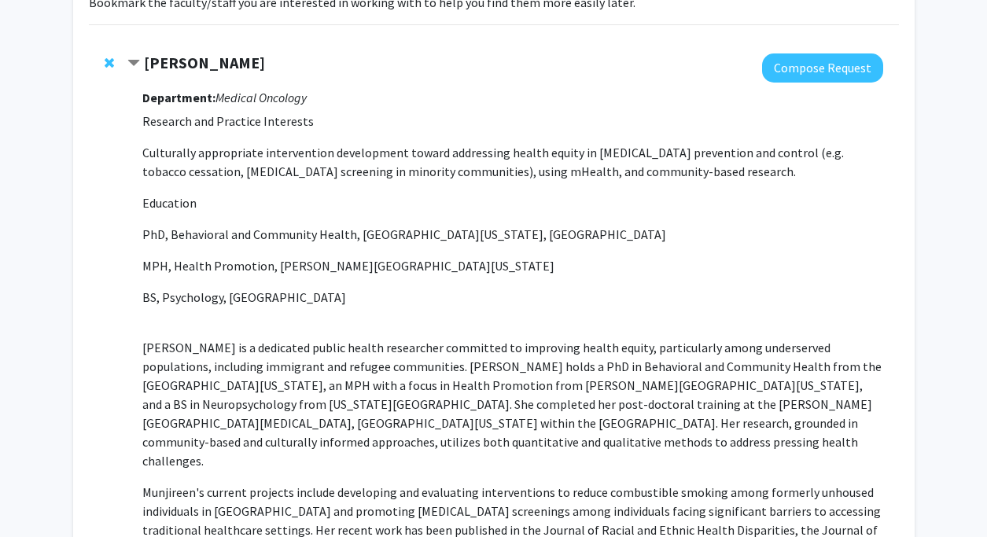
click at [389, 95] on h3 "Department: Medical Oncology" at bounding box center [512, 97] width 740 height 15
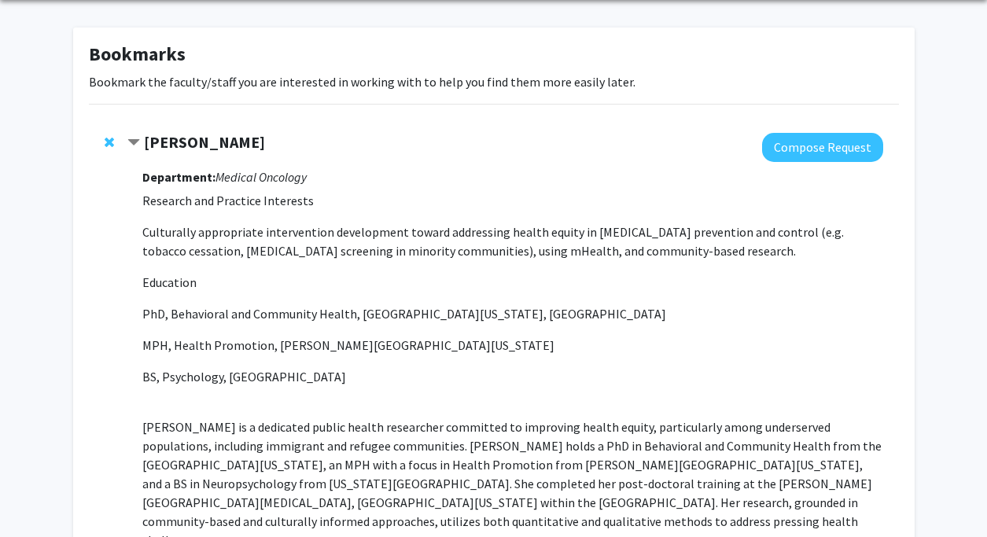
scroll to position [52, 0]
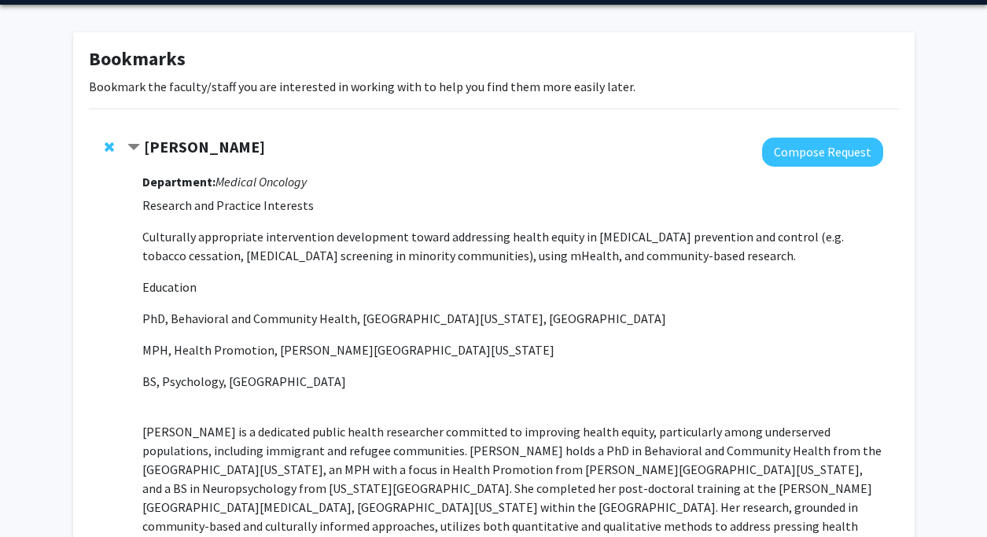
click at [137, 147] on span "Contract Munjireen Sifat Bookmark" at bounding box center [133, 148] width 13 height 13
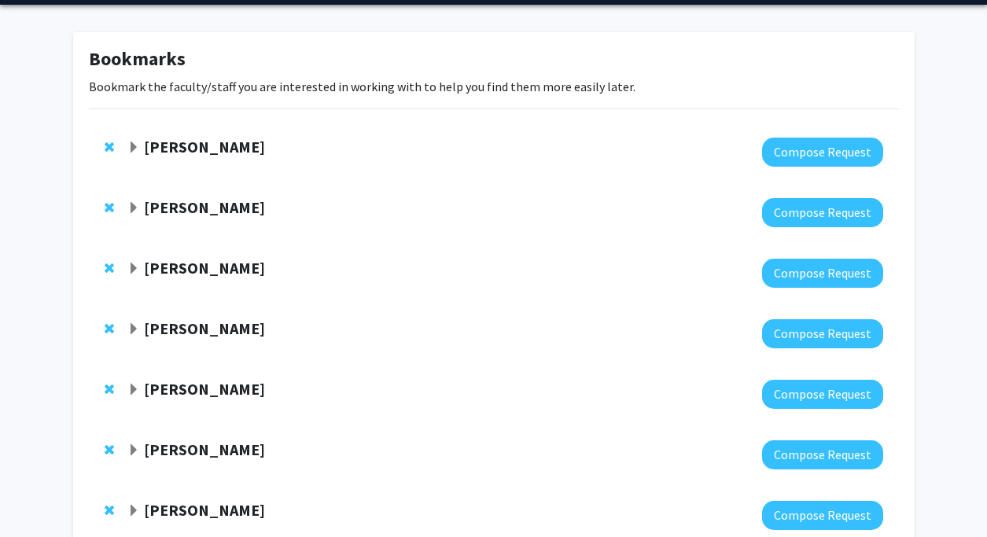
click at [135, 207] on span "Expand Grace Lu-Yao Bookmark" at bounding box center [133, 208] width 13 height 13
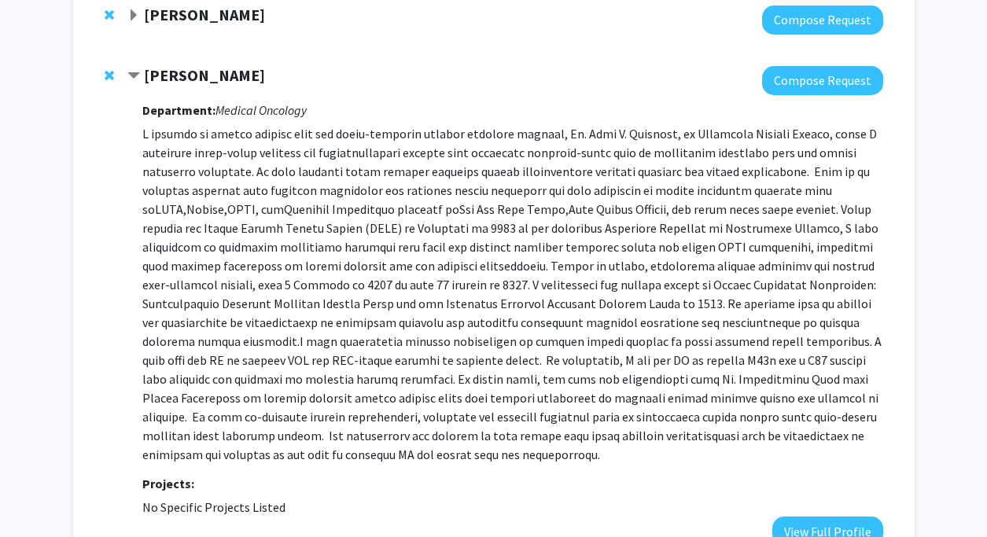
scroll to position [185, 0]
click at [134, 76] on span "Contract Grace Lu-Yao Bookmark" at bounding box center [133, 75] width 13 height 13
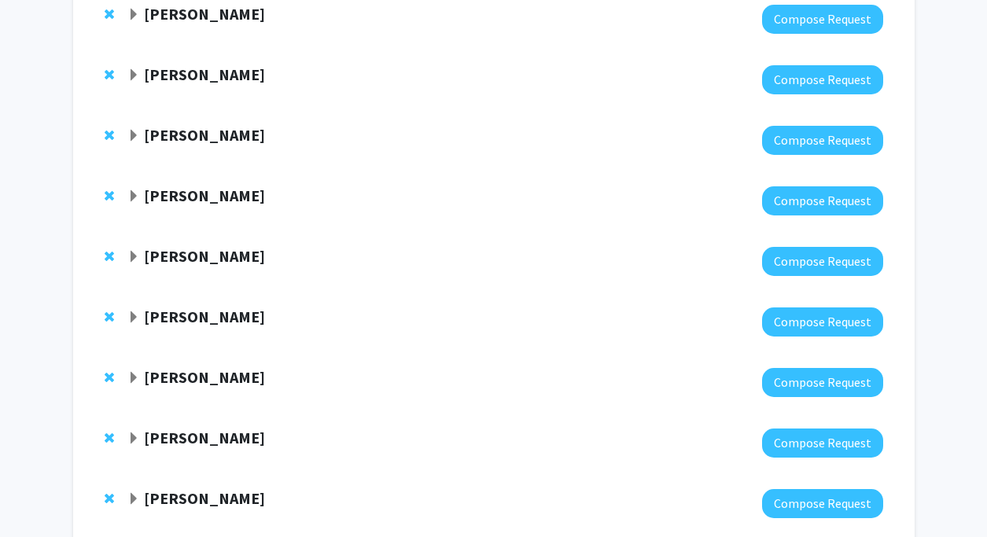
click at [139, 15] on span "Expand Munjireen Sifat Bookmark" at bounding box center [133, 15] width 13 height 13
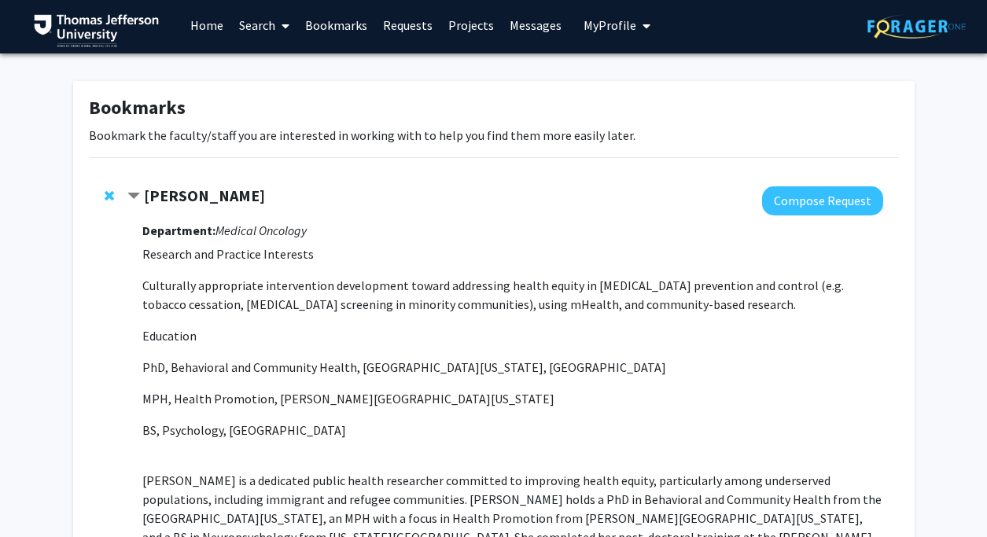
scroll to position [0, 0]
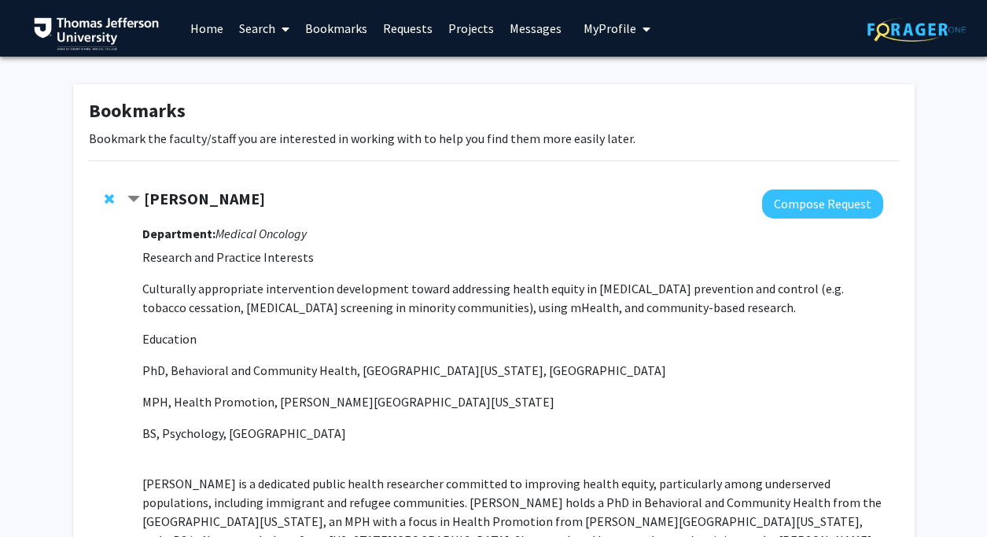
click at [134, 199] on span "Contract Munjireen Sifat Bookmark" at bounding box center [133, 199] width 13 height 13
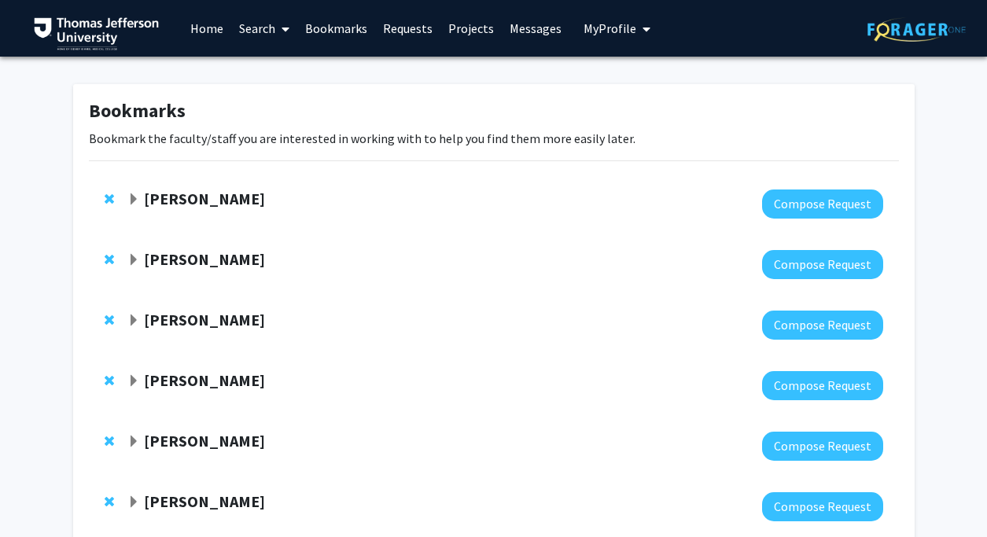
click at [141, 316] on div "Fan Lee" at bounding box center [297, 321] width 340 height 20
click at [138, 317] on span "Expand Fan Lee Bookmark" at bounding box center [133, 321] width 13 height 13
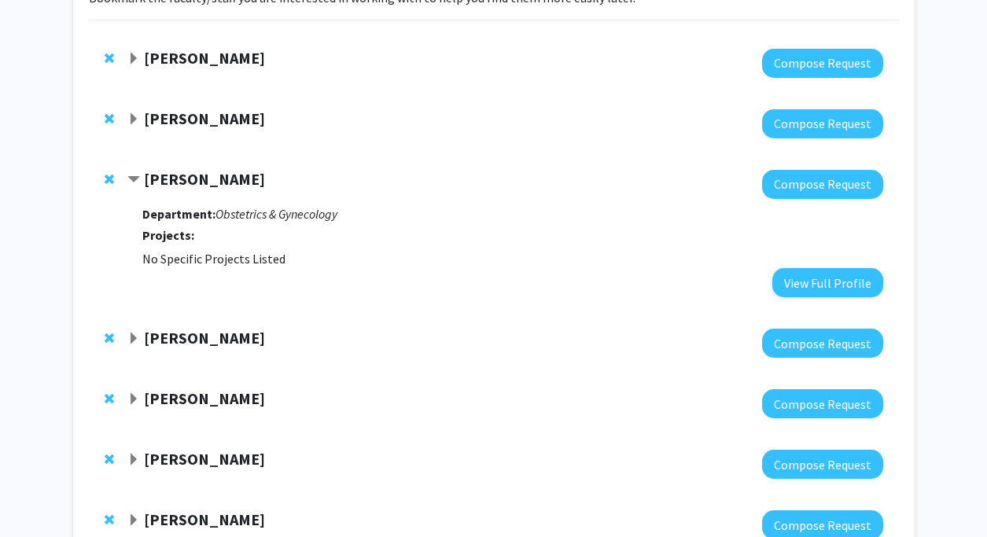
scroll to position [146, 0]
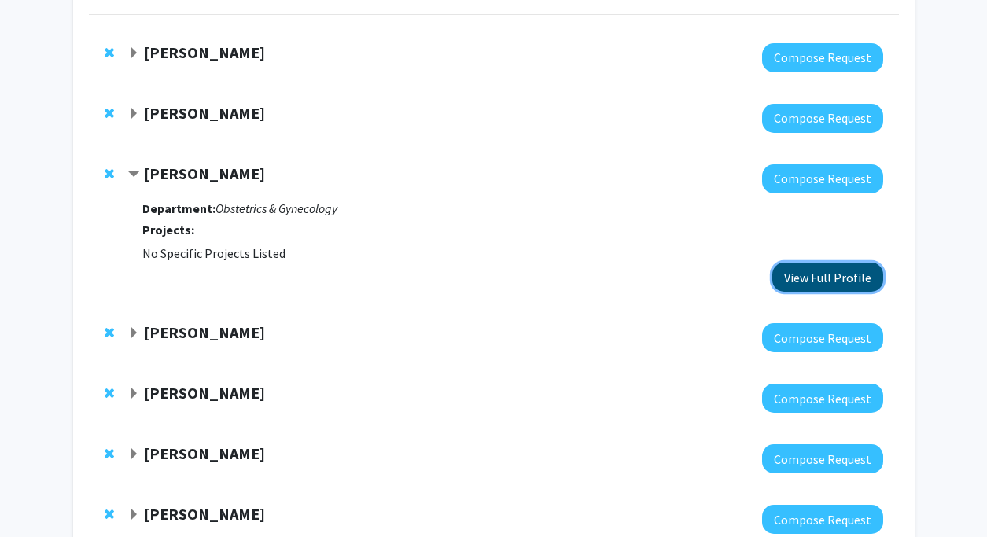
click at [794, 271] on button "View Full Profile" at bounding box center [827, 277] width 111 height 29
click at [131, 174] on span "Contract Fan Lee Bookmark" at bounding box center [133, 174] width 13 height 13
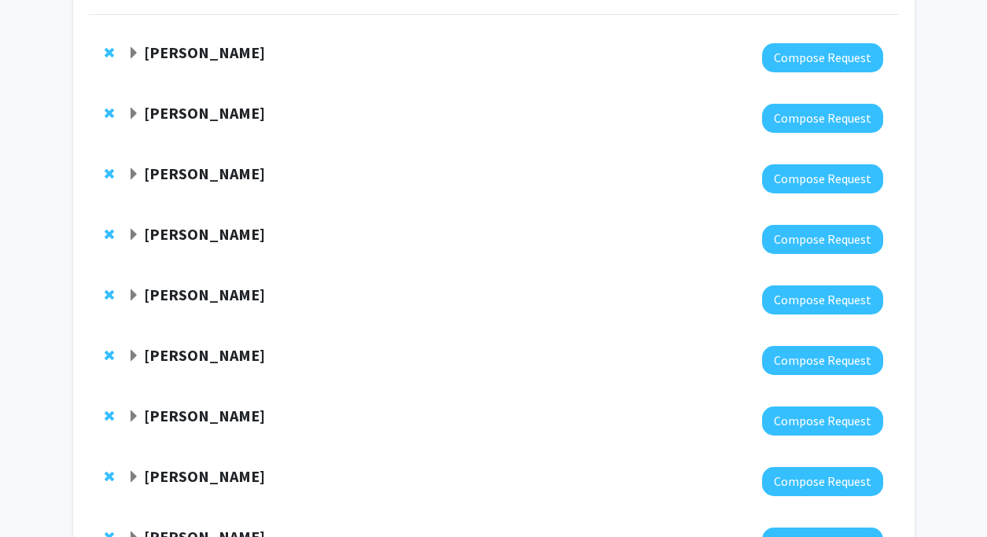
click at [134, 234] on span "Expand Kristin Rising Bookmark" at bounding box center [133, 235] width 13 height 13
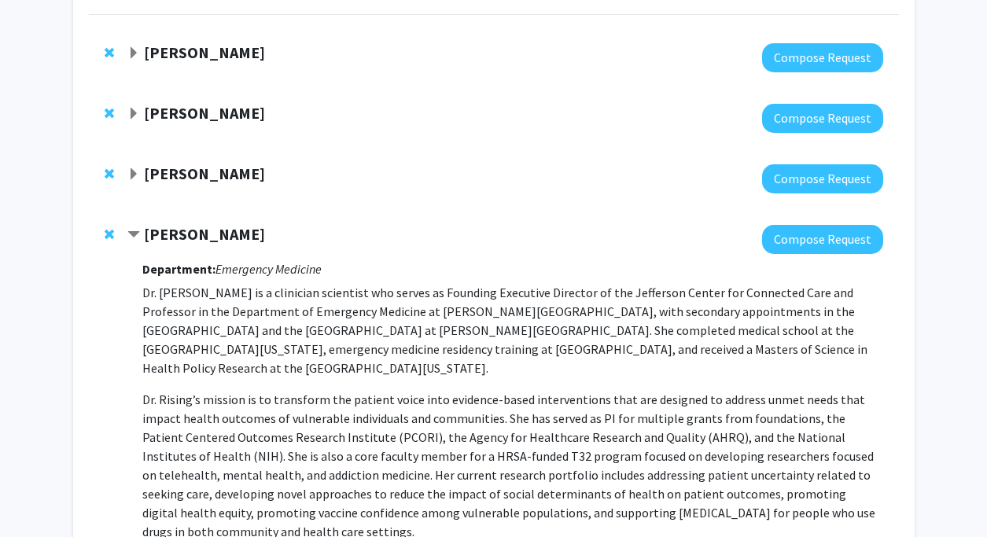
click at [134, 234] on span "Contract Kristin Rising Bookmark" at bounding box center [133, 235] width 13 height 13
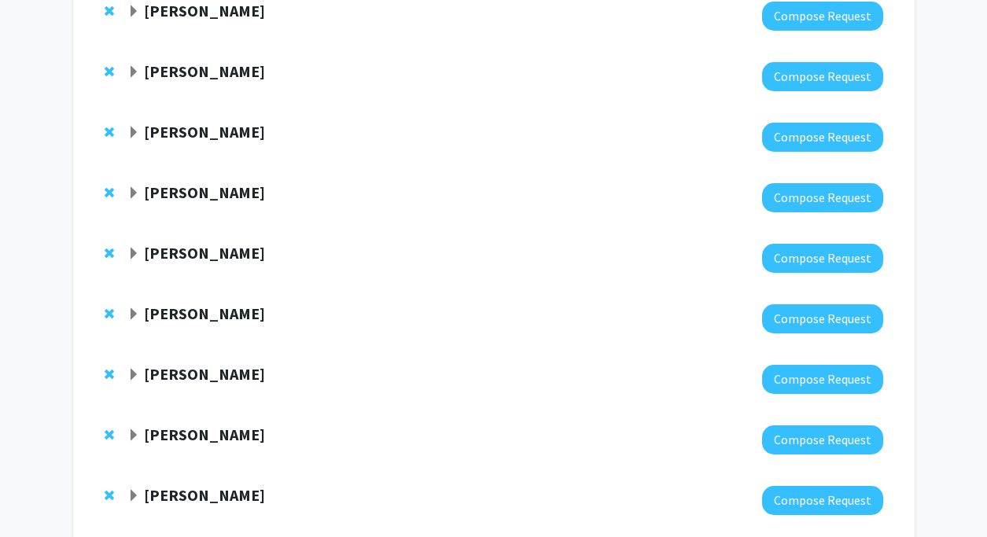
scroll to position [204, 0]
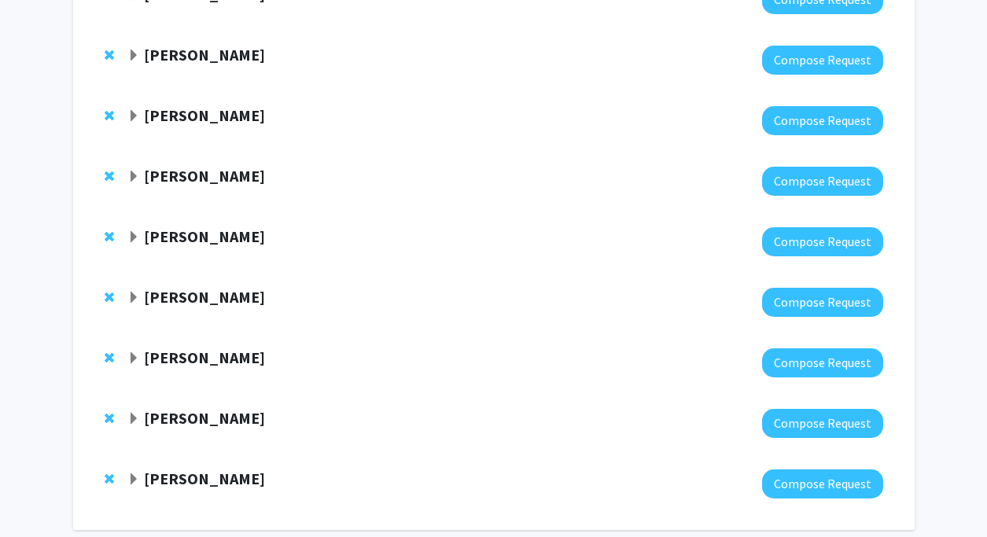
click at [133, 177] on span "Expand Kristin Rising Bookmark" at bounding box center [133, 177] width 13 height 13
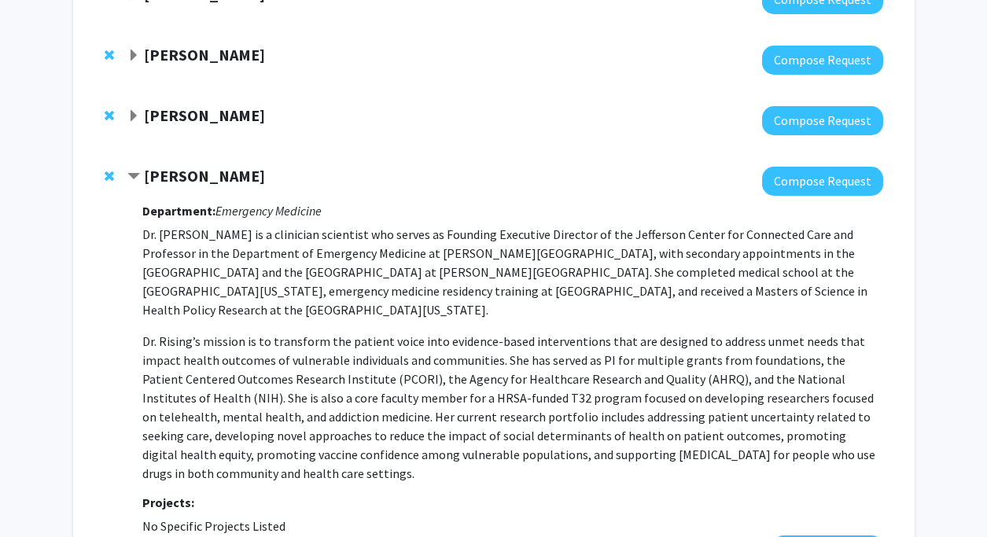
click at [134, 174] on span "Contract Kristin Rising Bookmark" at bounding box center [133, 177] width 13 height 13
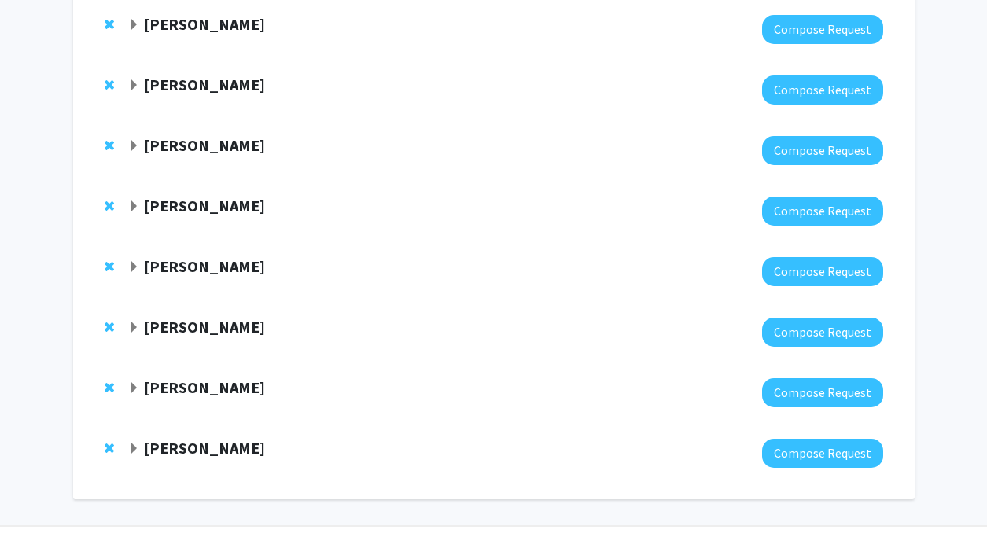
scroll to position [280, 0]
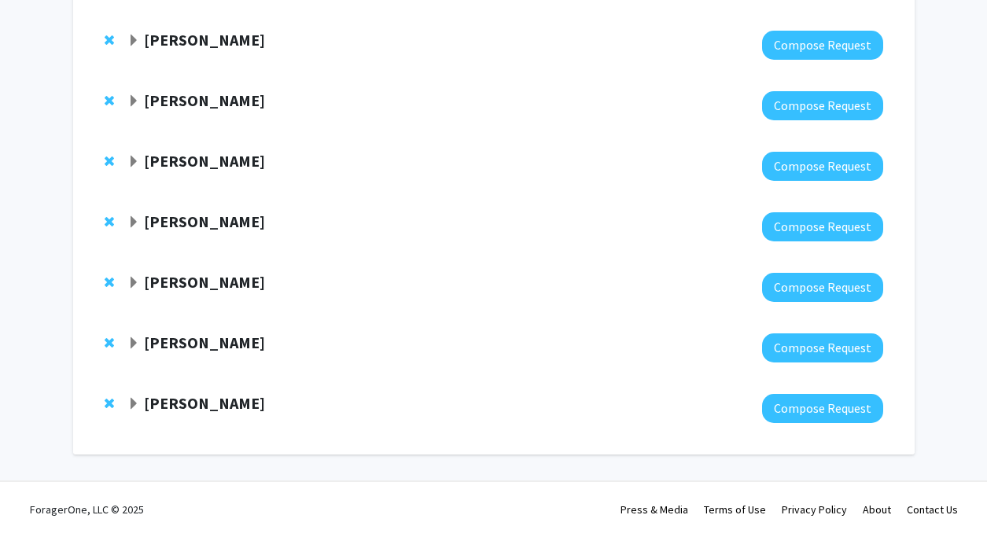
click at [132, 339] on span "Expand Adam Dicker Bookmark" at bounding box center [133, 343] width 13 height 13
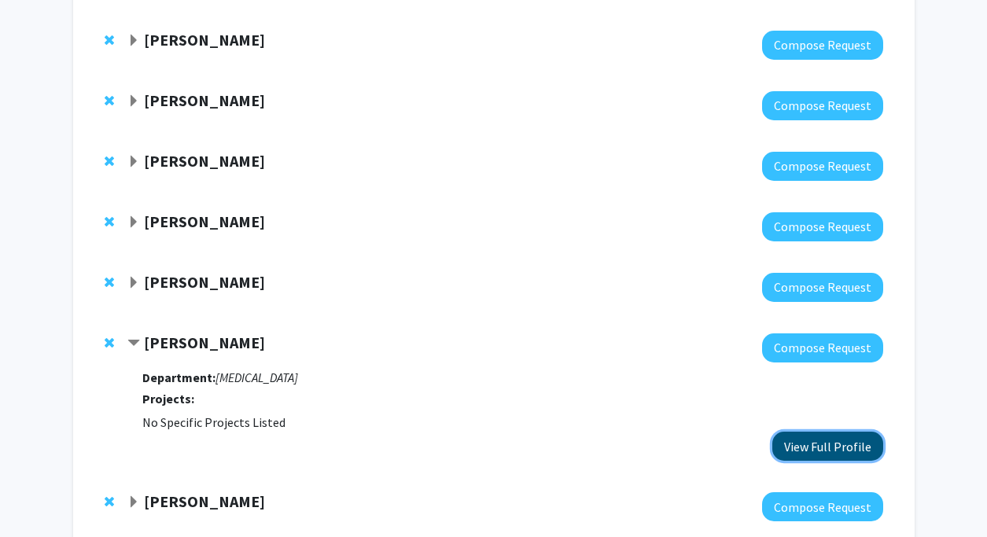
click at [860, 446] on button "View Full Profile" at bounding box center [827, 446] width 111 height 29
click at [136, 344] on span "Contract Adam Dicker Bookmark" at bounding box center [133, 343] width 13 height 13
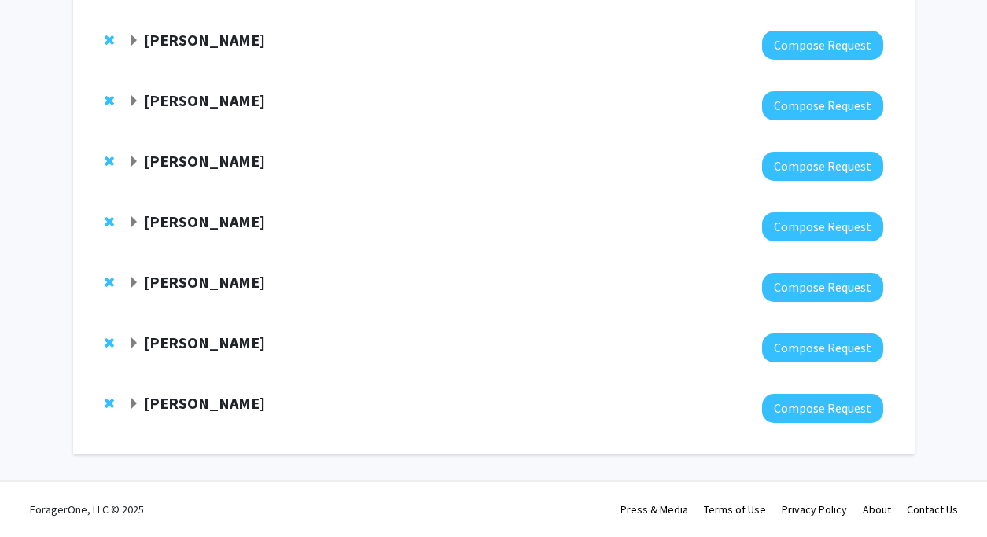
click at [132, 403] on span "Expand Elena Blanco-Suarez Bookmark" at bounding box center [133, 404] width 13 height 13
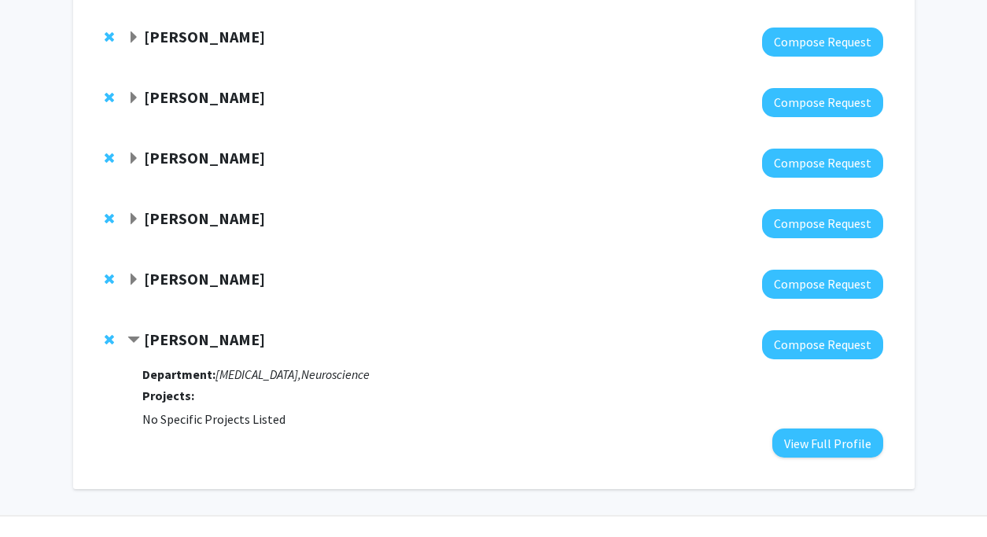
click at [131, 339] on span "Contract Elena Blanco-Suarez Bookmark" at bounding box center [133, 340] width 13 height 13
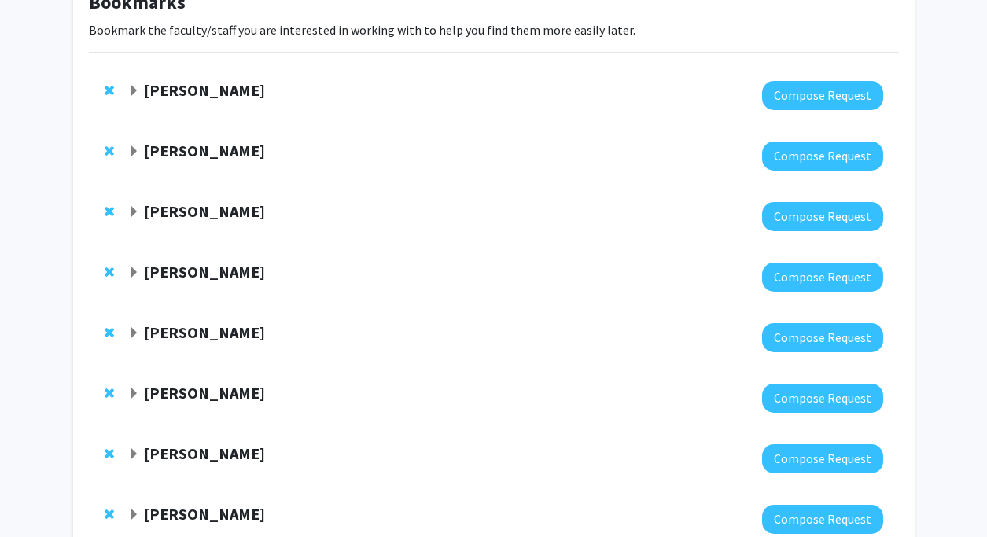
scroll to position [0, 0]
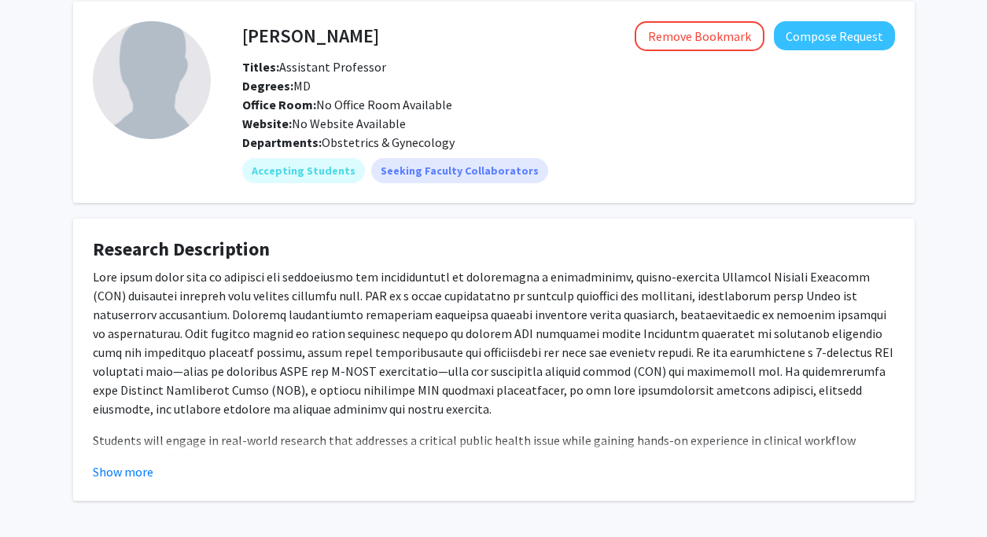
scroll to position [64, 0]
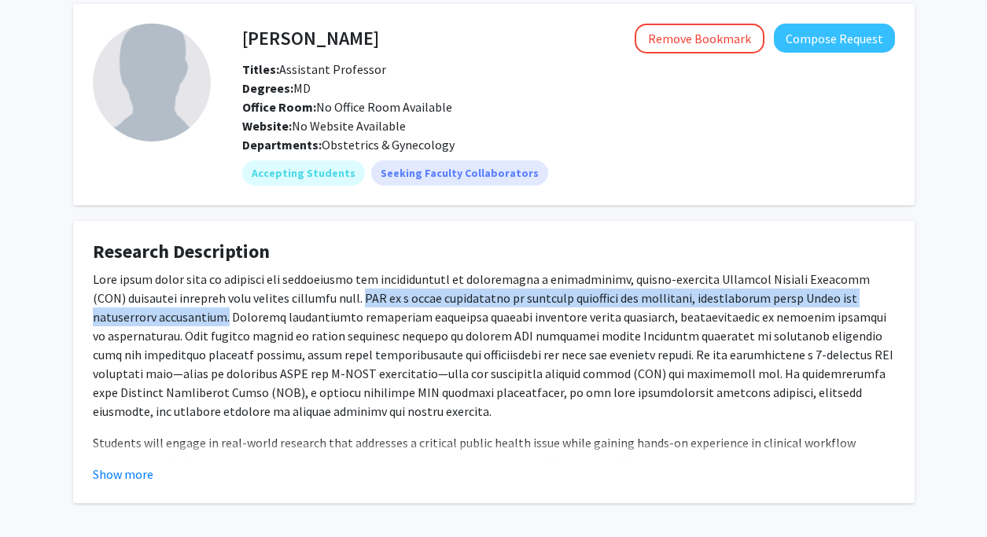
drag, startPoint x: 278, startPoint y: 298, endPoint x: 160, endPoint y: 312, distance: 118.8
click at [160, 312] on p at bounding box center [494, 345] width 802 height 151
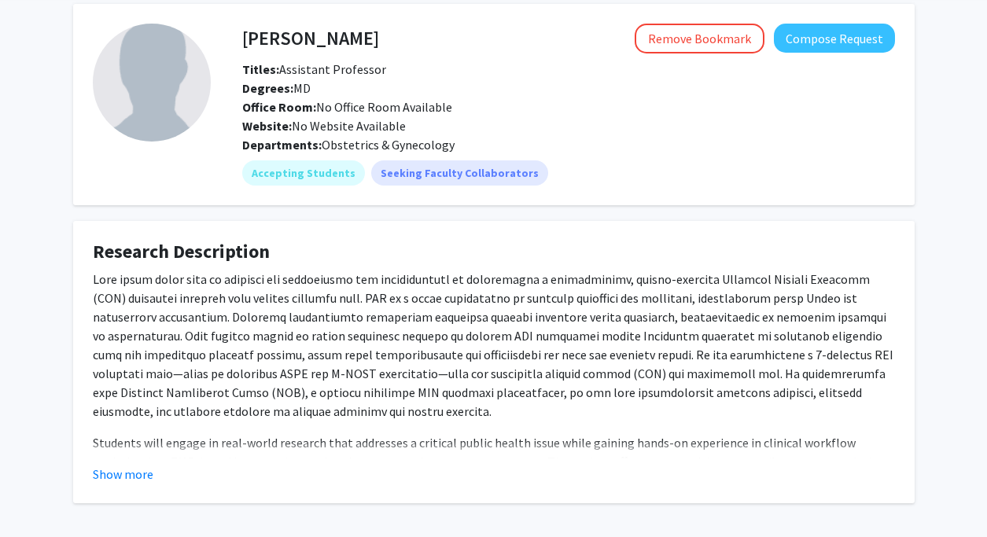
click at [554, 191] on fg-card "Fan Lee Remove Bookmark Compose Request Titles: Assistant Professor Degrees: MD…" at bounding box center [493, 104] width 841 height 201
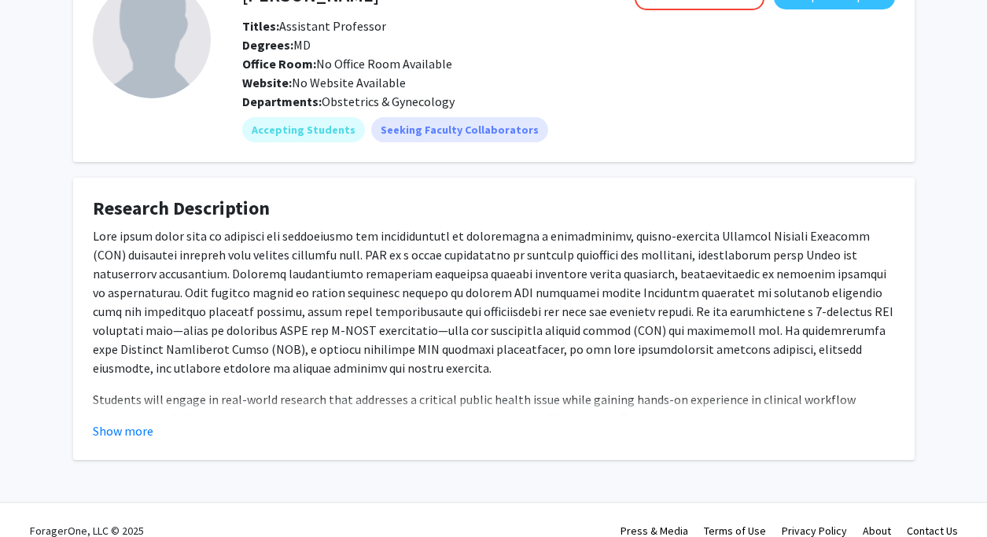
scroll to position [129, 0]
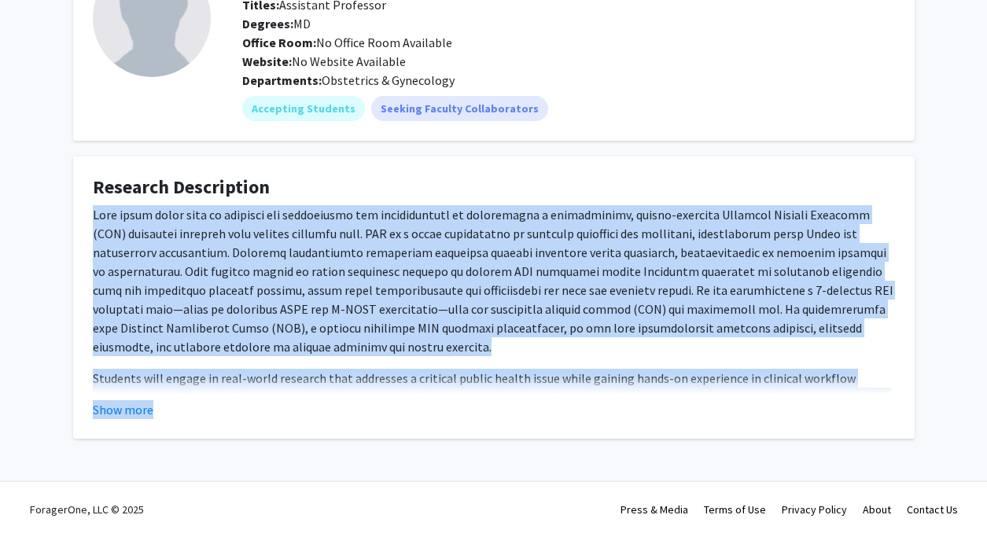
drag, startPoint x: 89, startPoint y: 215, endPoint x: 714, endPoint y: 414, distance: 656.1
click at [714, 414] on fg-card "Research Description Students will engage in real-world research that addresses…" at bounding box center [493, 298] width 841 height 282
click at [131, 413] on button "Show more" at bounding box center [123, 409] width 61 height 19
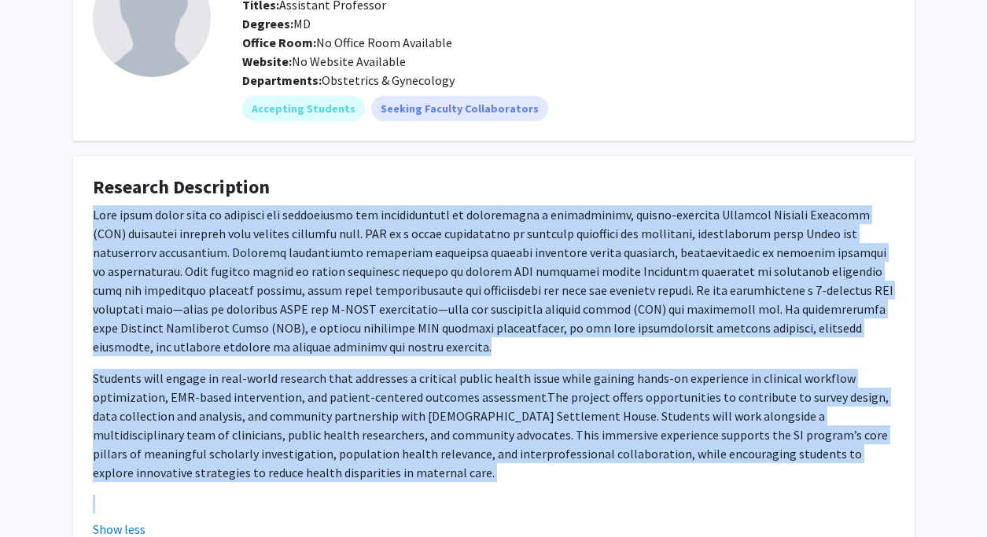
click at [273, 350] on p at bounding box center [494, 280] width 802 height 151
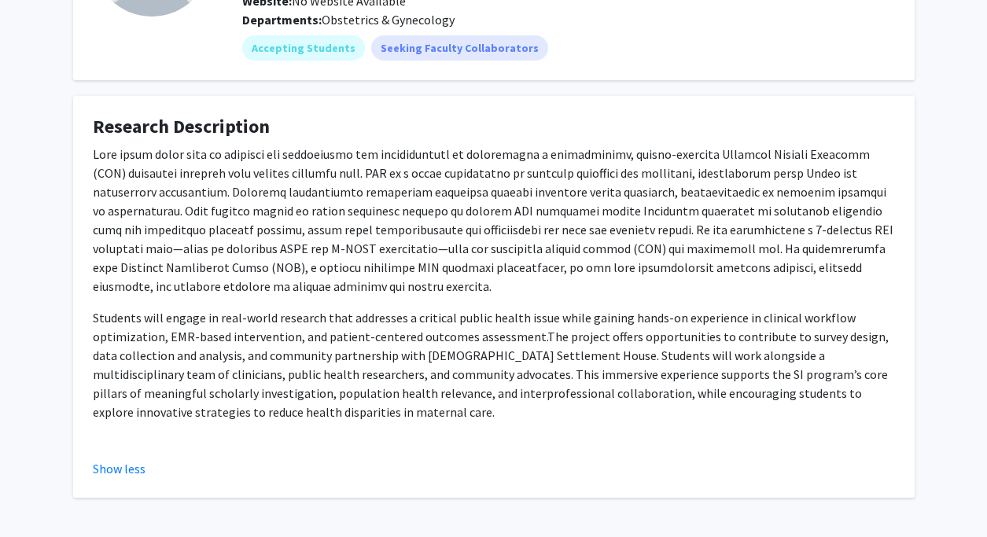
scroll to position [191, 0]
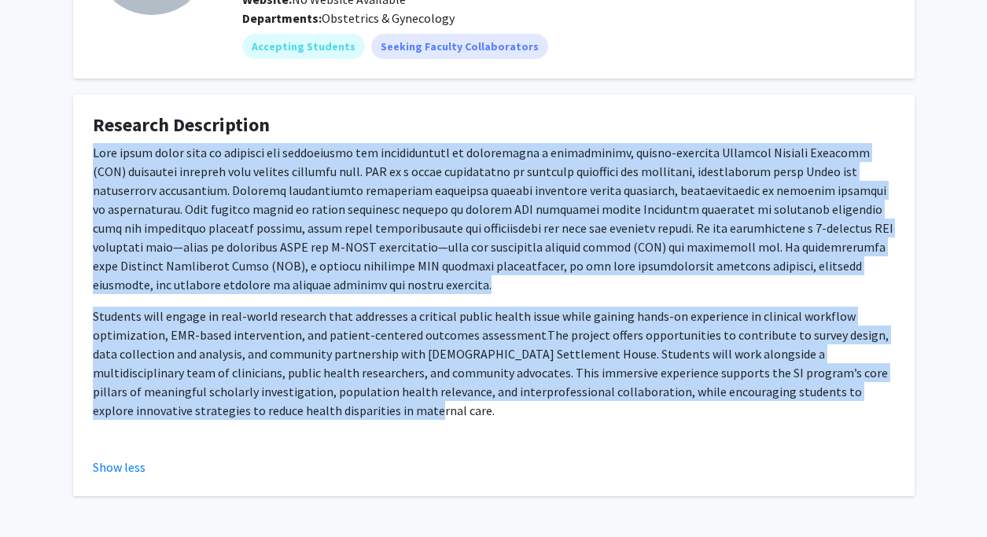
drag, startPoint x: 278, startPoint y: 413, endPoint x: 84, endPoint y: 157, distance: 321.2
click at [84, 157] on fg-card "Research Description Students will engage in real-world research that addresses…" at bounding box center [493, 295] width 841 height 402
copy div "This pilot study aims to evaluate the feasibility and acceptability of integrat…"
click at [342, 150] on p at bounding box center [494, 218] width 802 height 151
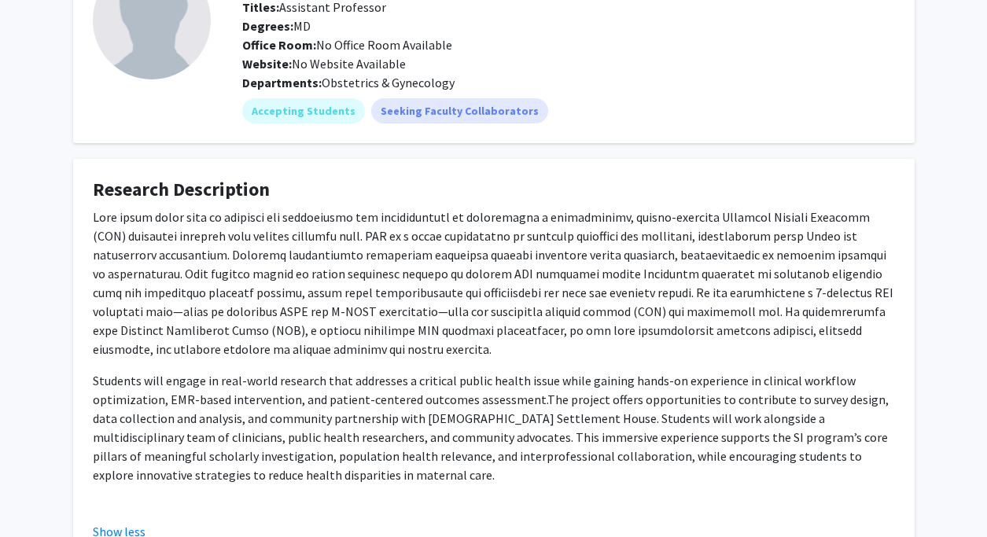
scroll to position [128, 0]
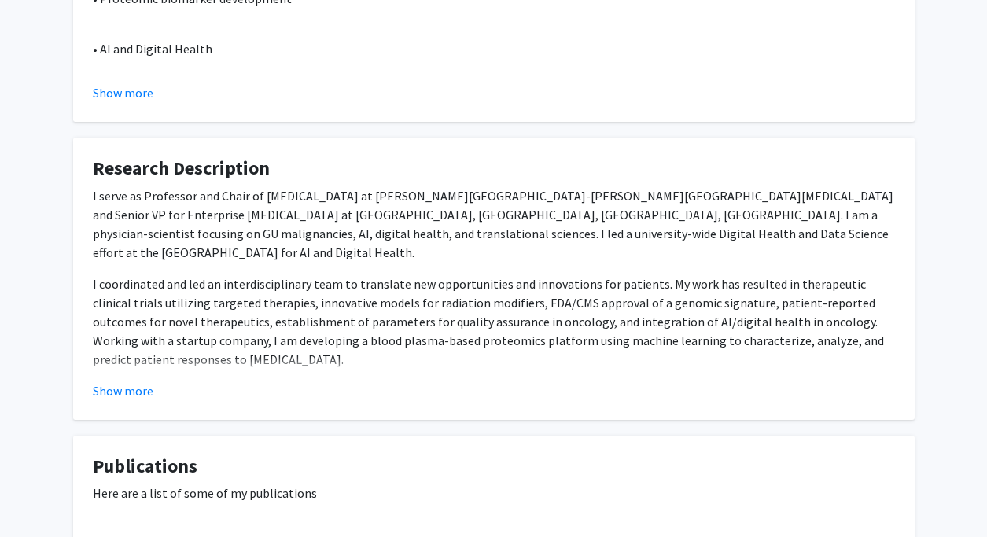
scroll to position [450, 0]
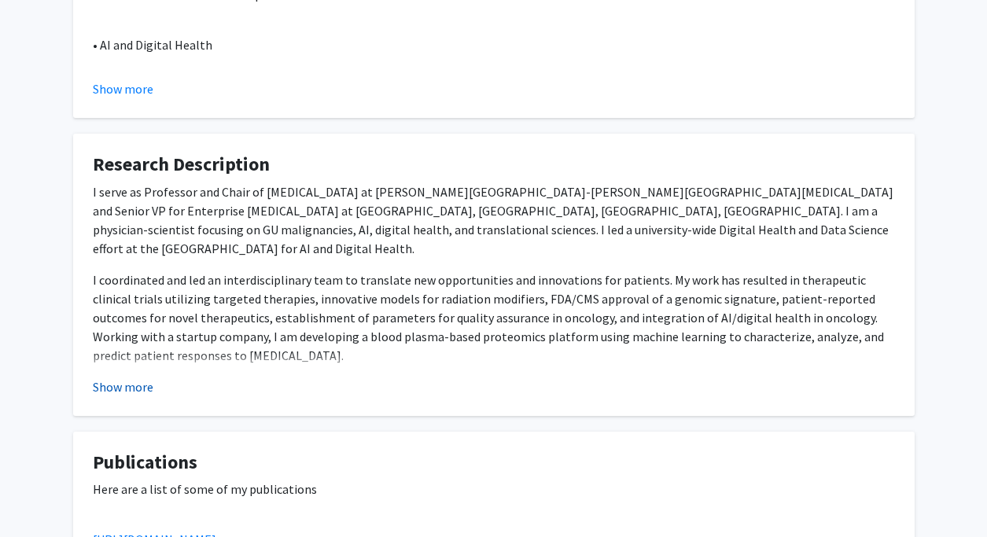
click at [142, 392] on button "Show more" at bounding box center [123, 386] width 61 height 19
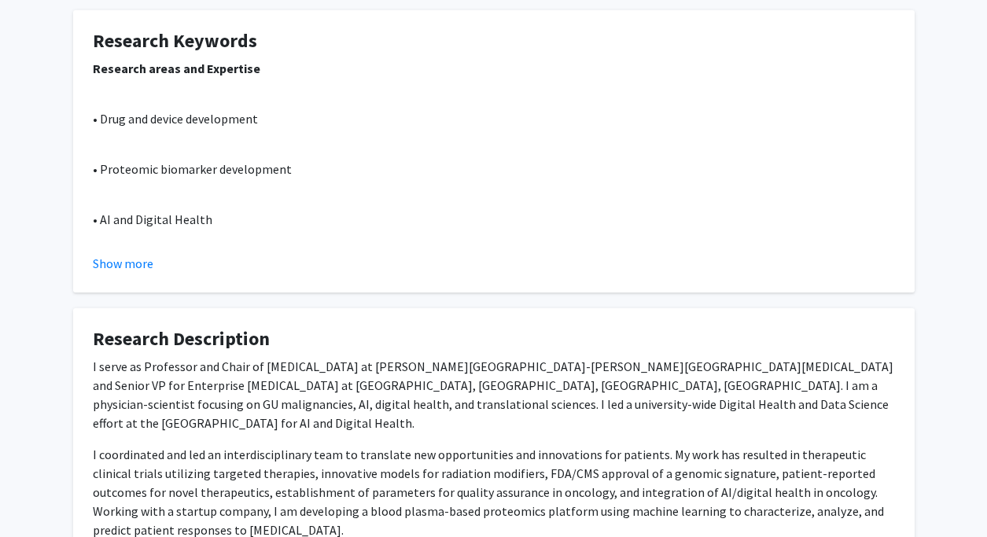
scroll to position [0, 0]
